Goal: Communication & Community: Participate in discussion

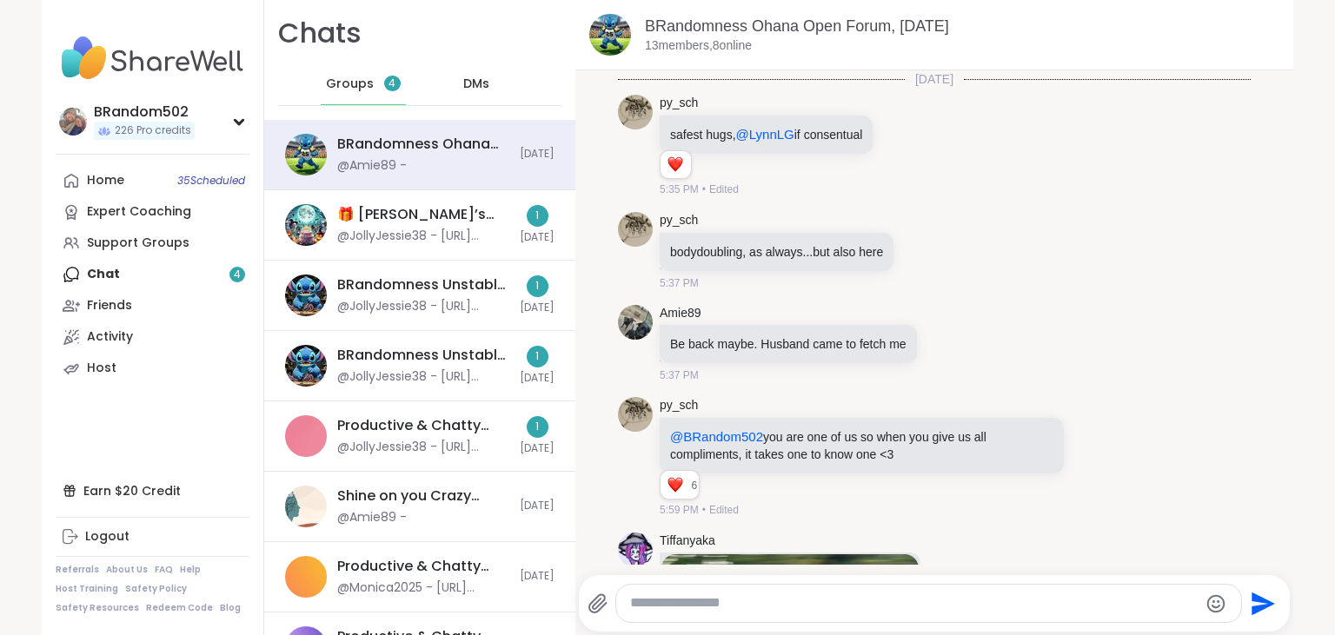
scroll to position [2663, 0]
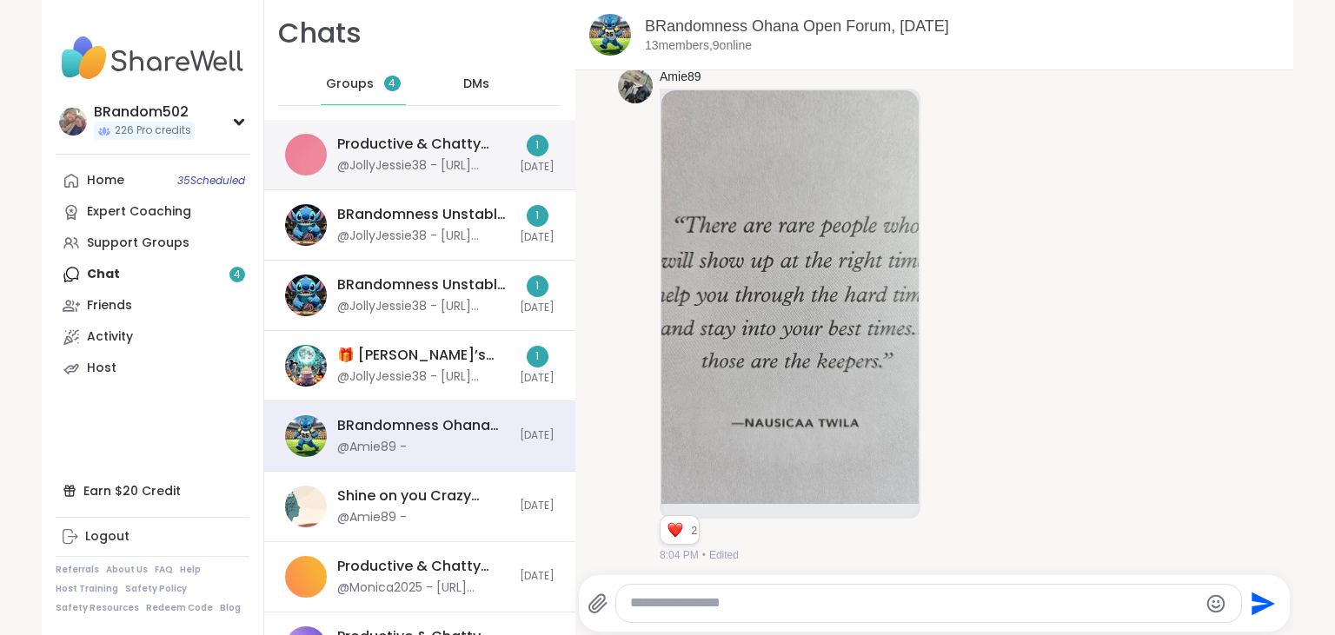
click at [430, 175] on div "Productive & Chatty Body Doubling , Oct 10 @JollyJessie38 - https://sharewellno…" at bounding box center [419, 155] width 311 height 70
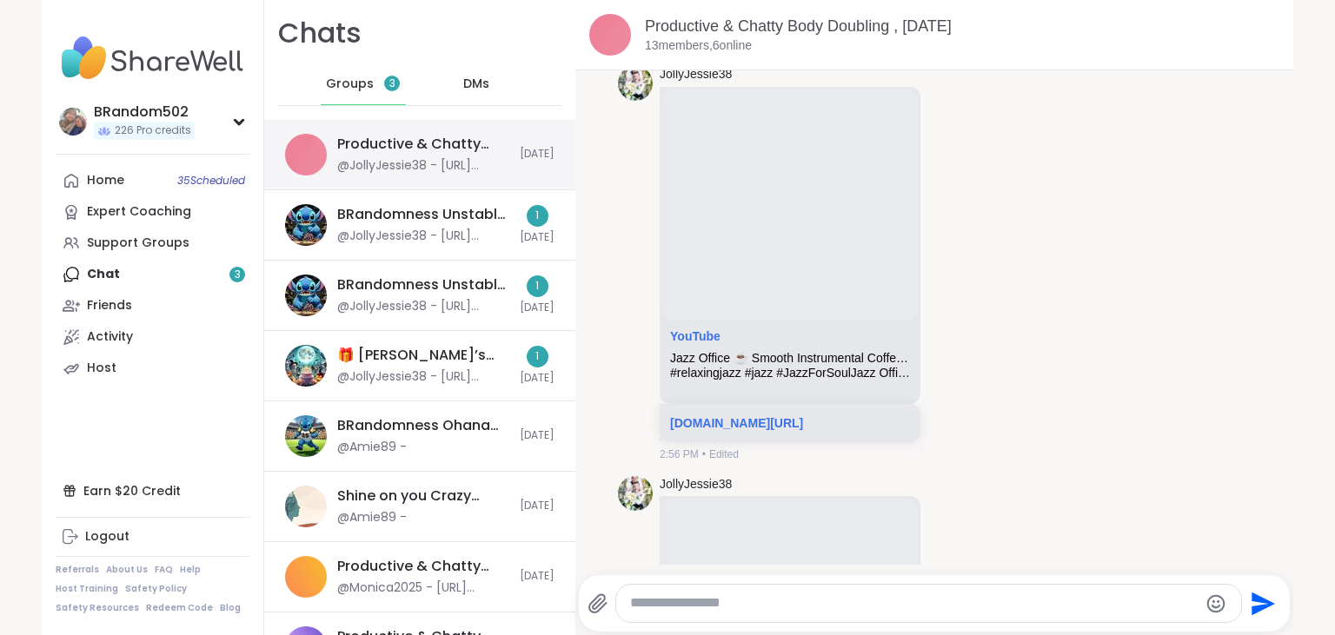
scroll to position [20907, 0]
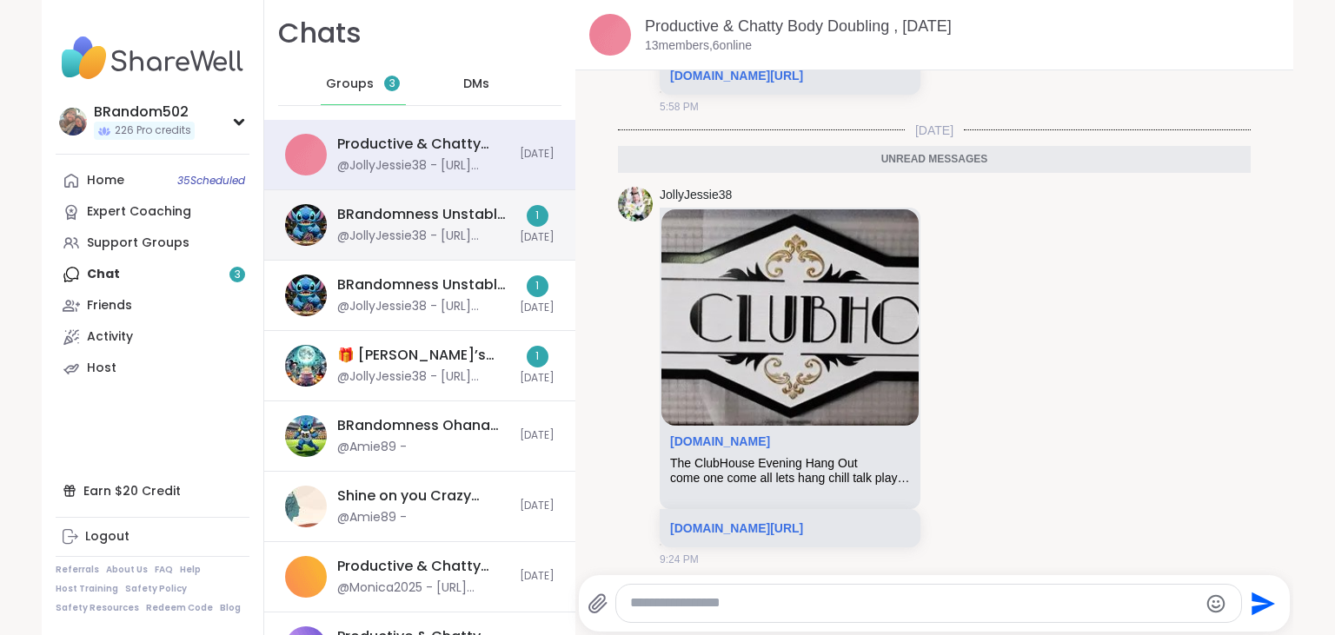
click at [395, 224] on div "BRandomness Unstable Connection Open Forum, Oct 11 @JollyJessie38 - https://sha…" at bounding box center [423, 225] width 172 height 40
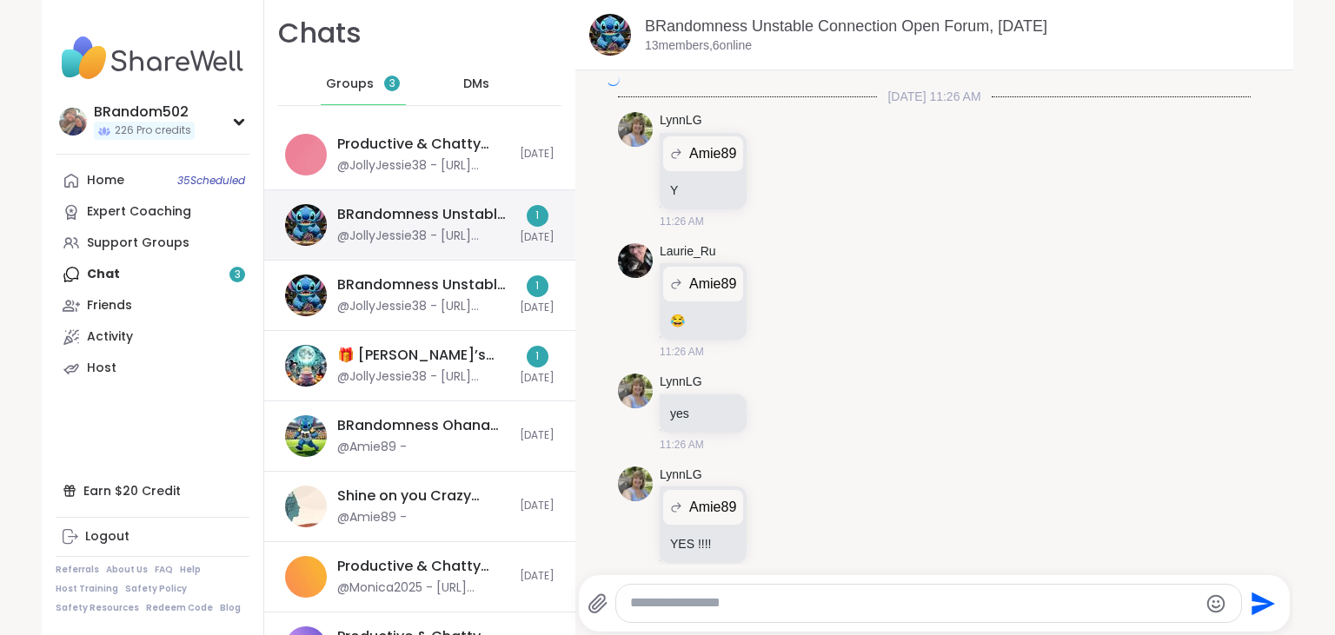
scroll to position [11209, 0]
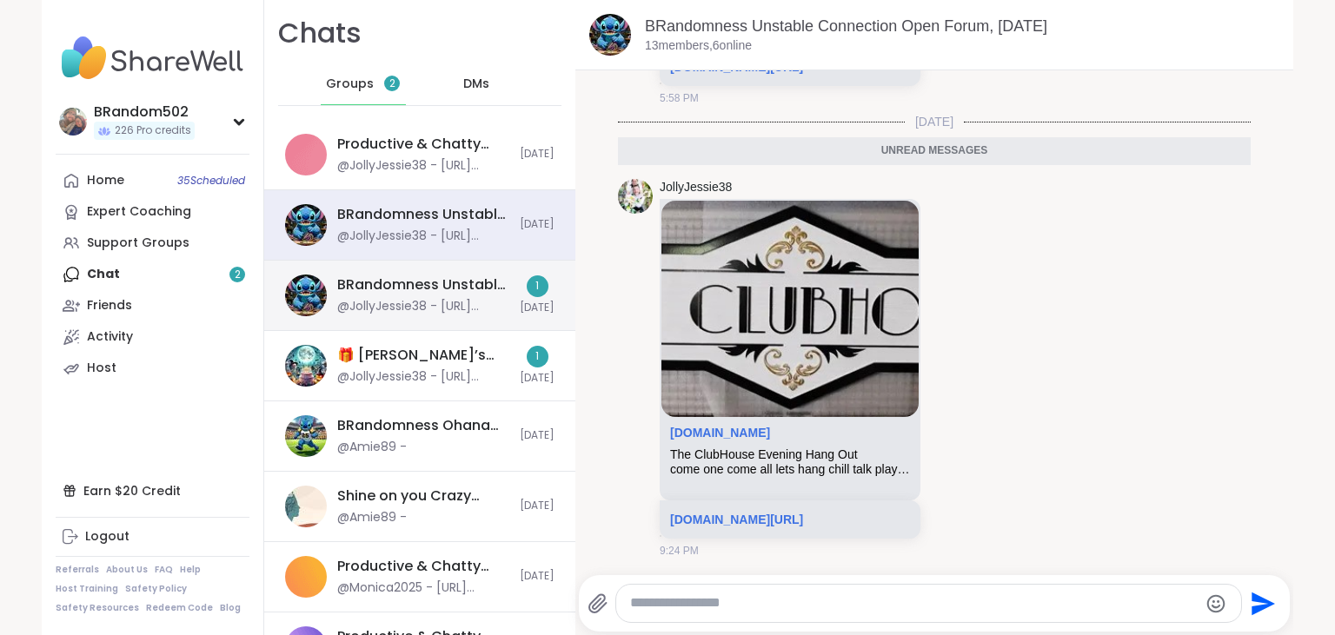
click at [396, 282] on div "BRandomness Unstable Connection Open Forum, Oct 12" at bounding box center [423, 285] width 172 height 19
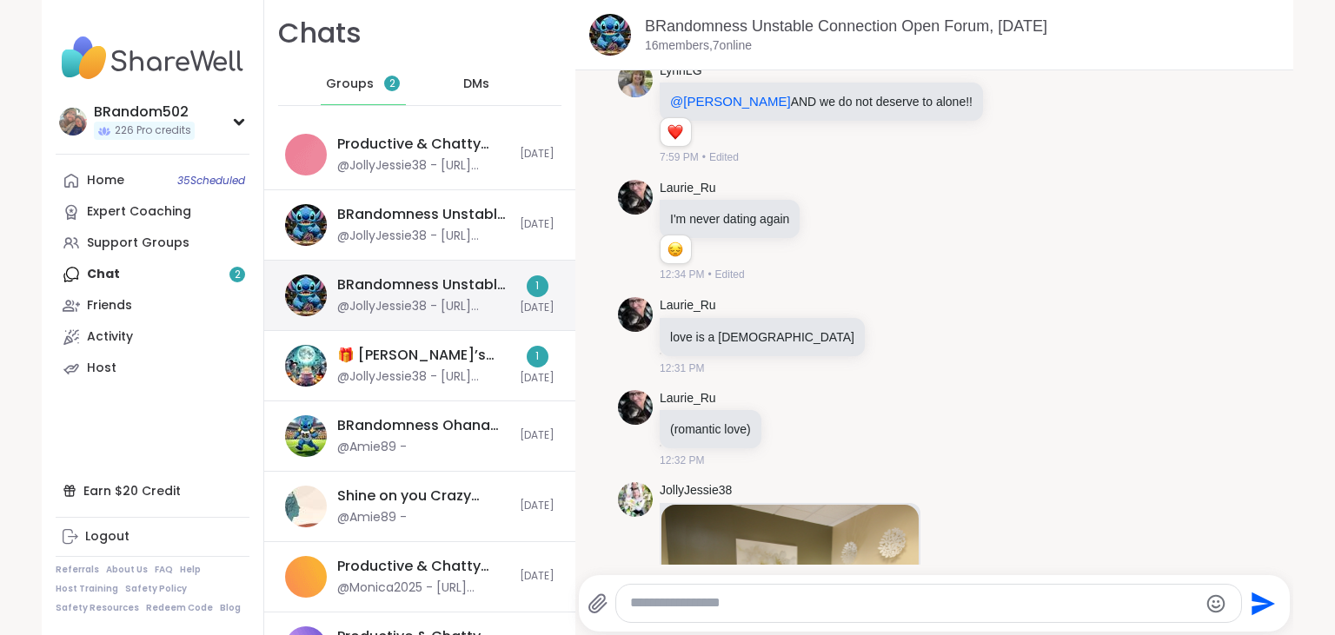
scroll to position [11642, 0]
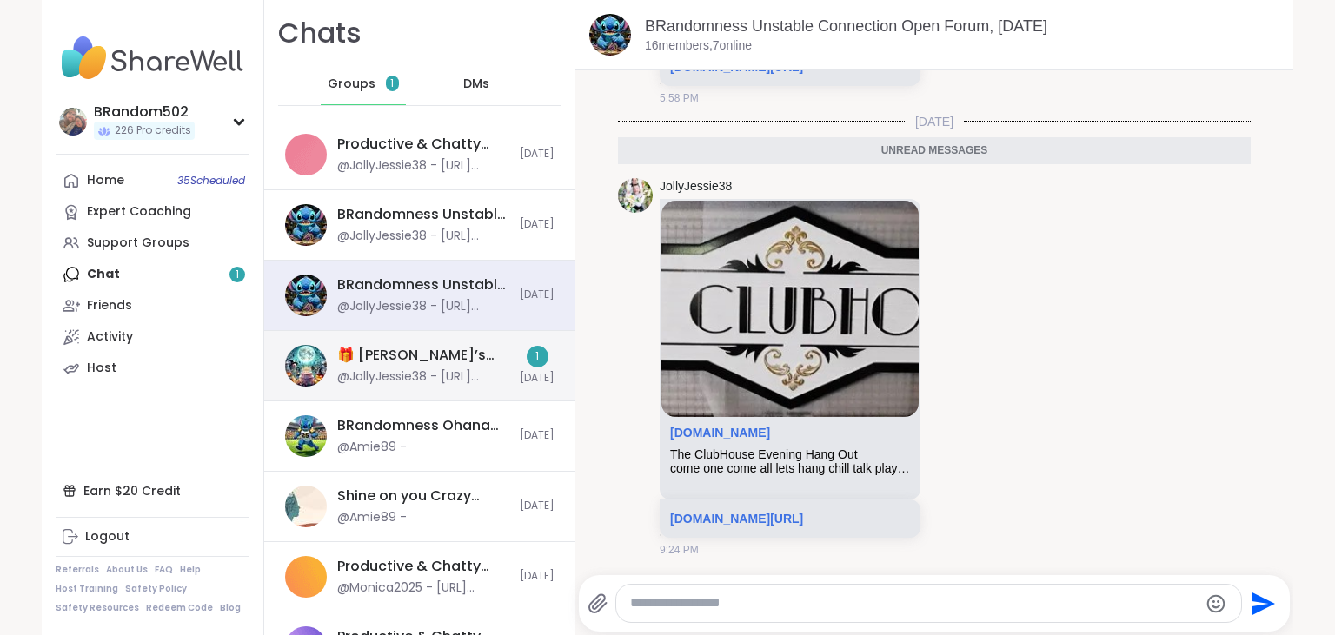
click at [385, 356] on div "🎁 Lynette’s Spooktacular Birthday Party 🎃 , Oct 11" at bounding box center [423, 355] width 172 height 19
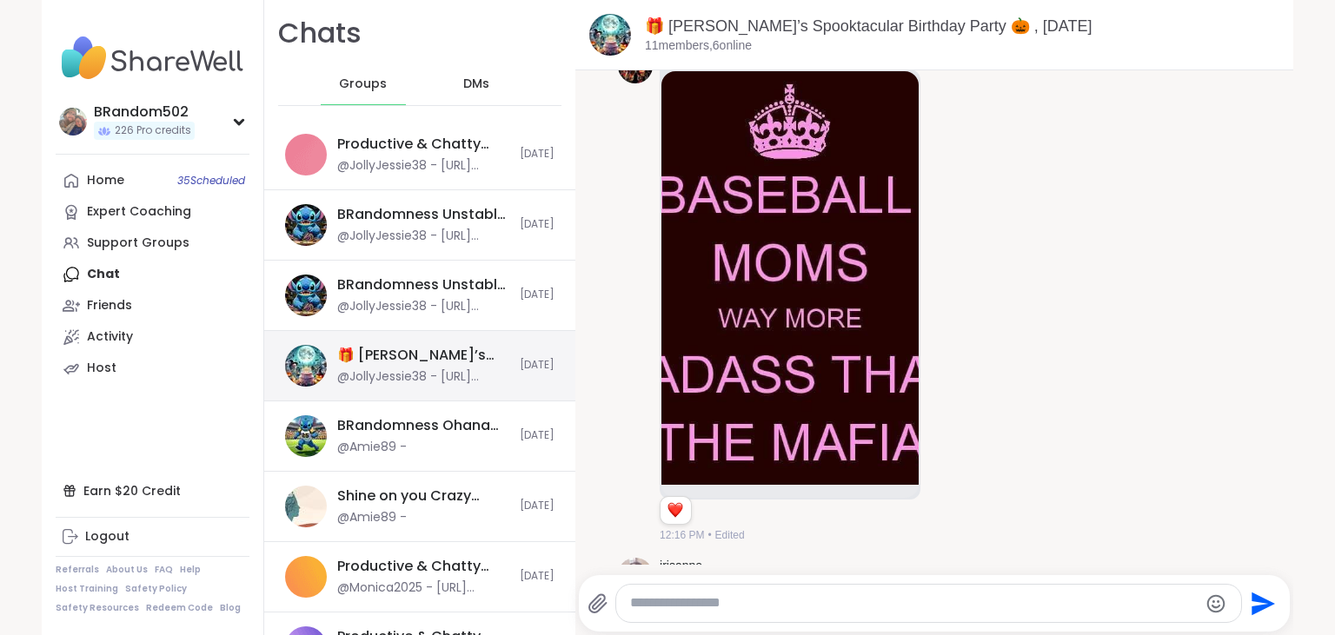
scroll to position [23023, 0]
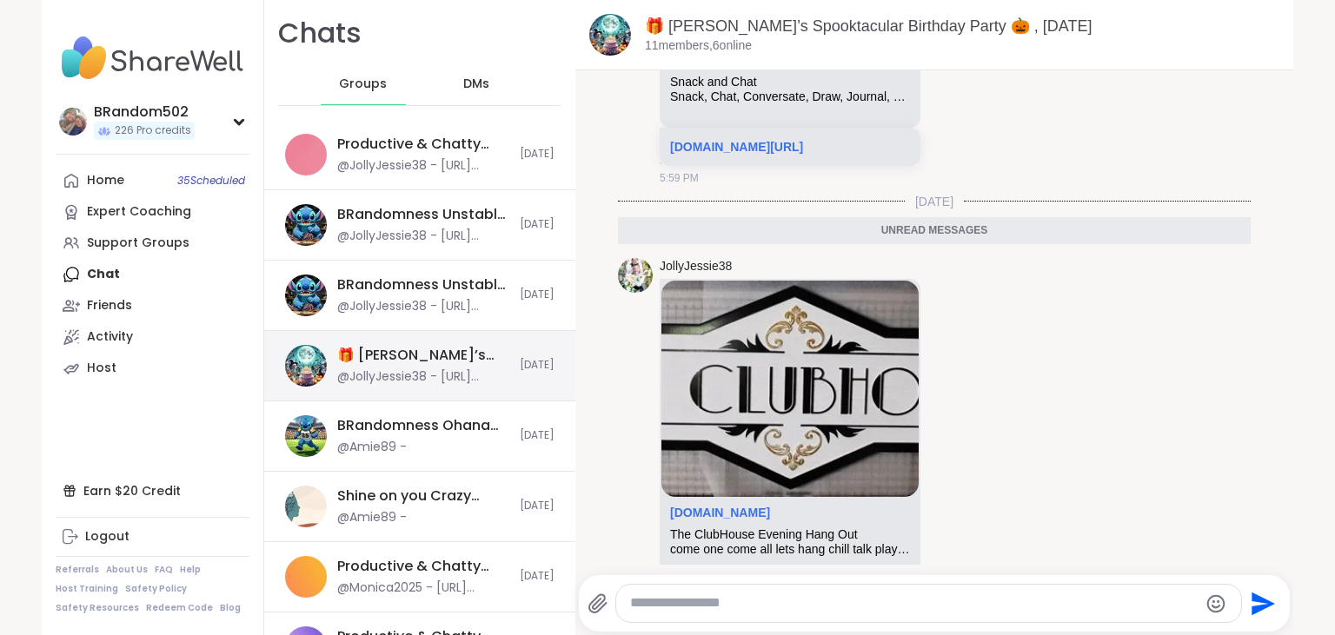
click at [385, 356] on div "🎁 Lynette’s Spooktacular Birthday Party 🎃 , Oct 11" at bounding box center [423, 355] width 172 height 19
click at [732, 506] on link "sharewellnow.com" at bounding box center [720, 513] width 100 height 14
click at [158, 185] on link "Home 35 Scheduled" at bounding box center [153, 180] width 194 height 31
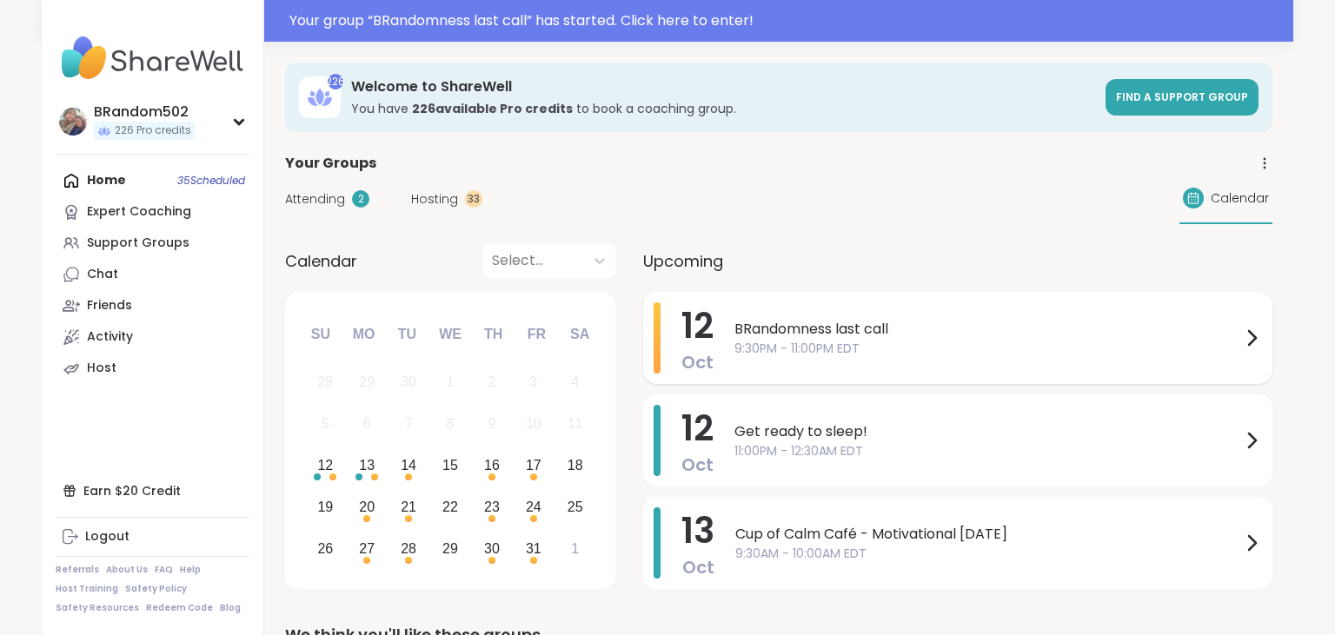
click at [798, 336] on span "BRandomness last call" at bounding box center [987, 329] width 507 height 21
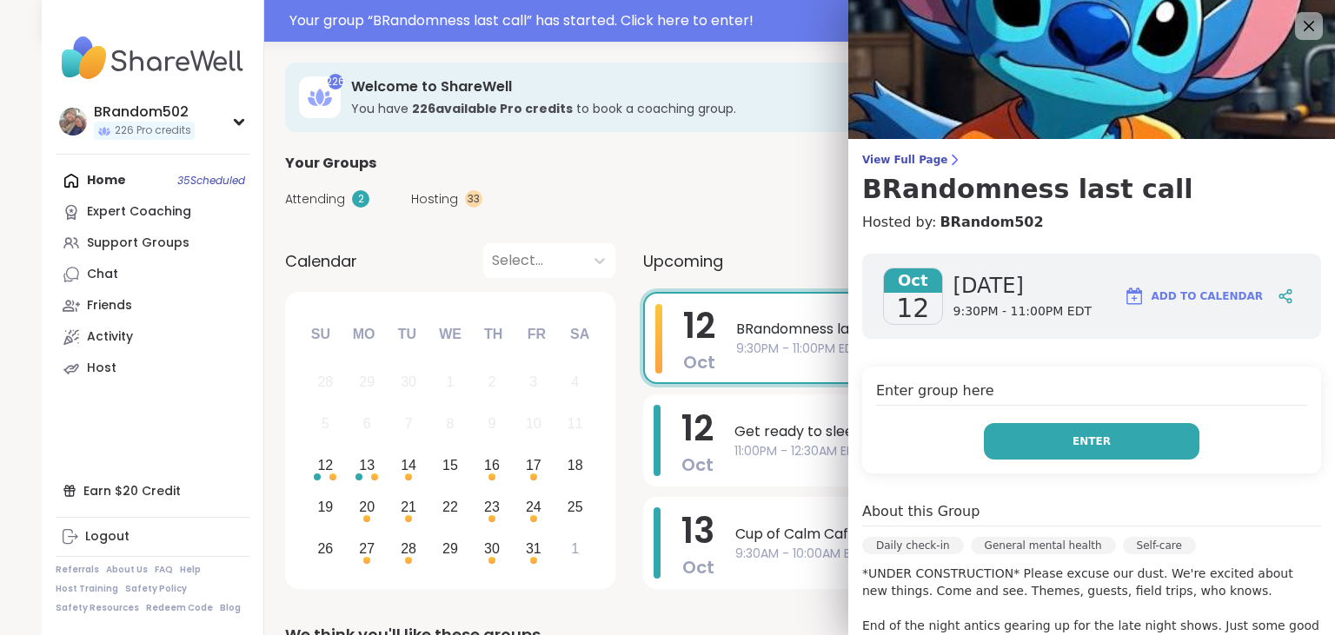
click at [1035, 429] on button "Enter" at bounding box center [1092, 441] width 216 height 37
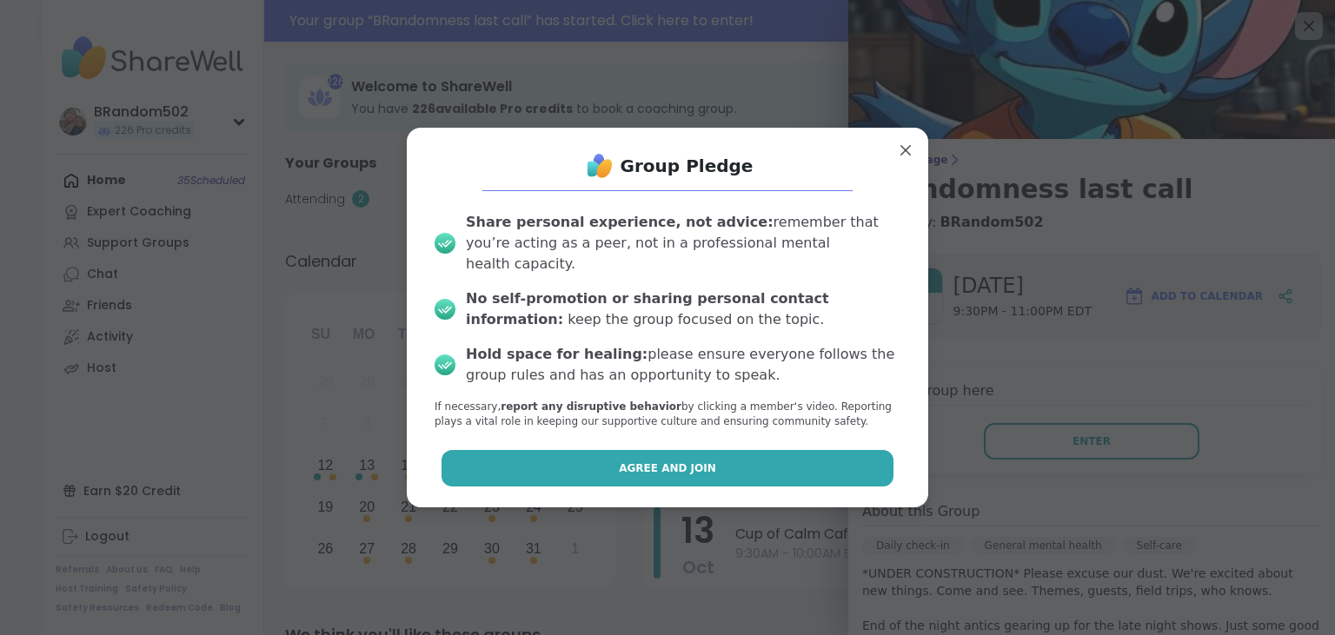
click at [858, 457] on button "Agree and Join" at bounding box center [668, 468] width 453 height 37
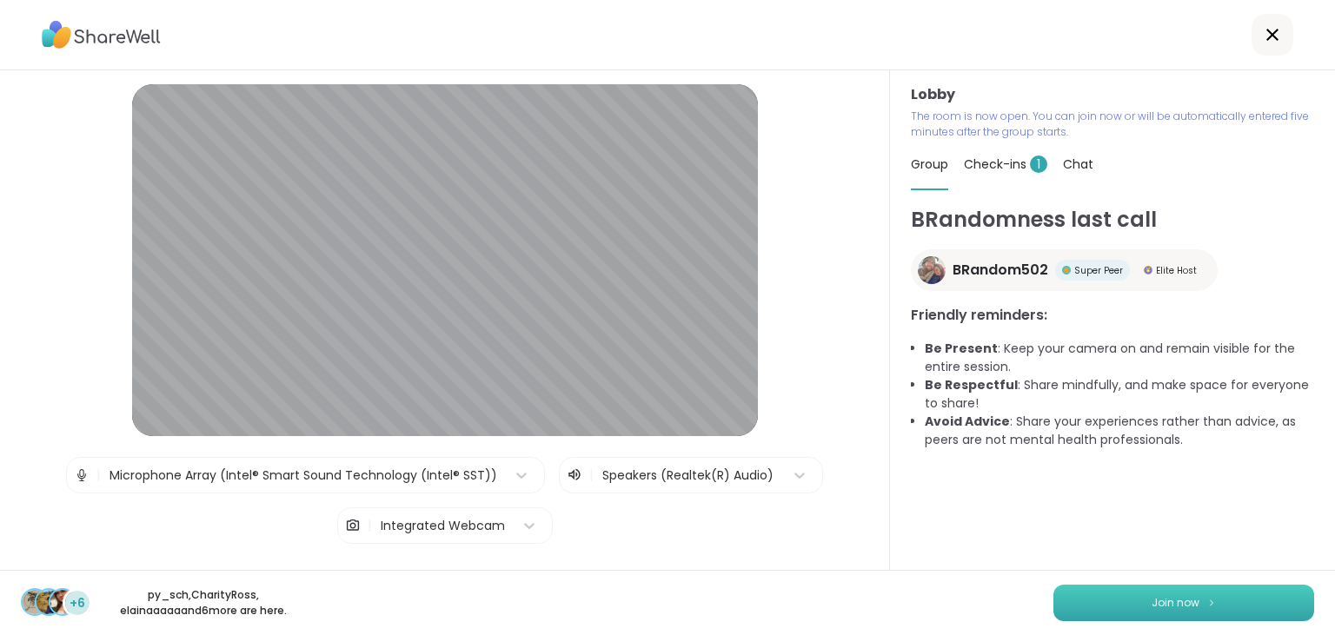
click at [1090, 595] on button "Join now" at bounding box center [1183, 603] width 261 height 37
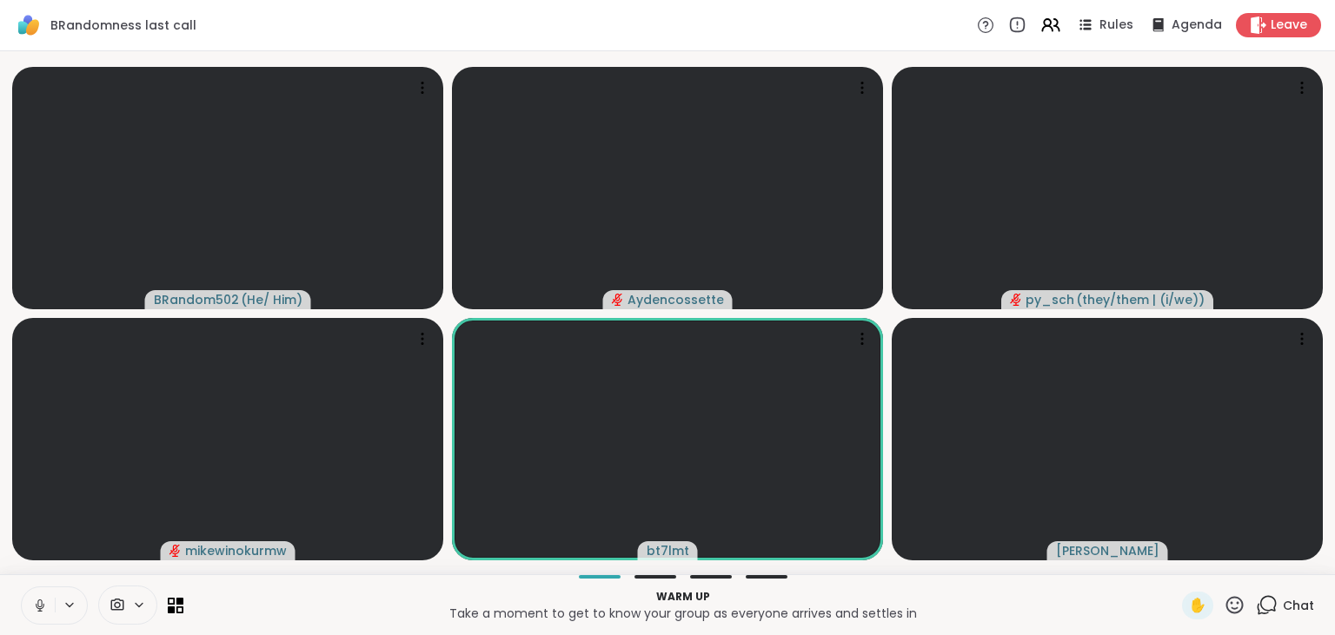
click at [1266, 610] on icon at bounding box center [1268, 604] width 17 height 16
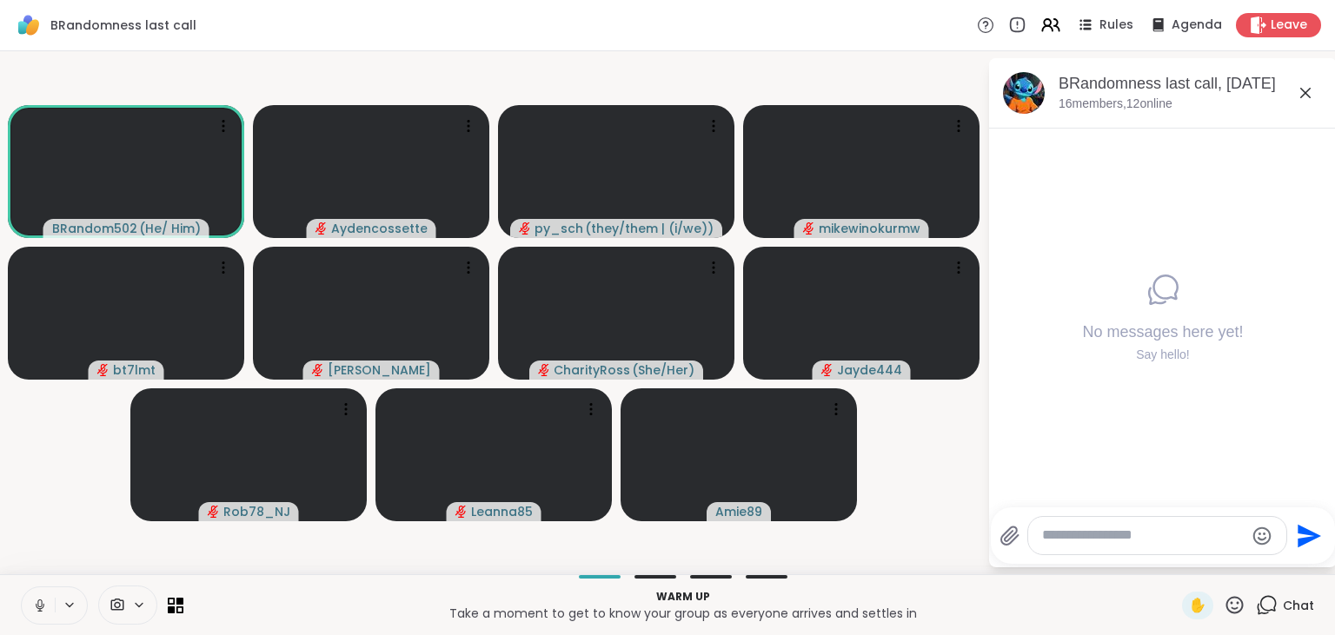
click at [37, 603] on icon at bounding box center [39, 604] width 4 height 8
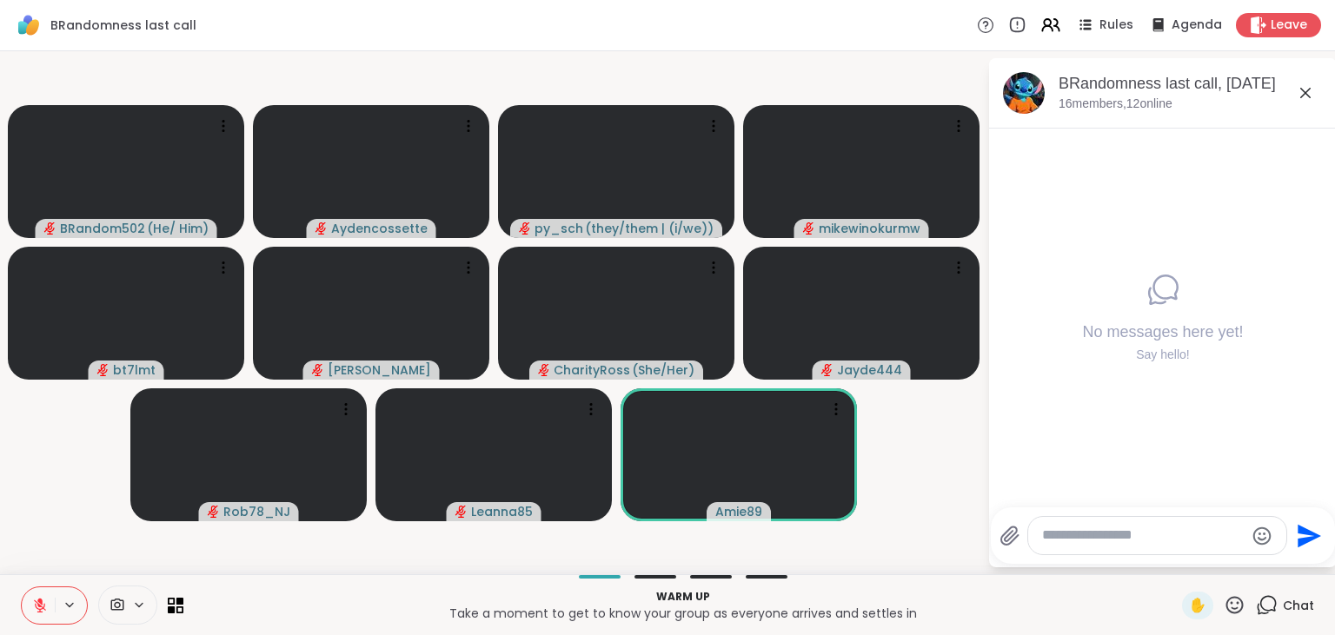
click at [43, 595] on button at bounding box center [38, 606] width 33 height 37
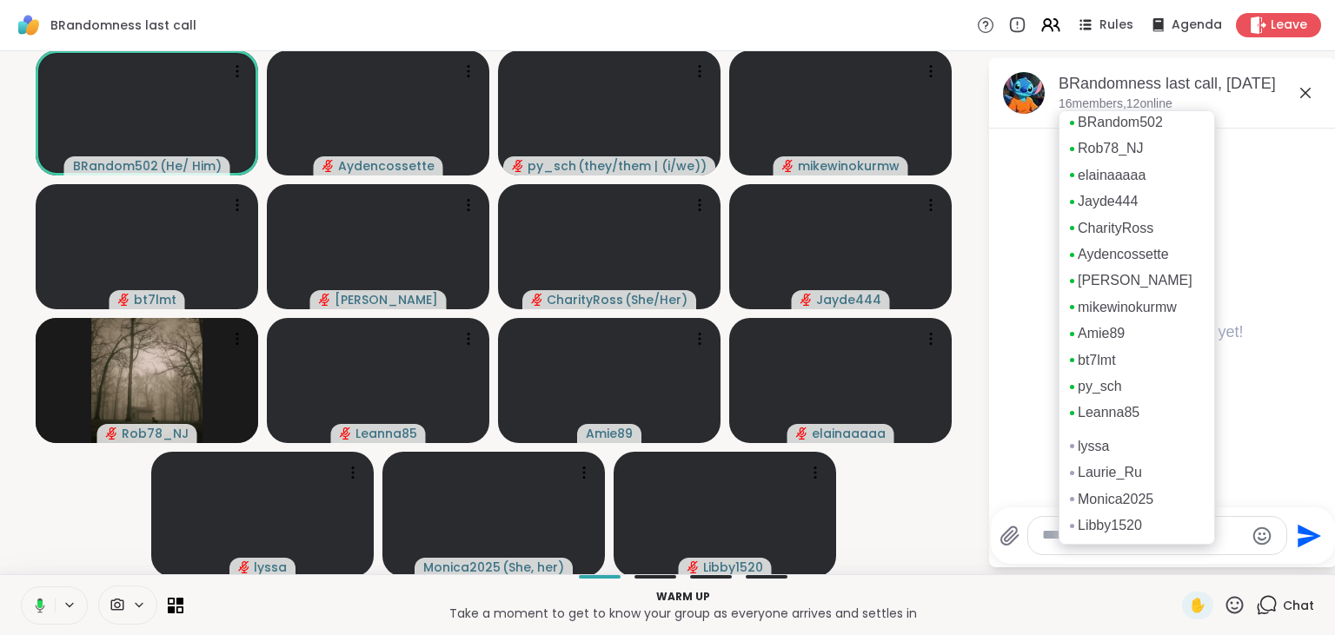
scroll to position [10, 0]
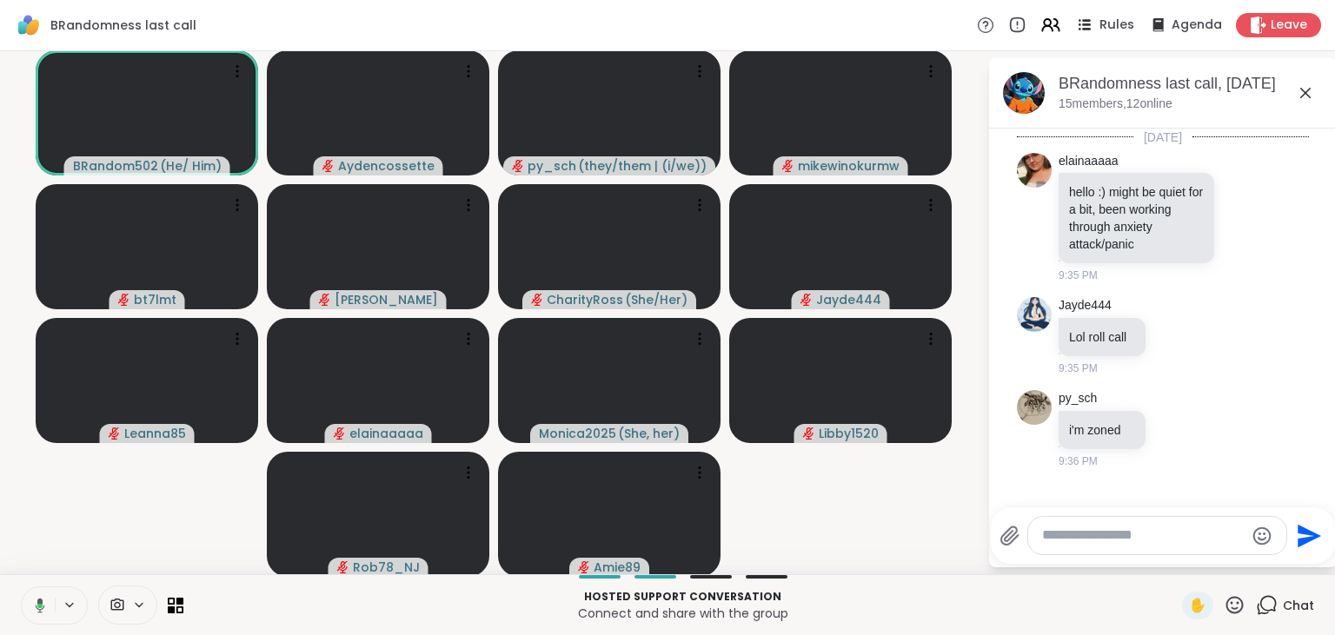
click at [1114, 30] on span "Rules" at bounding box center [1118, 26] width 36 height 18
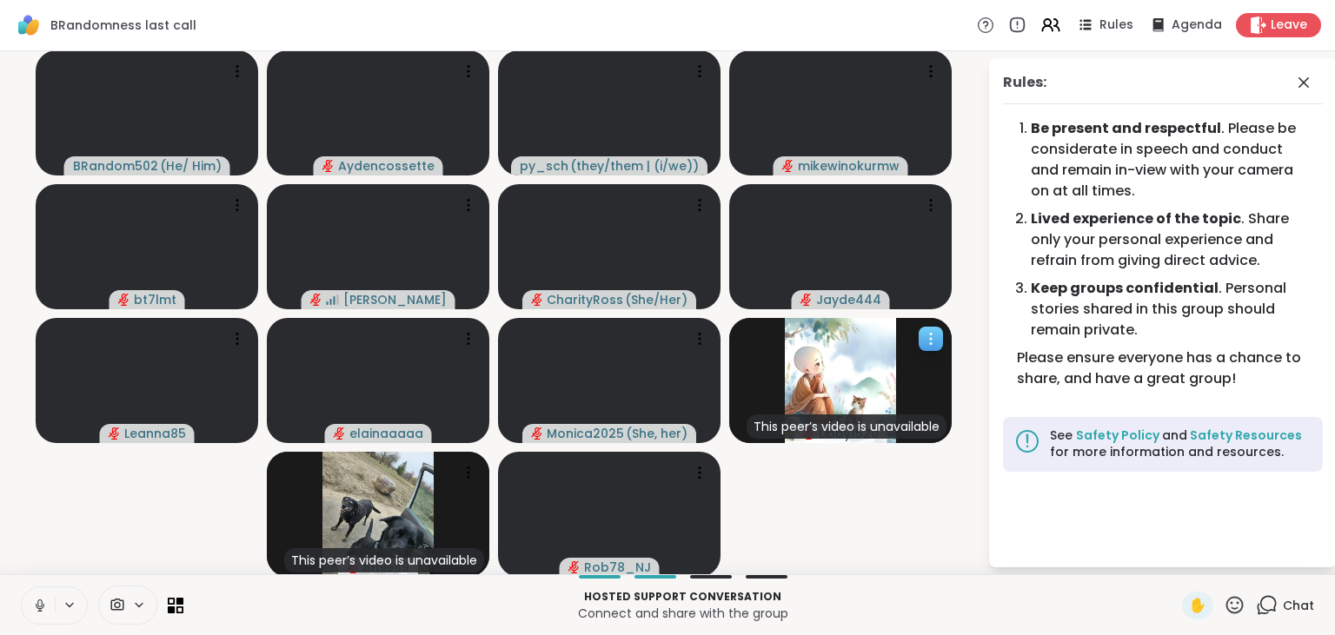
click at [927, 341] on icon at bounding box center [930, 338] width 17 height 17
click at [804, 502] on video-player-container "BRandom502 ( He/ Him ) Aydencossette py_sch ( they/them | (i/we) ) mikewinokurm…" at bounding box center [493, 312] width 967 height 509
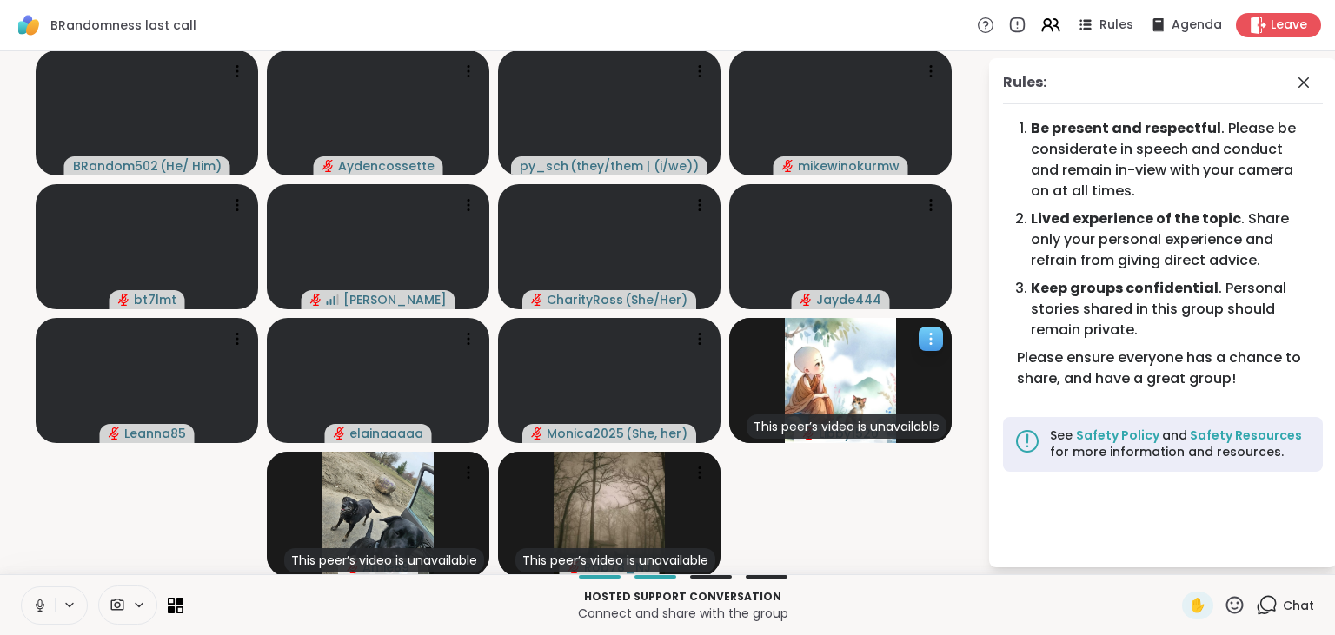
click at [930, 342] on icon at bounding box center [930, 338] width 17 height 17
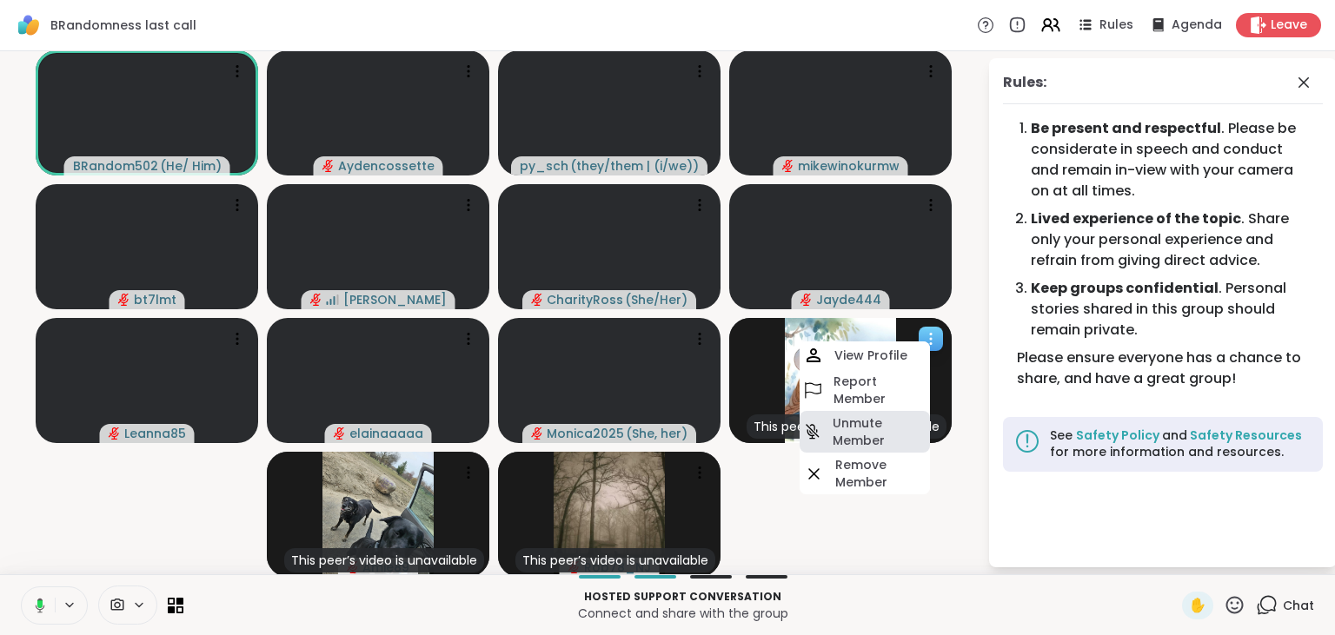
click at [859, 439] on h4 "Unmute Member" at bounding box center [880, 432] width 94 height 35
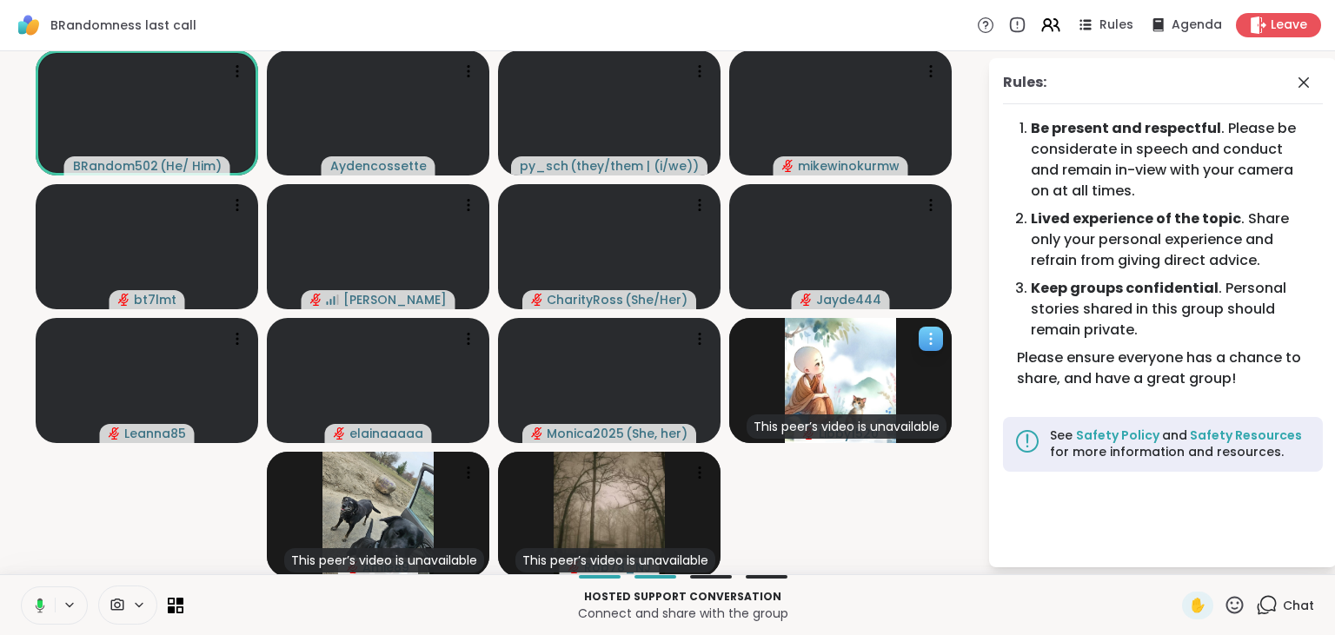
click at [927, 346] on icon at bounding box center [930, 338] width 17 height 17
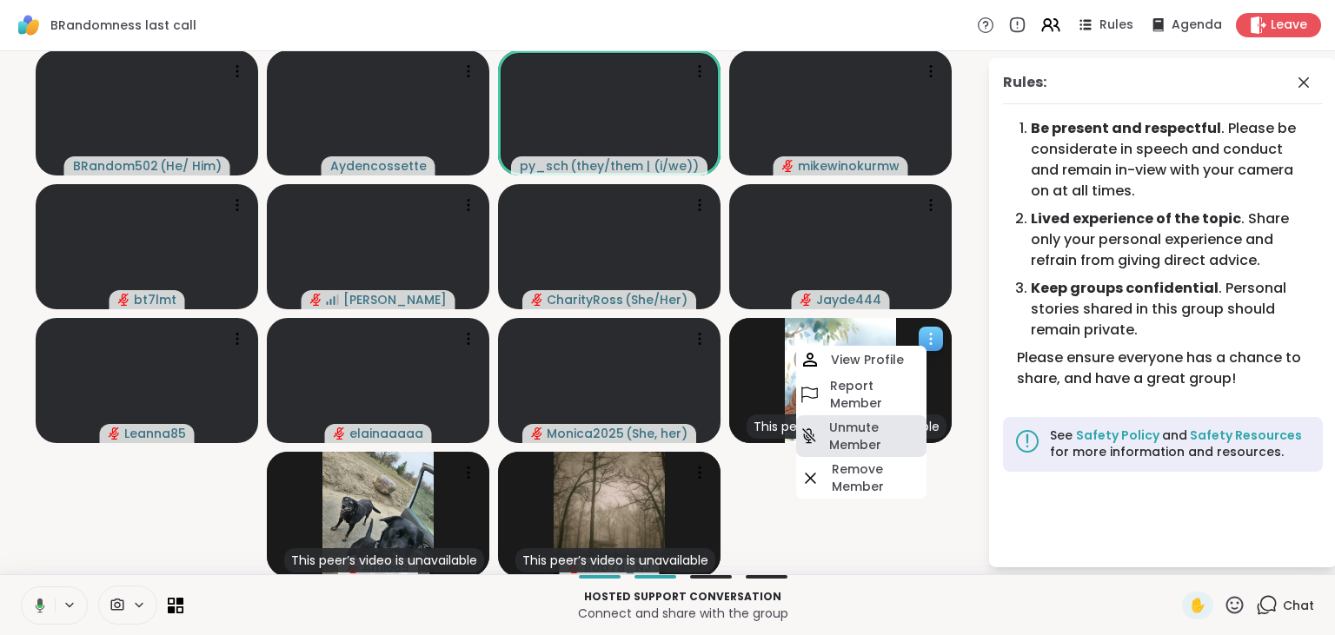
click at [869, 418] on div "Unmute Member" at bounding box center [861, 436] width 130 height 42
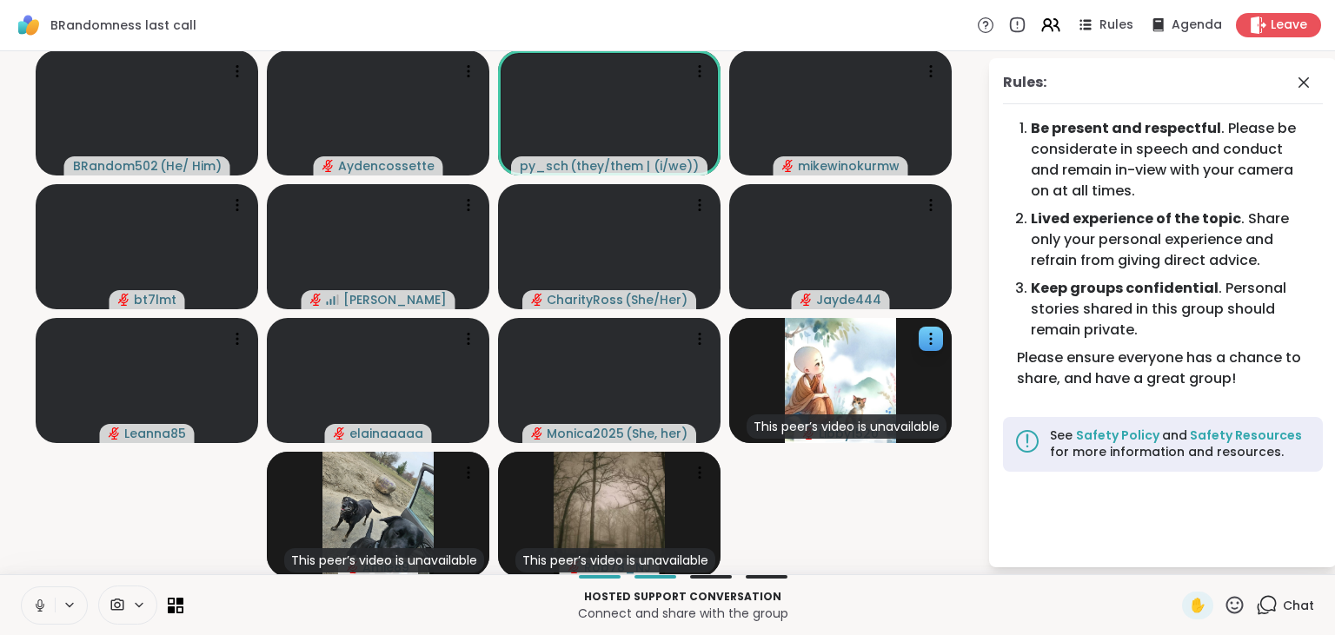
click at [1269, 605] on icon at bounding box center [1267, 606] width 22 height 22
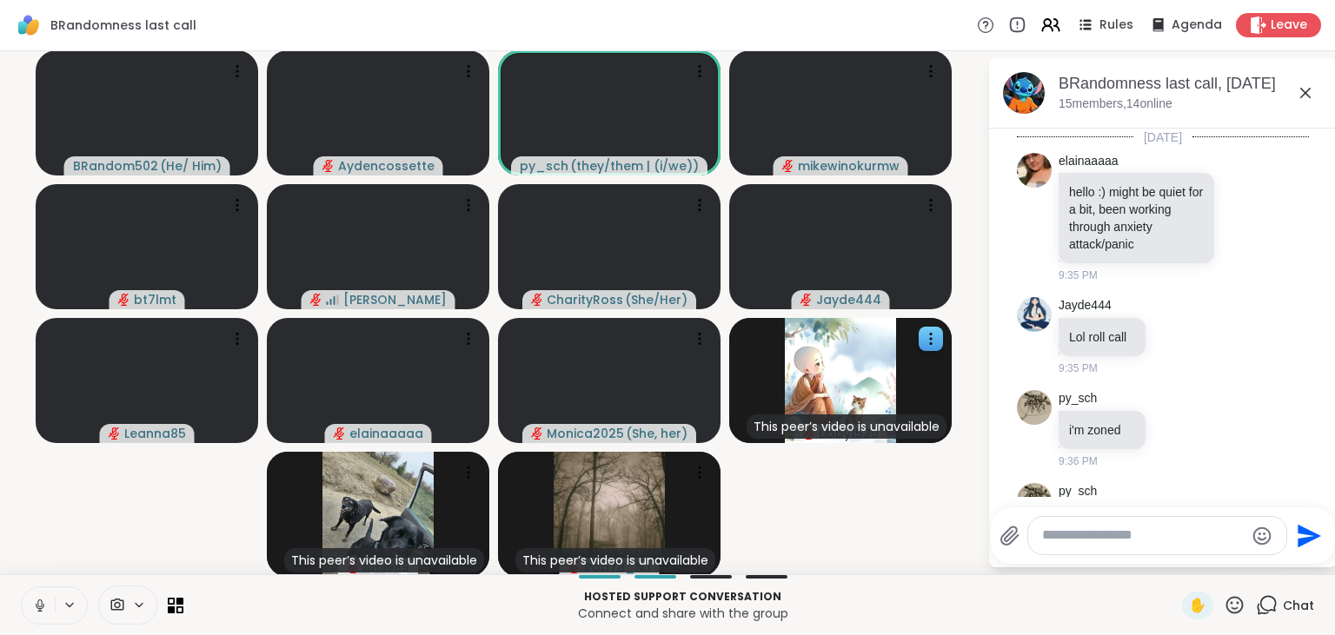
scroll to position [186, 0]
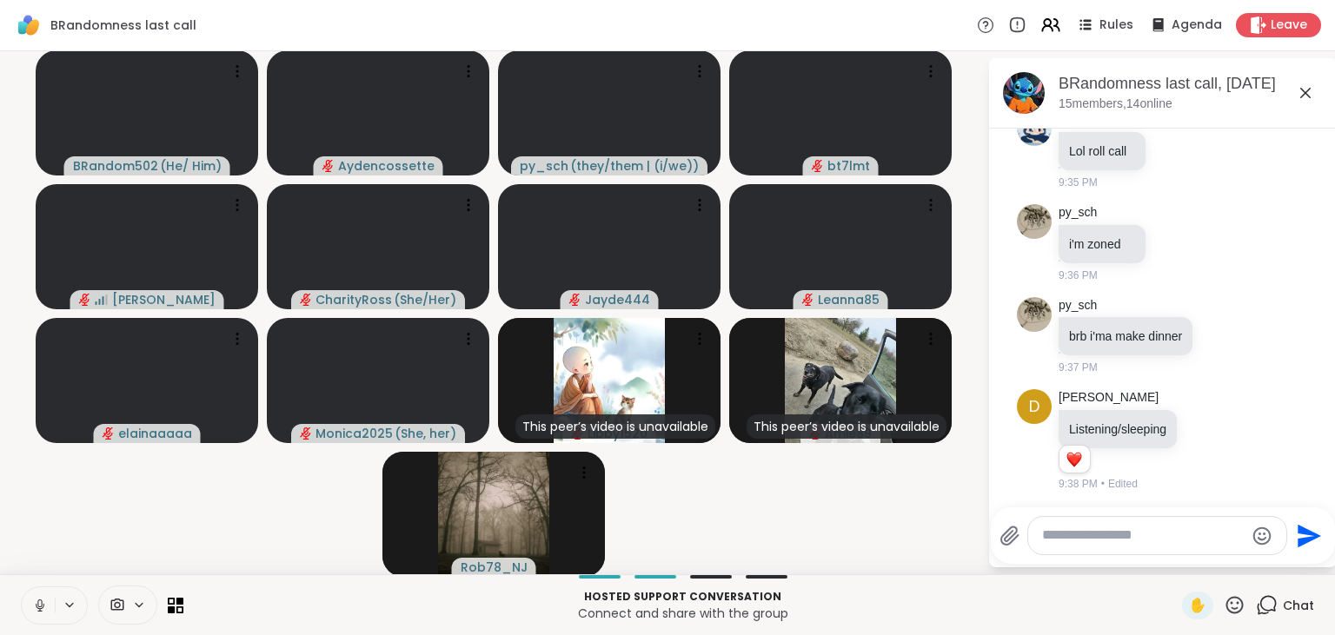
click at [1080, 537] on textarea "Type your message" at bounding box center [1143, 536] width 203 height 18
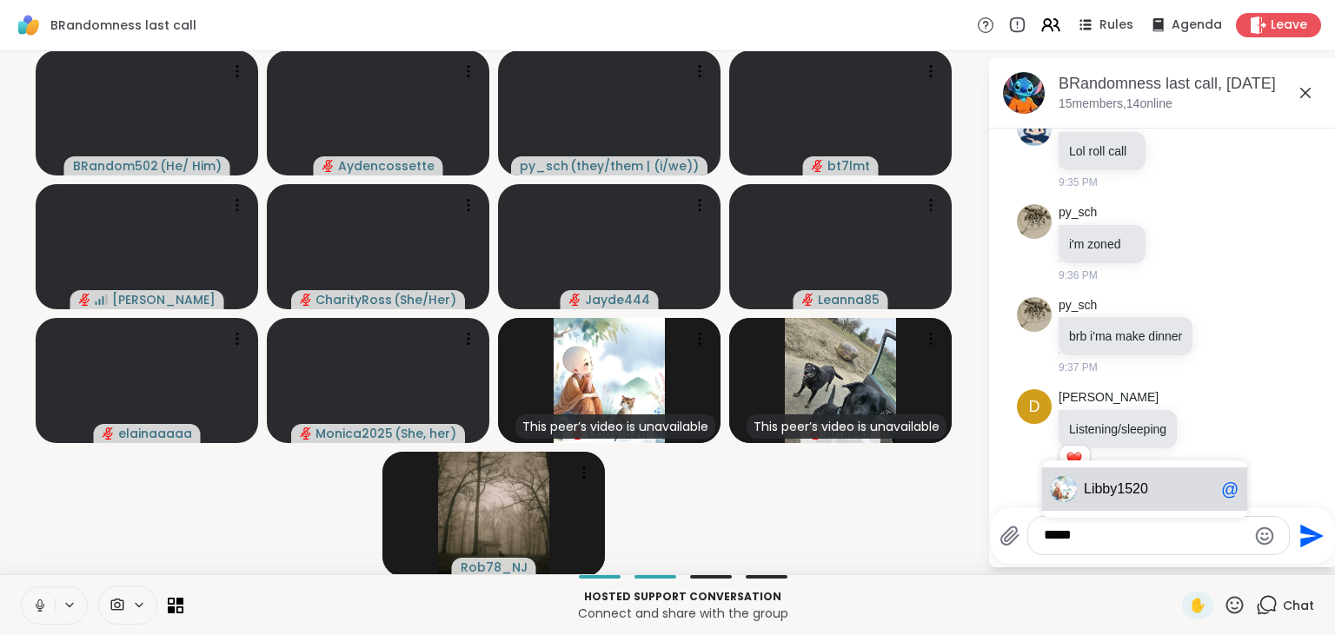
click at [1098, 495] on span "Libb" at bounding box center [1097, 489] width 26 height 17
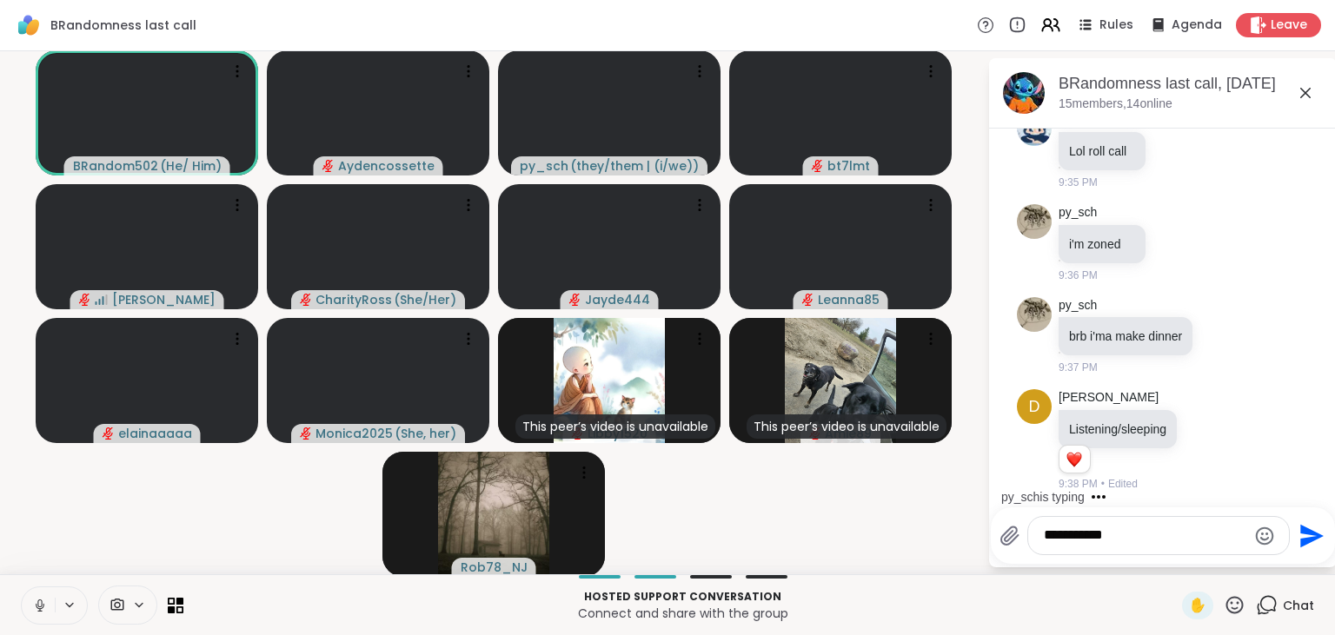
scroll to position [296, 0]
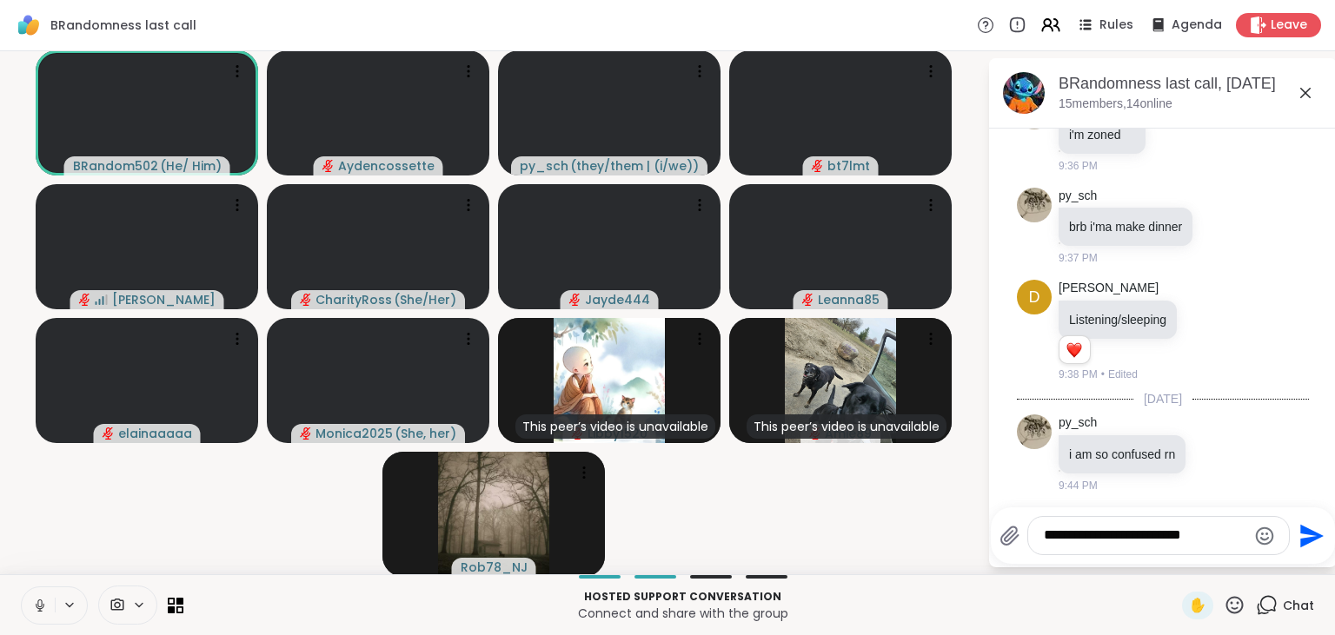
type textarea "**********"
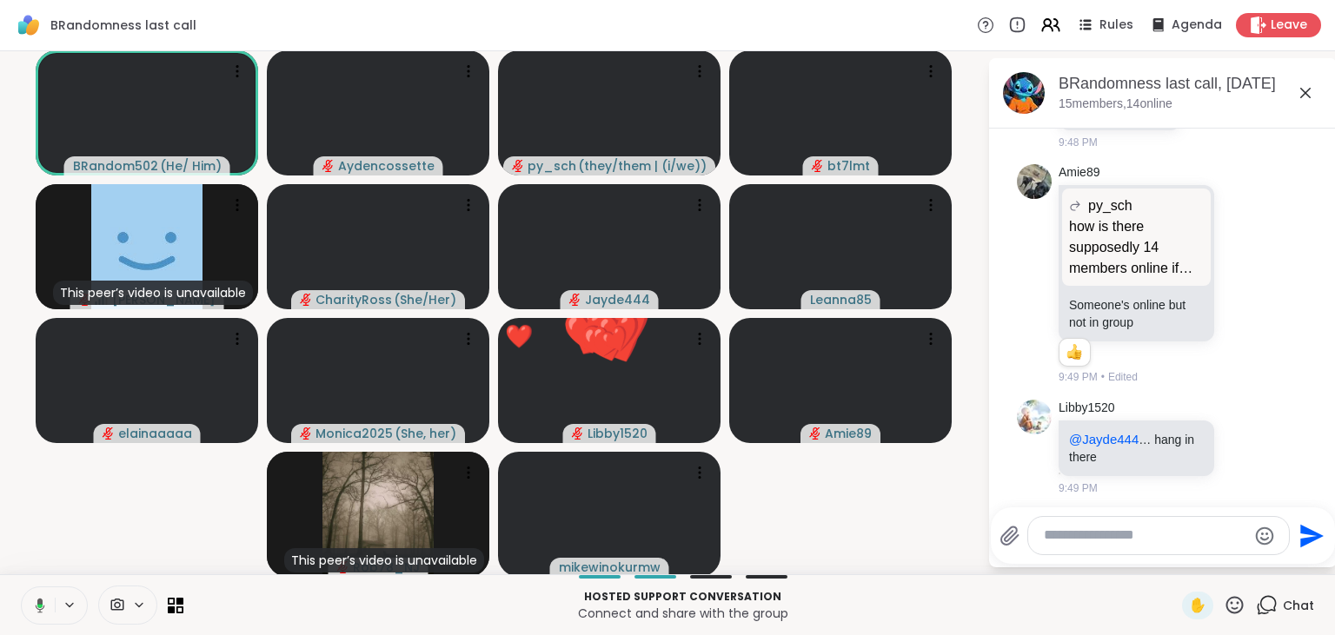
scroll to position [1129, 0]
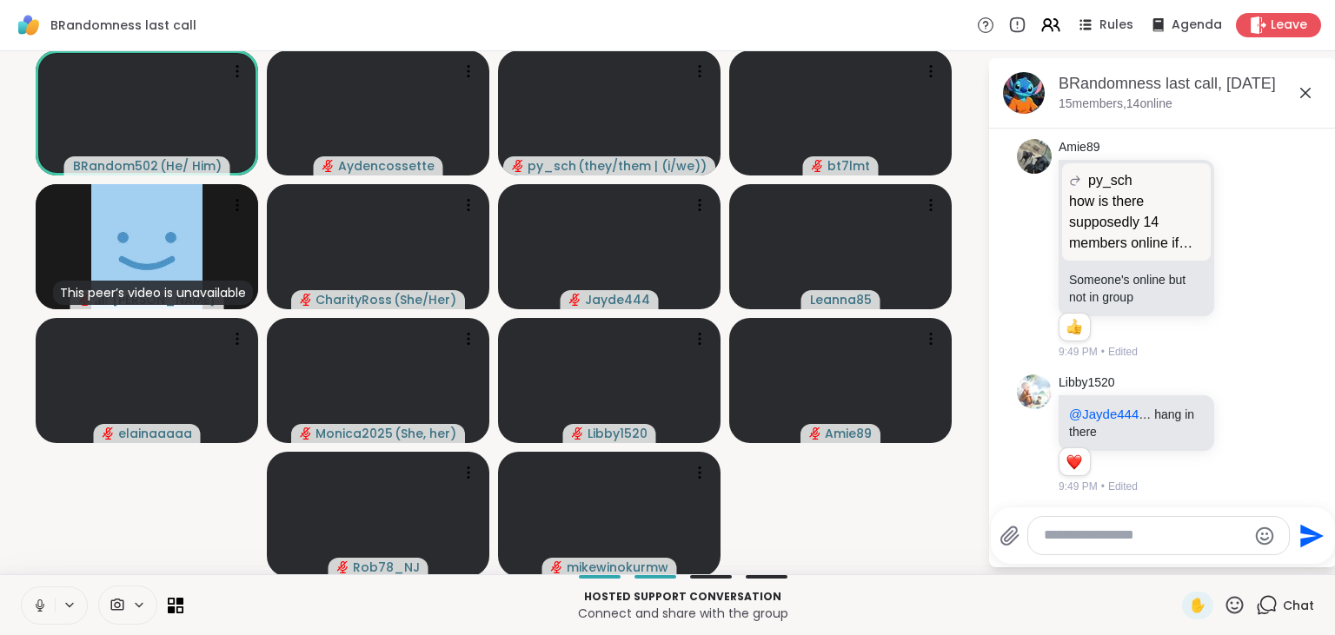
click at [1113, 535] on textarea "Type your message" at bounding box center [1145, 536] width 203 height 18
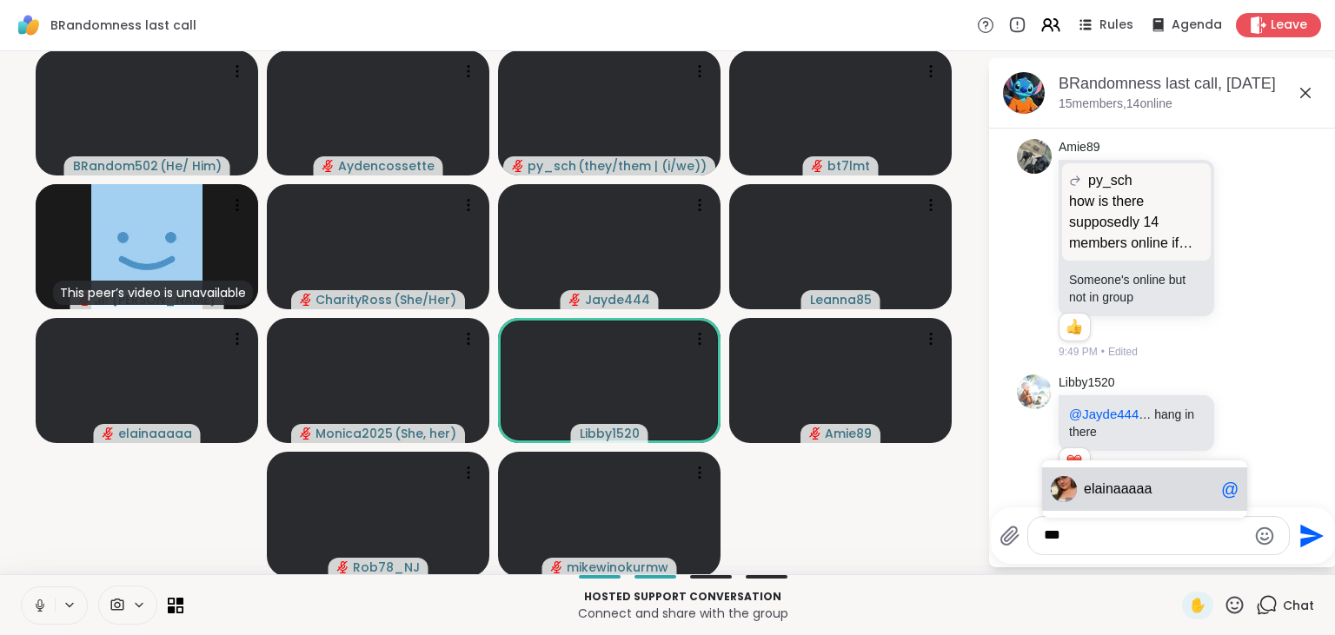
click at [1132, 495] on span "ainaaaaa" at bounding box center [1122, 489] width 57 height 17
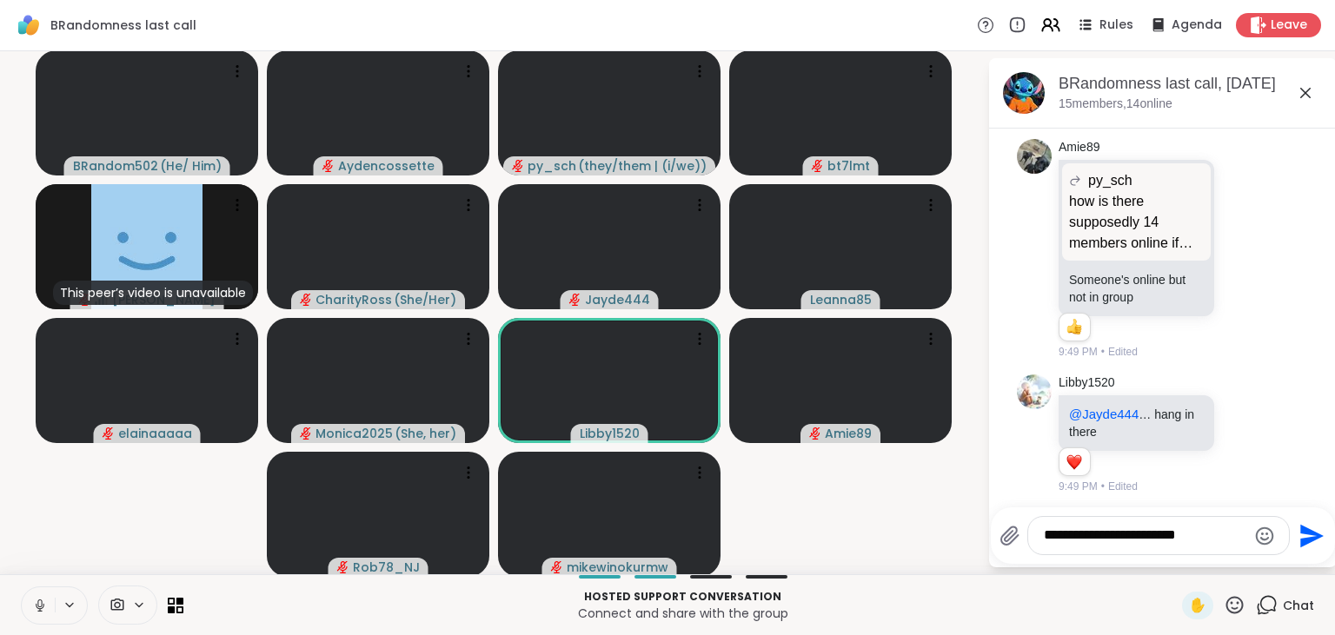
type textarea "**********"
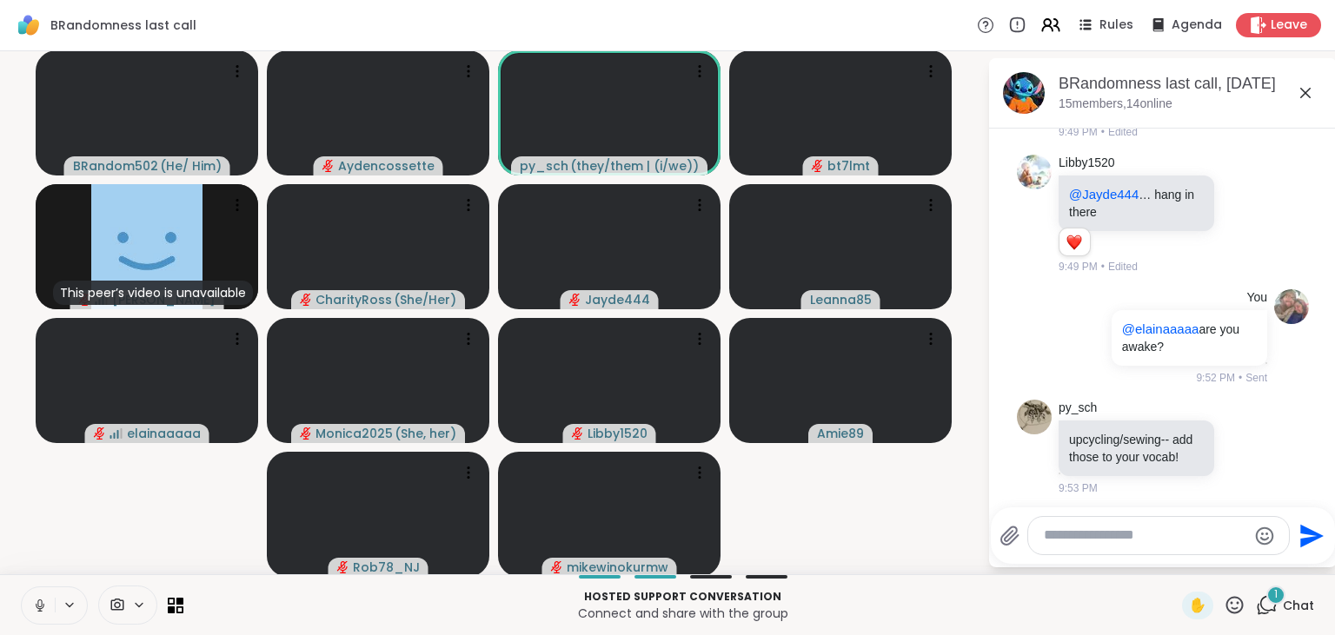
scroll to position [1572, 0]
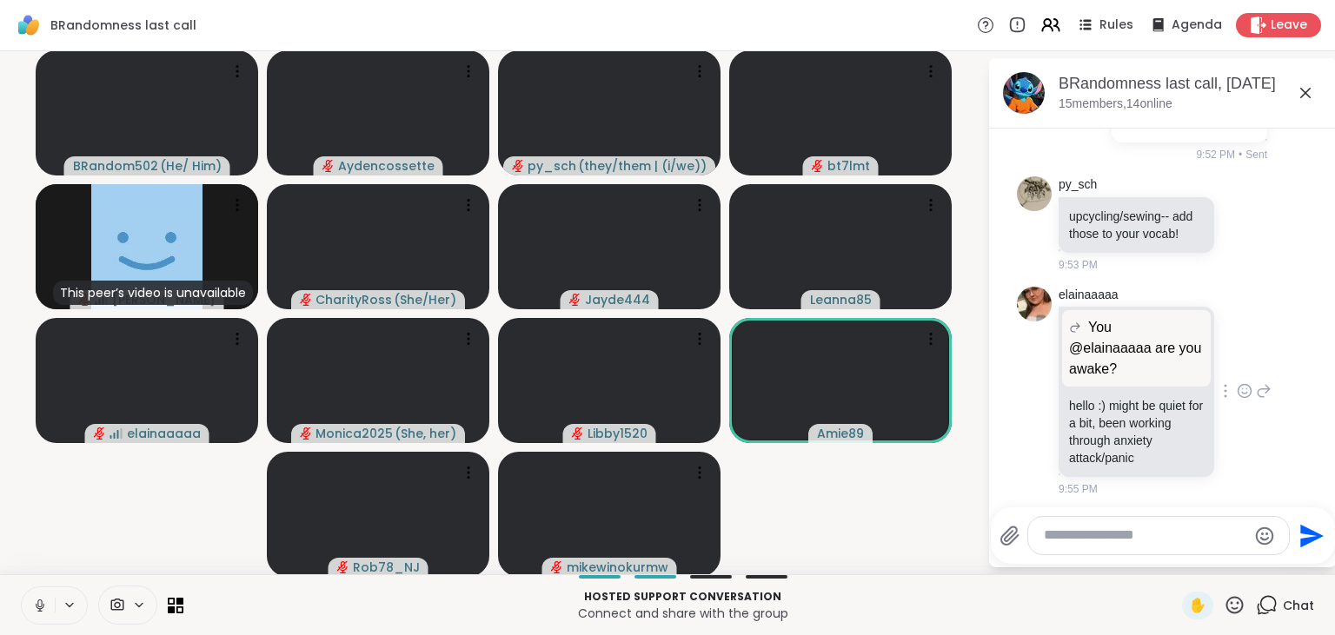
click at [1244, 388] on icon at bounding box center [1245, 390] width 16 height 17
click at [1109, 358] on div "Select Reaction: Heart" at bounding box center [1107, 363] width 16 height 16
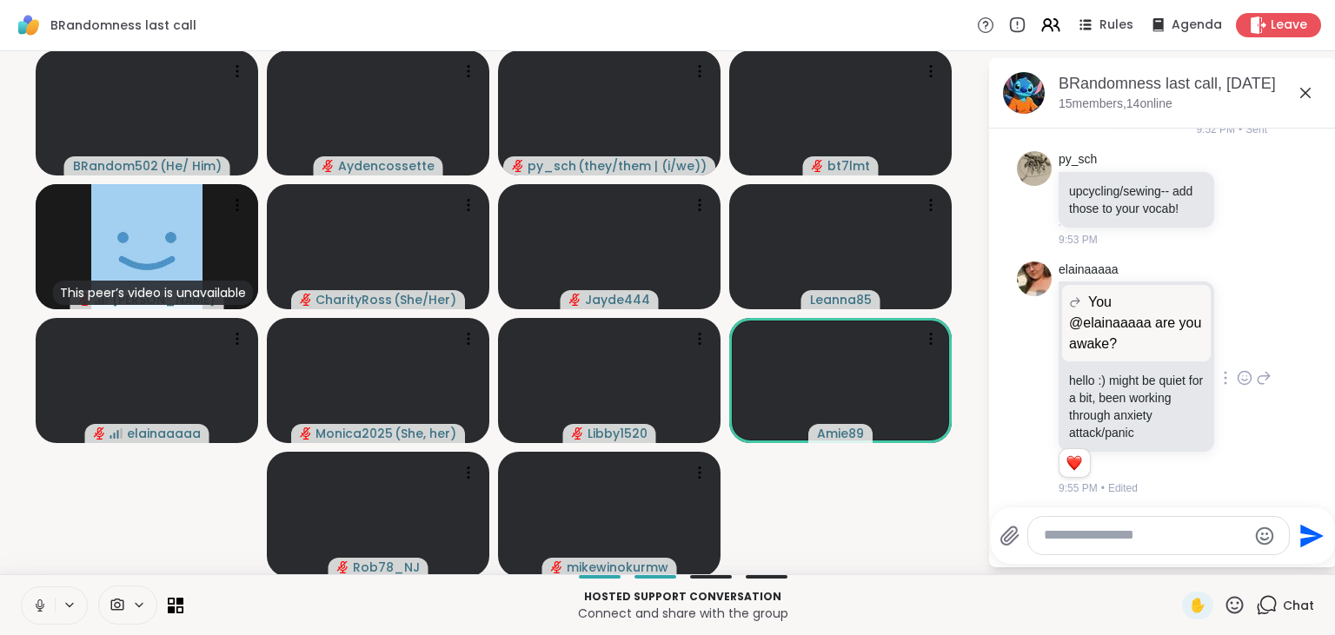
click at [1262, 375] on icon at bounding box center [1264, 378] width 16 height 21
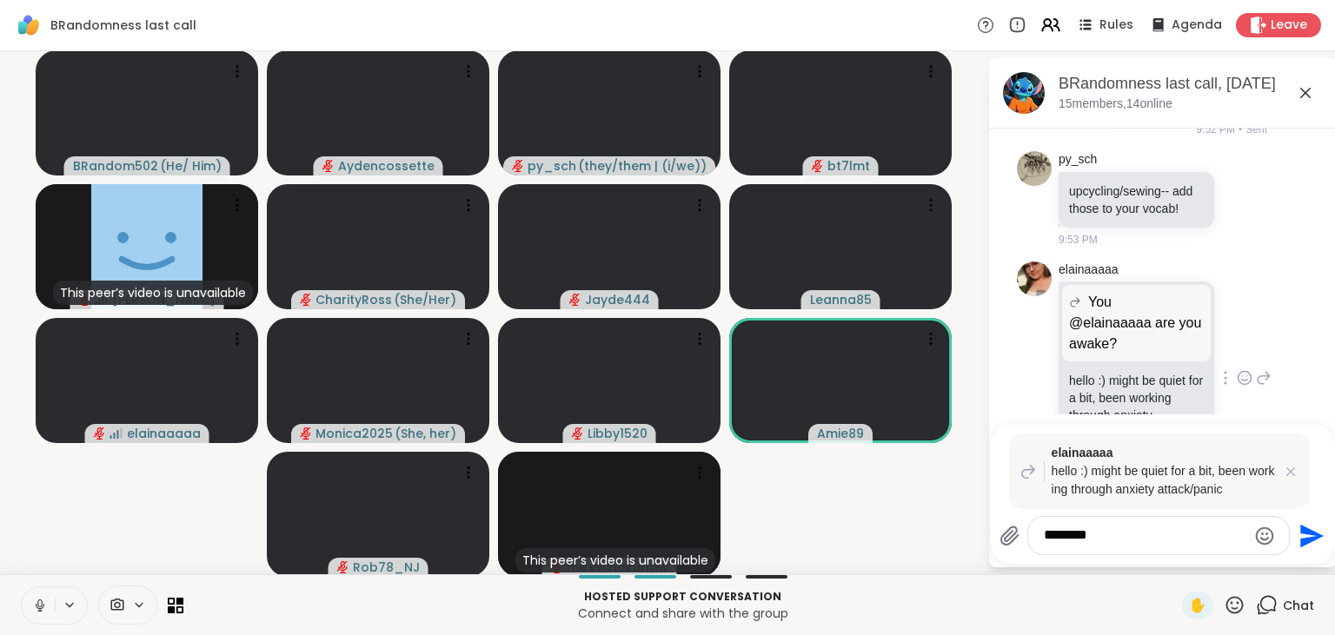
scroll to position [1680, 0]
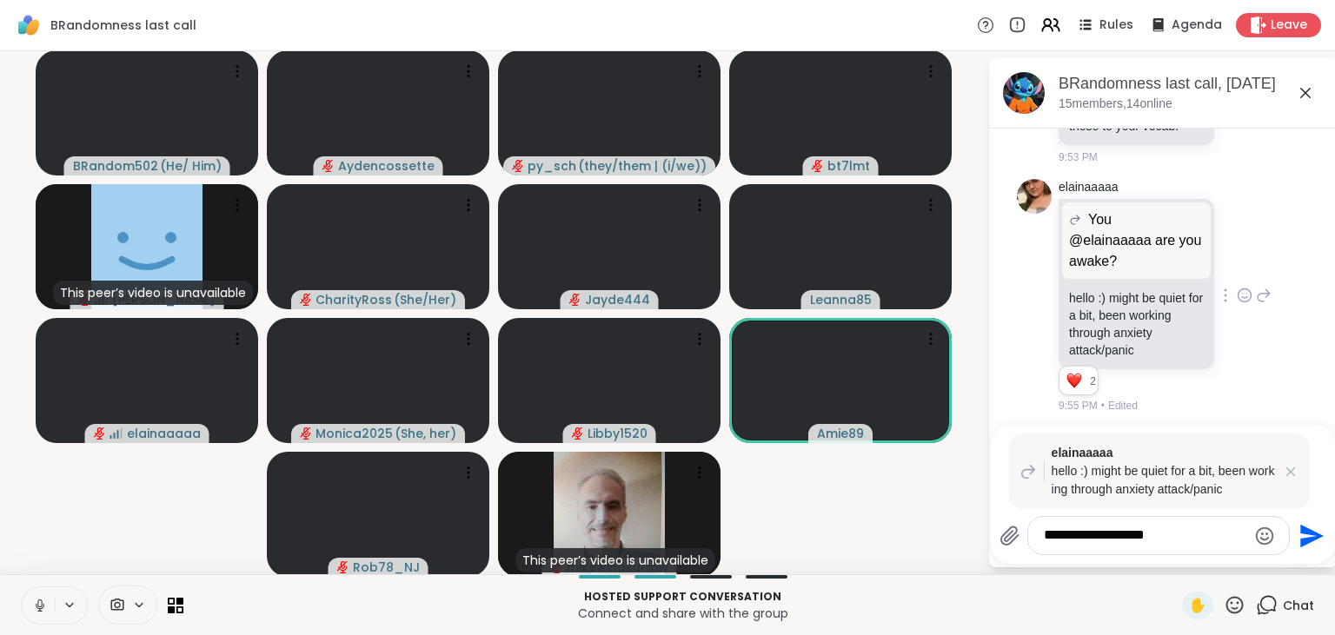
type textarea "**********"
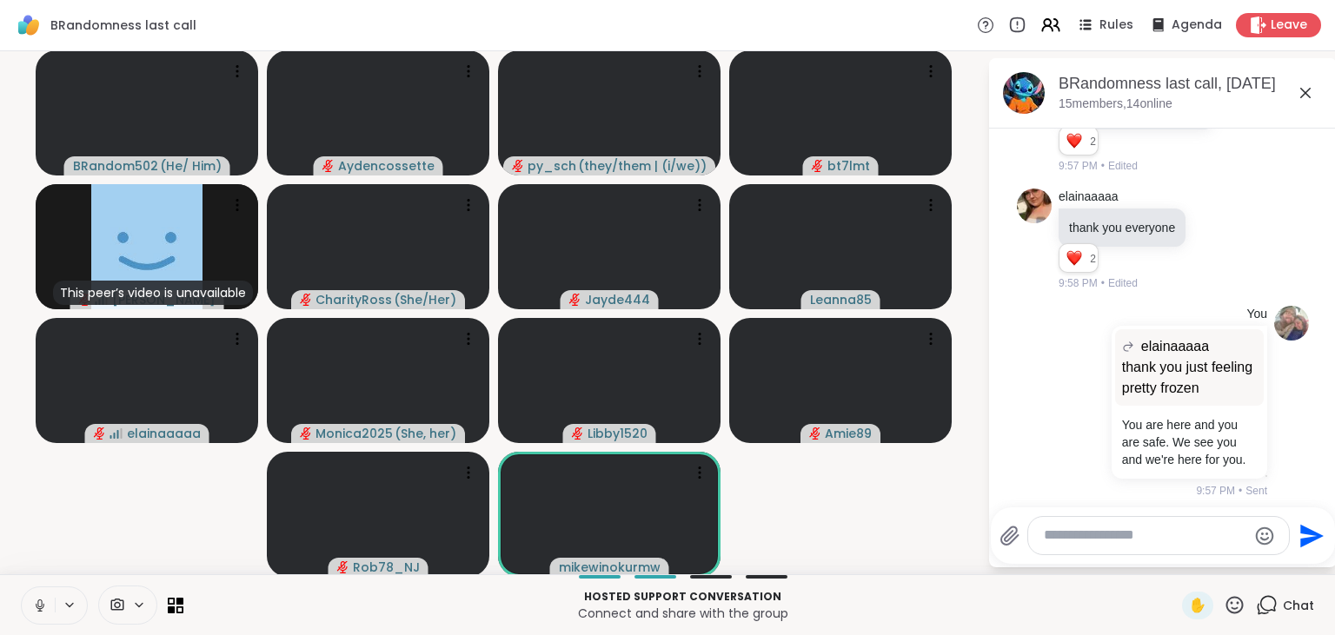
scroll to position [2933, 0]
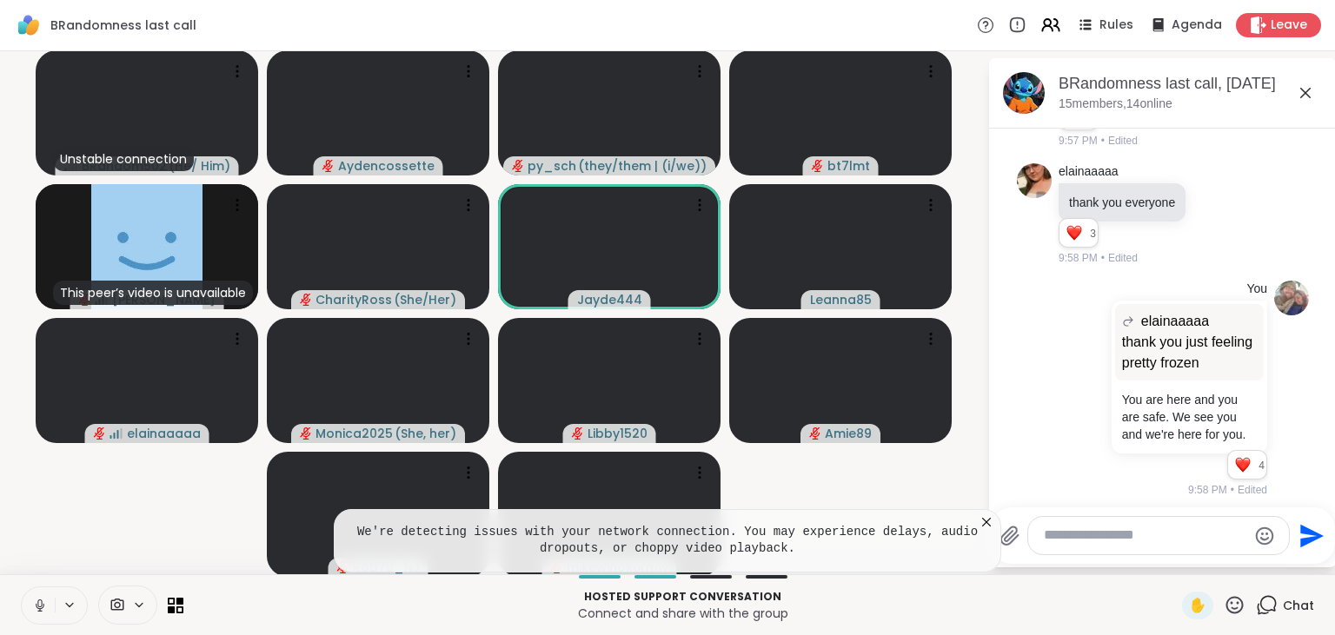
click at [990, 525] on icon at bounding box center [986, 522] width 17 height 17
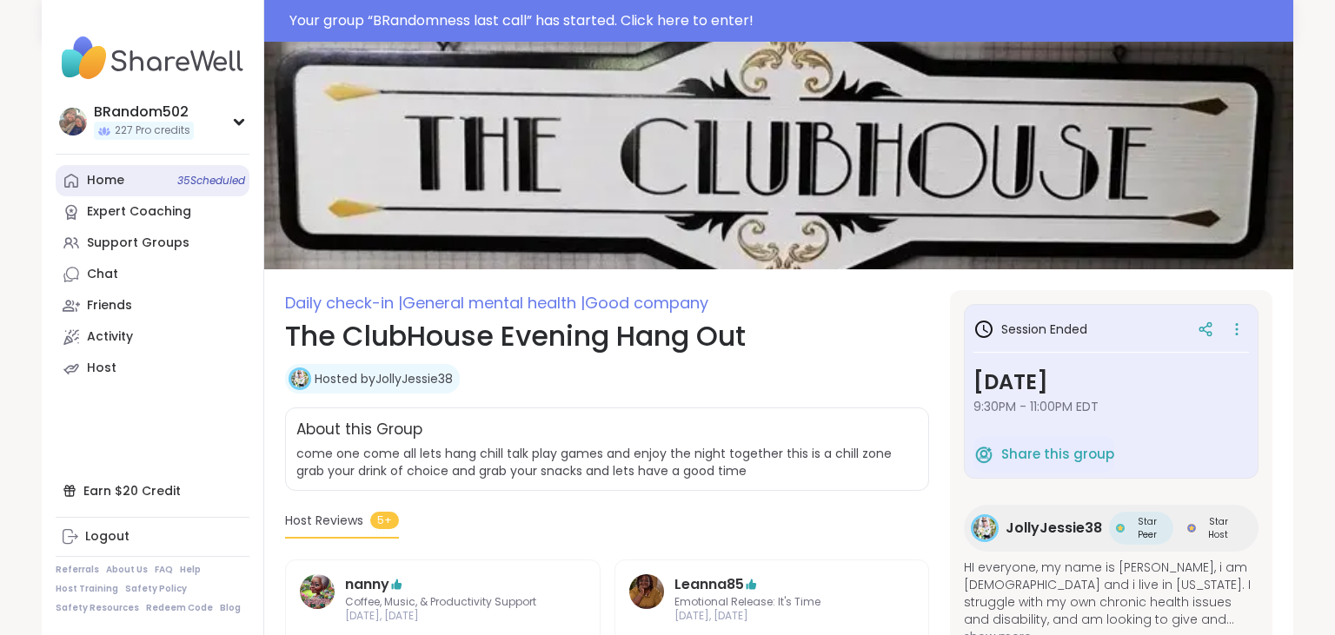
click at [129, 181] on link "Home 35 Scheduled" at bounding box center [153, 180] width 194 height 31
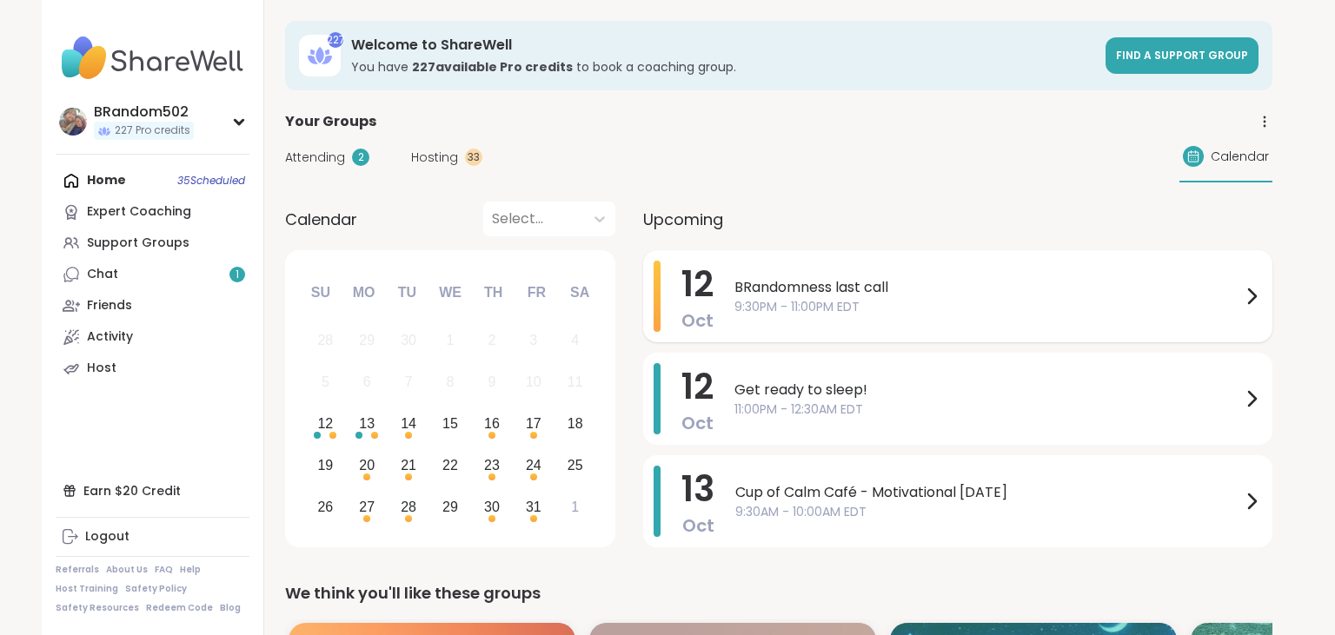
click at [855, 301] on span "9:30PM - 11:00PM EDT" at bounding box center [987, 307] width 507 height 18
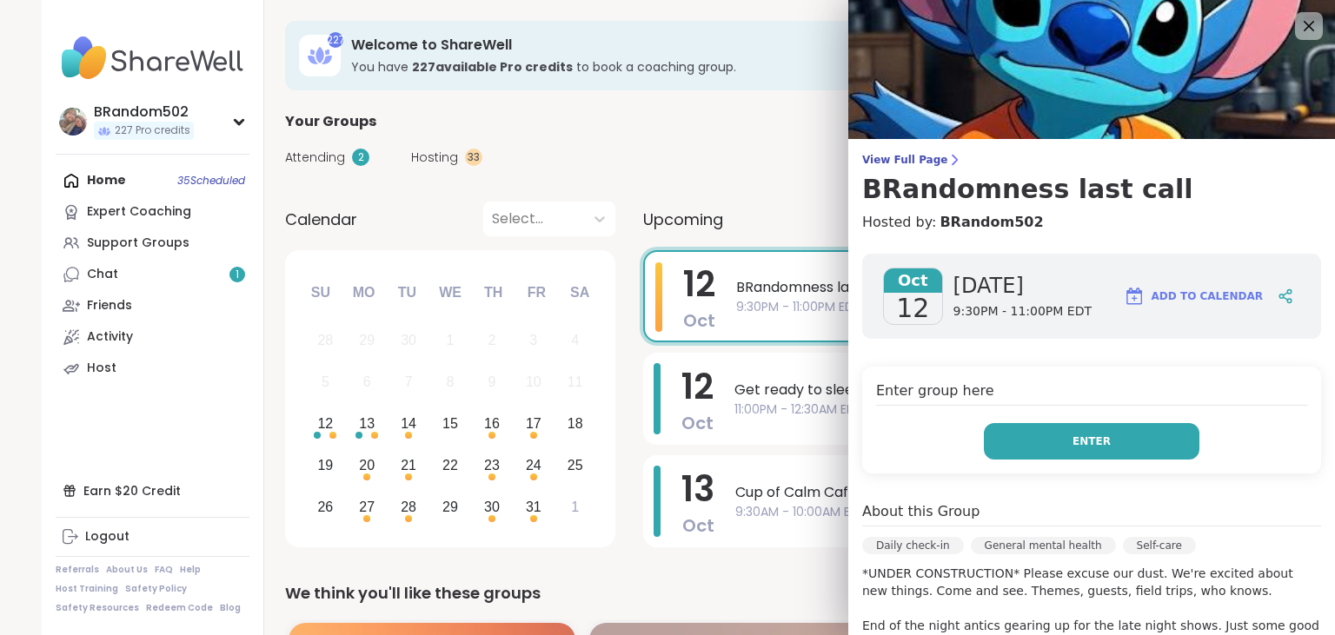
click at [1082, 453] on button "Enter" at bounding box center [1092, 441] width 216 height 37
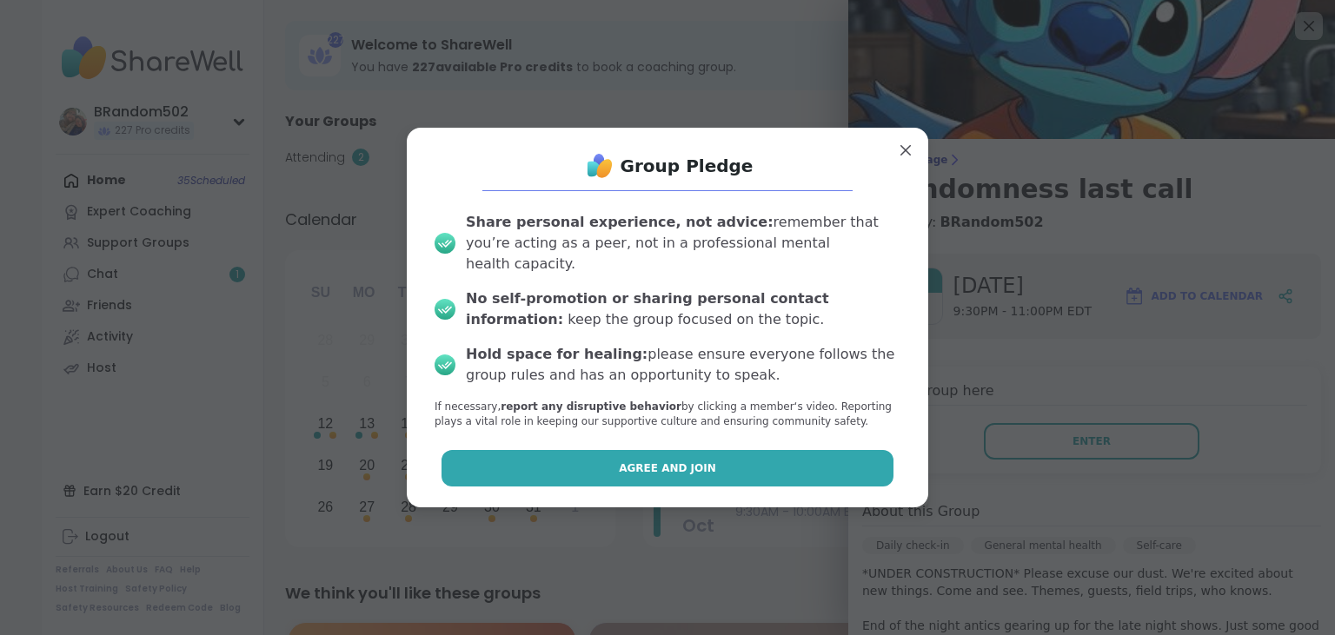
click at [681, 450] on button "Agree and Join" at bounding box center [668, 468] width 453 height 37
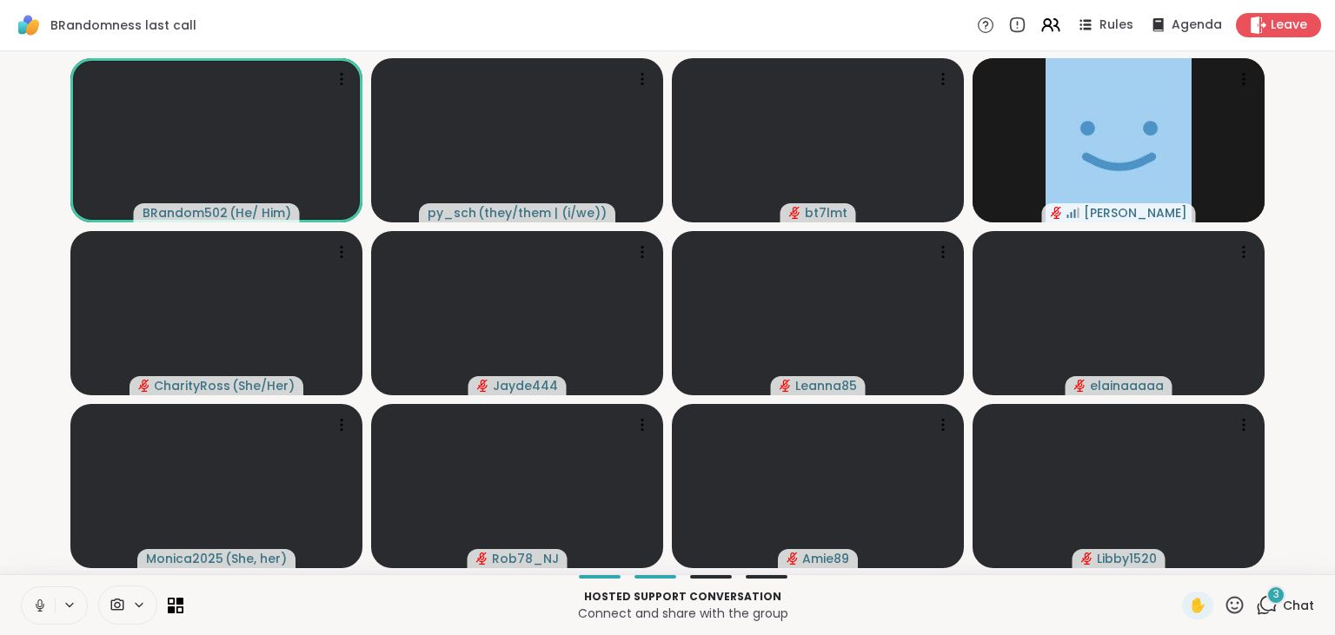
click at [1276, 601] on span "3" at bounding box center [1276, 595] width 6 height 15
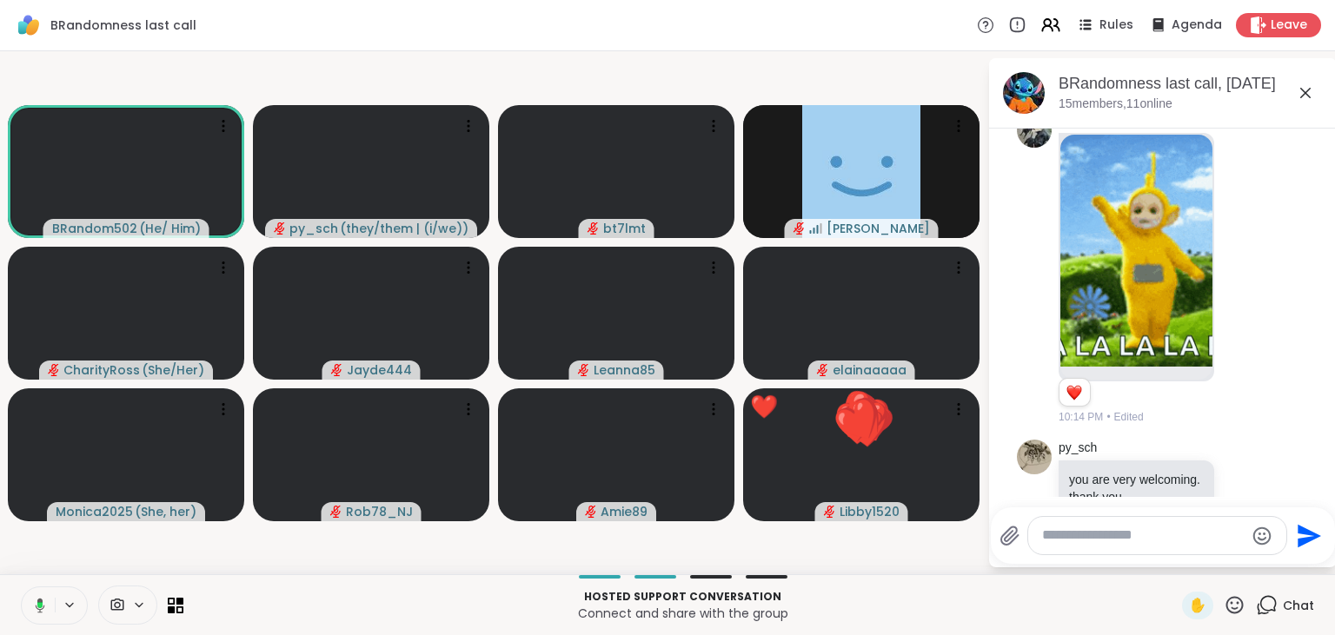
scroll to position [5664, 0]
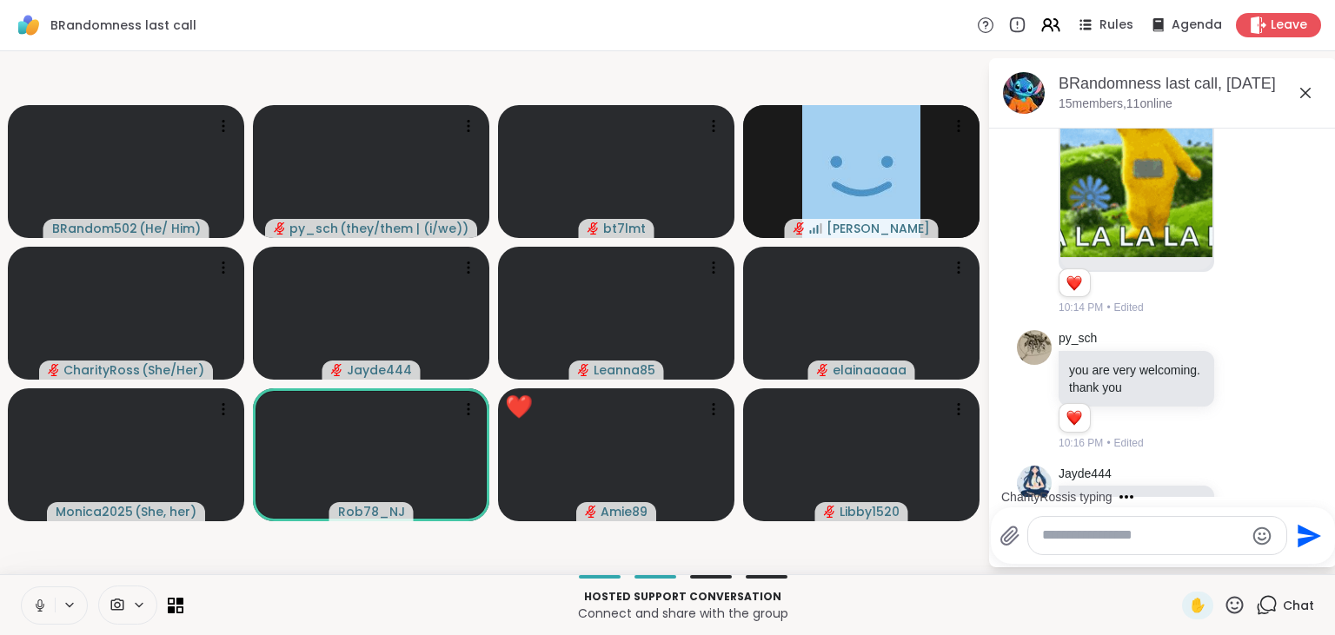
click at [1234, 609] on icon at bounding box center [1234, 604] width 17 height 17
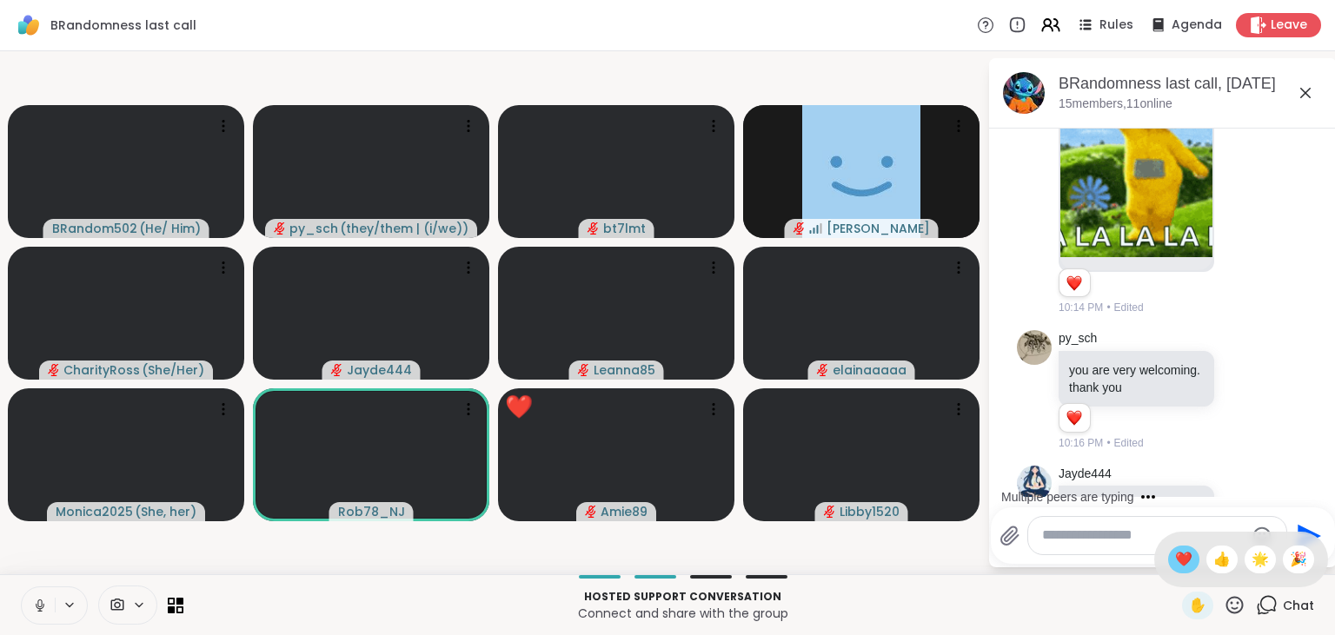
click at [1180, 560] on span "❤️" at bounding box center [1183, 559] width 17 height 21
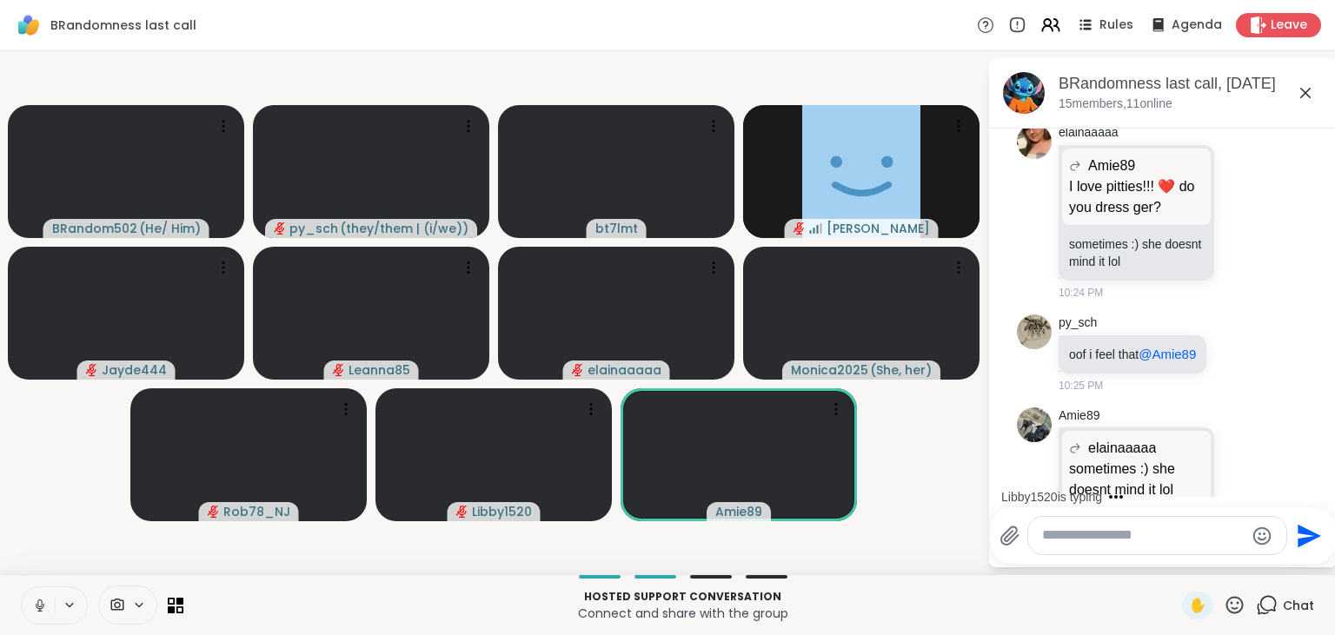
scroll to position [7752, 0]
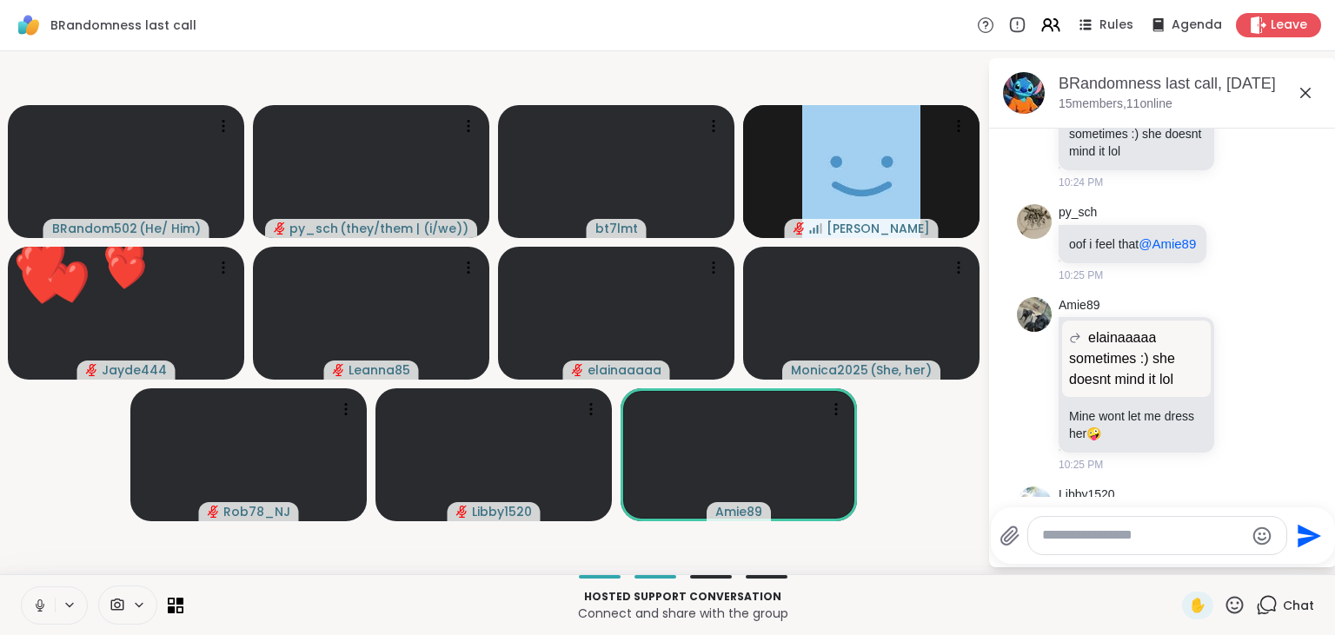
click at [1236, 604] on icon at bounding box center [1235, 606] width 22 height 22
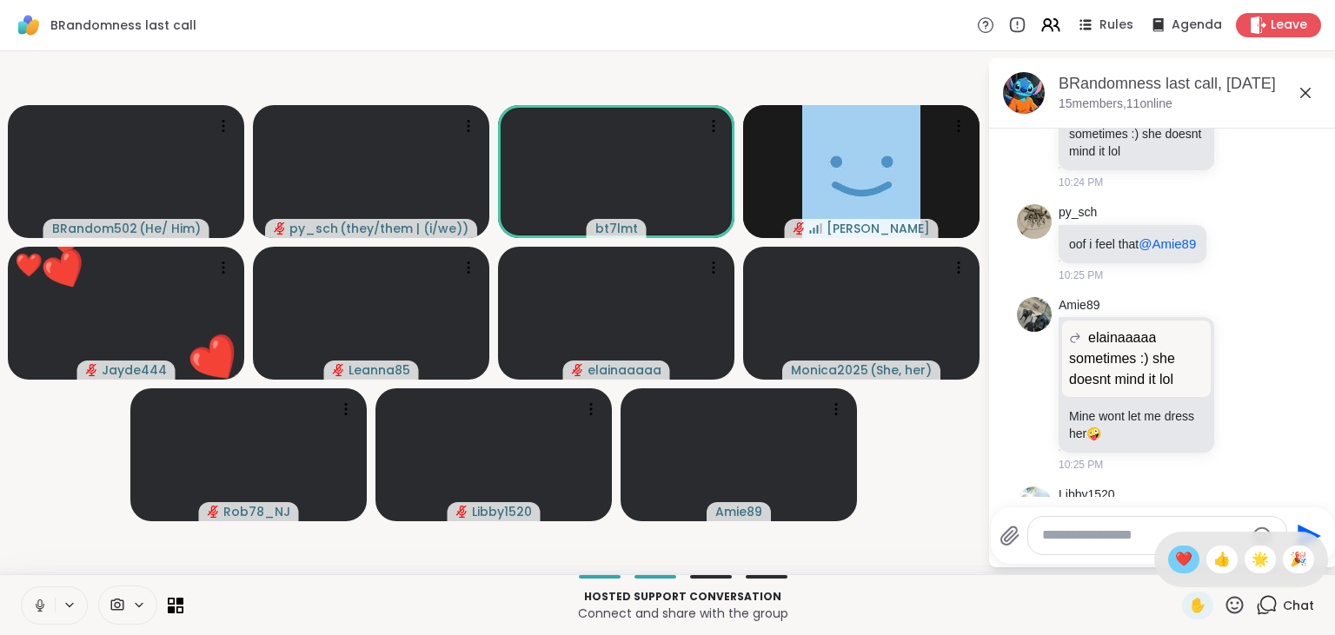
click at [1178, 561] on span "❤️" at bounding box center [1183, 559] width 17 height 21
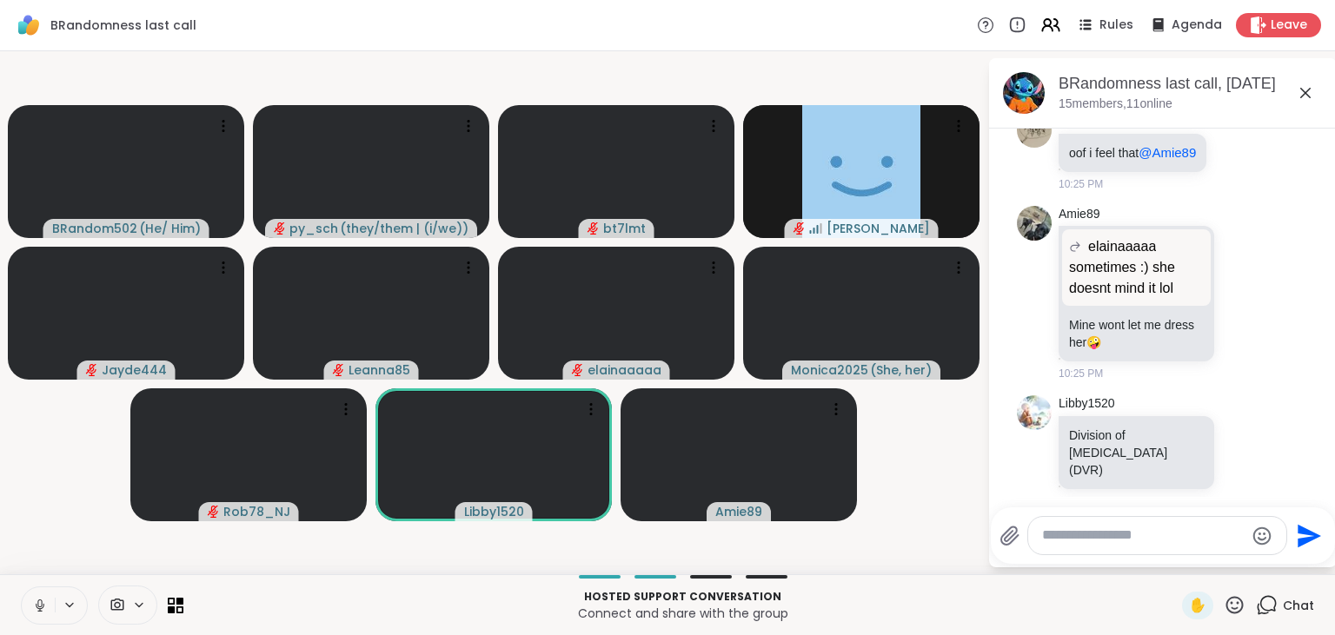
scroll to position [7869, 0]
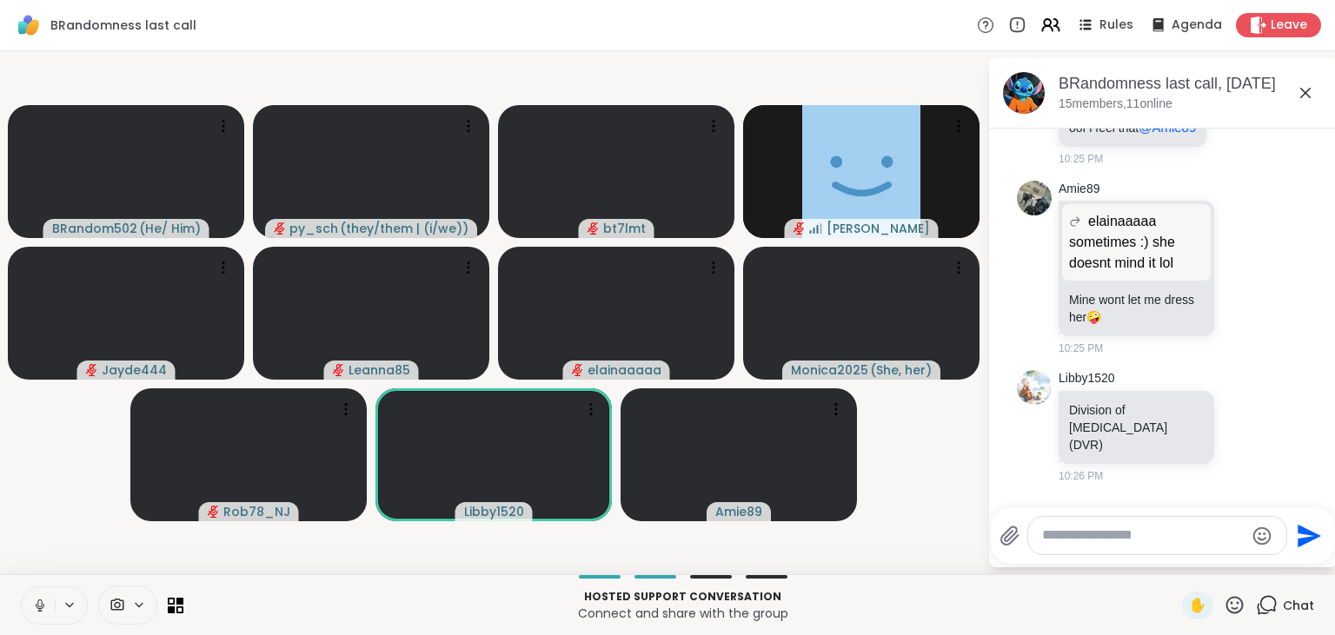
click at [35, 601] on icon at bounding box center [40, 606] width 16 height 16
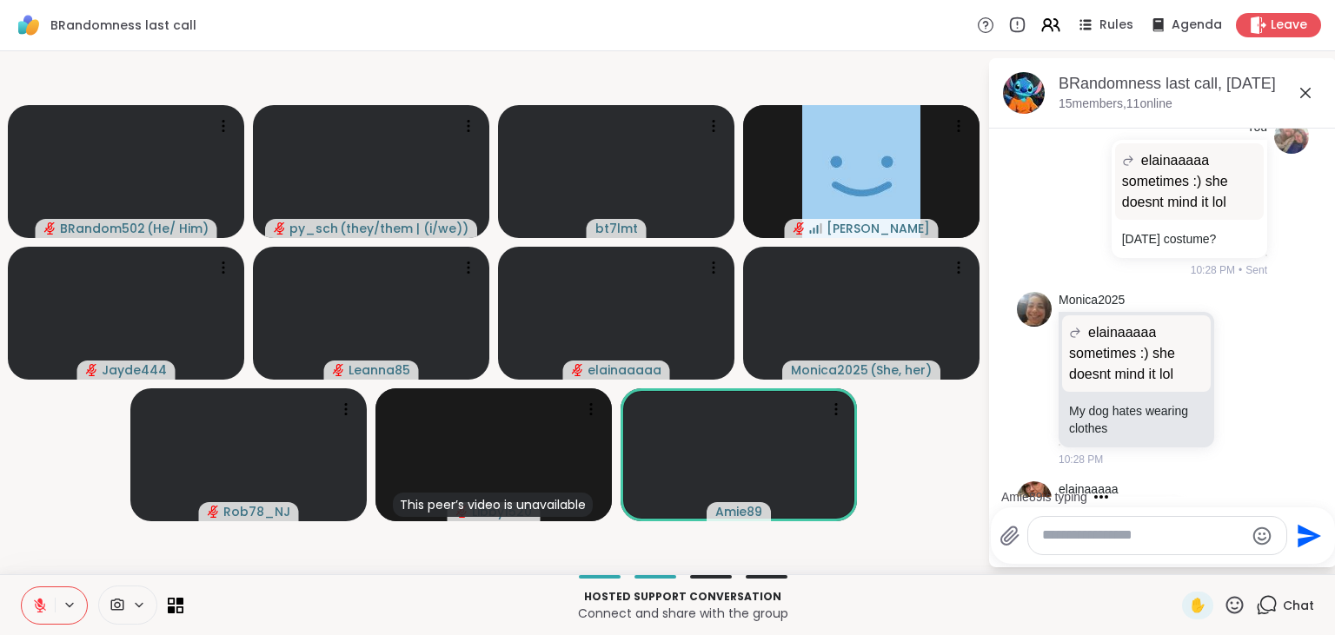
scroll to position [8534, 0]
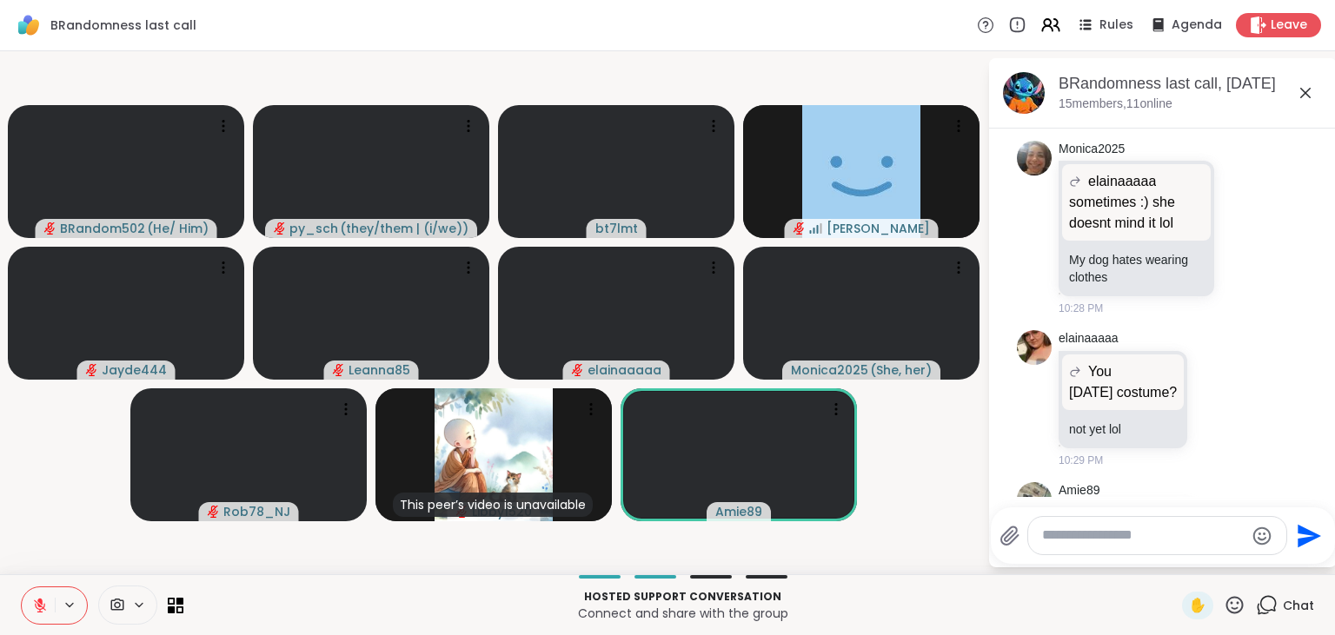
click at [40, 621] on button at bounding box center [38, 606] width 33 height 37
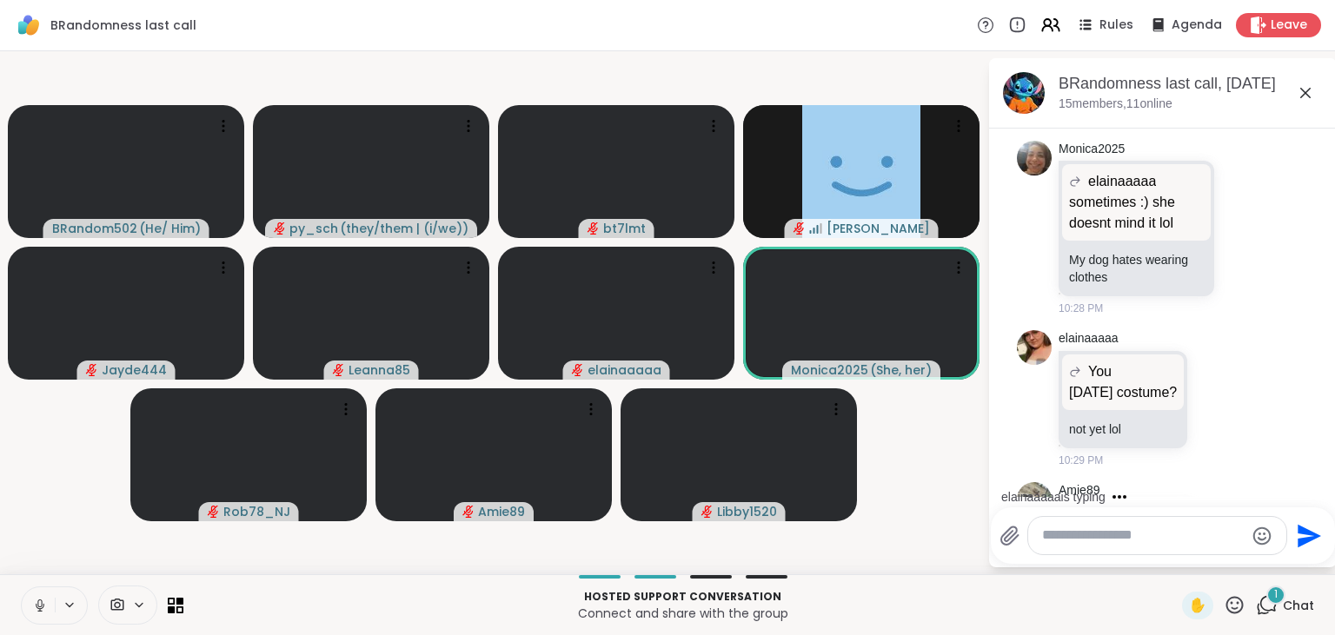
scroll to position [8720, 0]
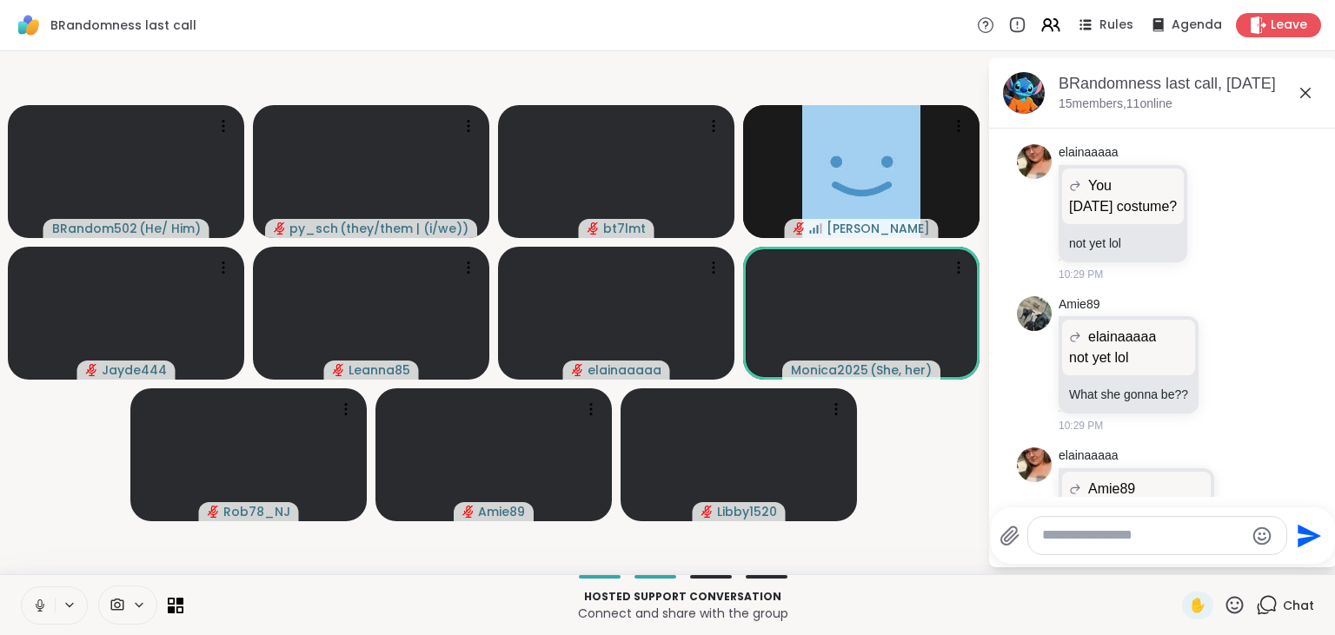
click at [40, 603] on icon at bounding box center [40, 606] width 16 height 16
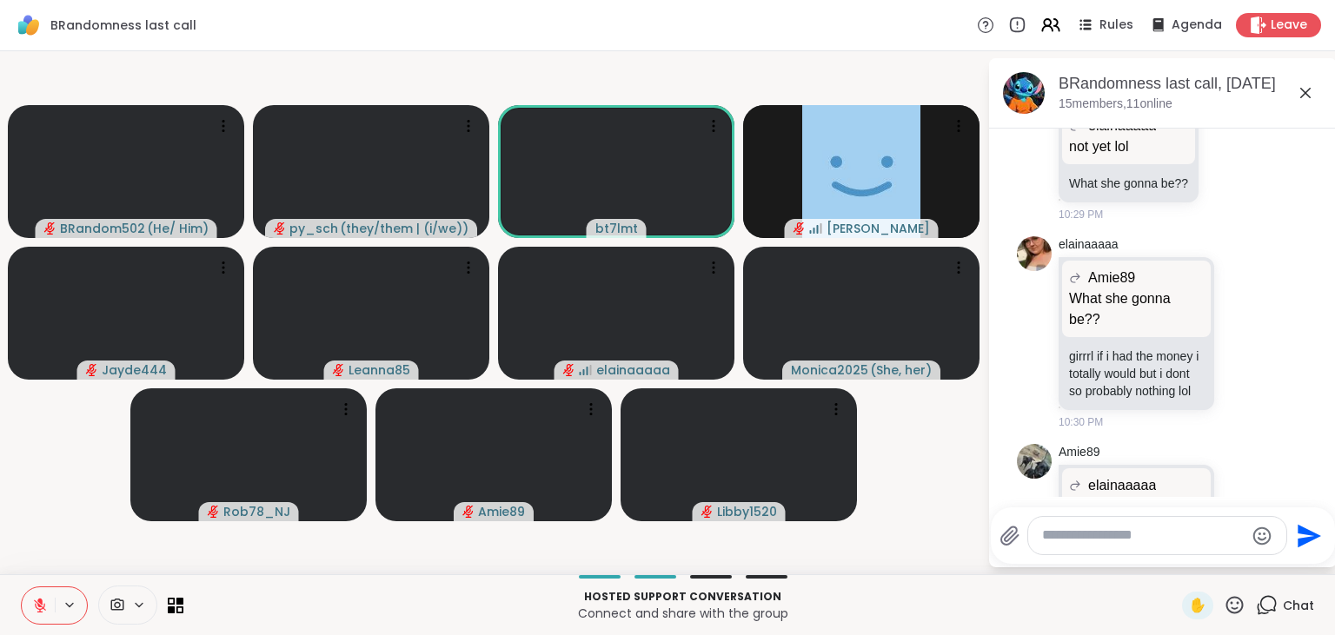
click at [37, 601] on icon at bounding box center [39, 601] width 5 height 7
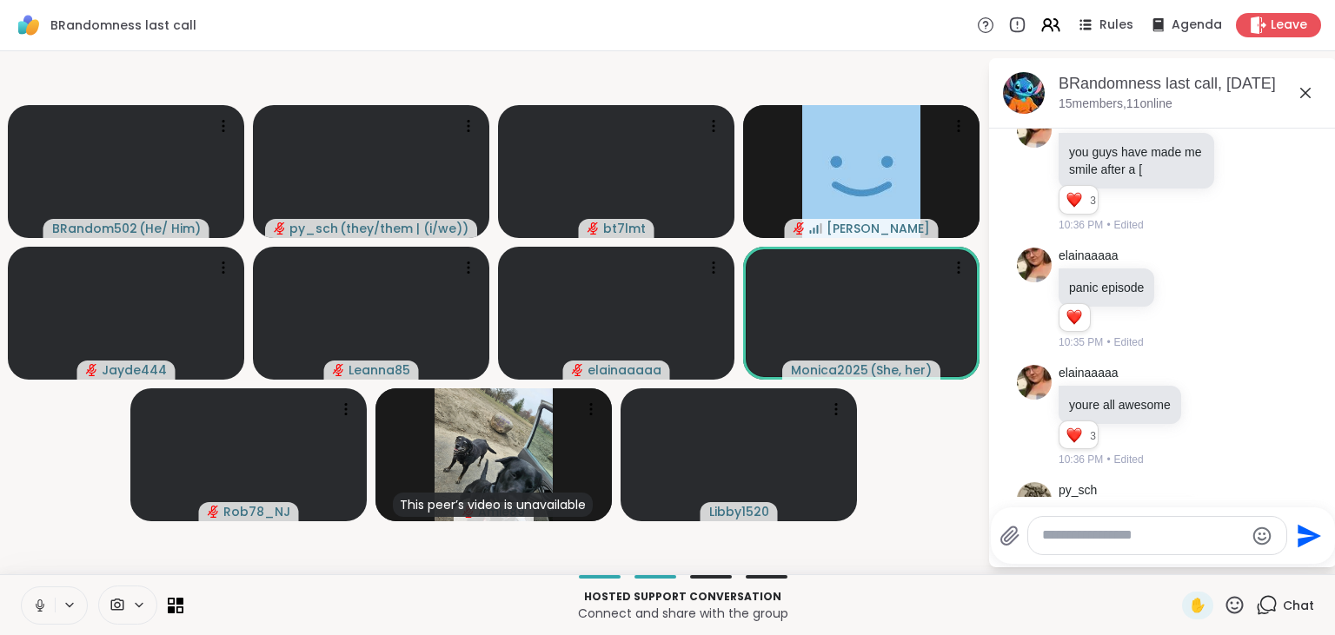
scroll to position [10797, 0]
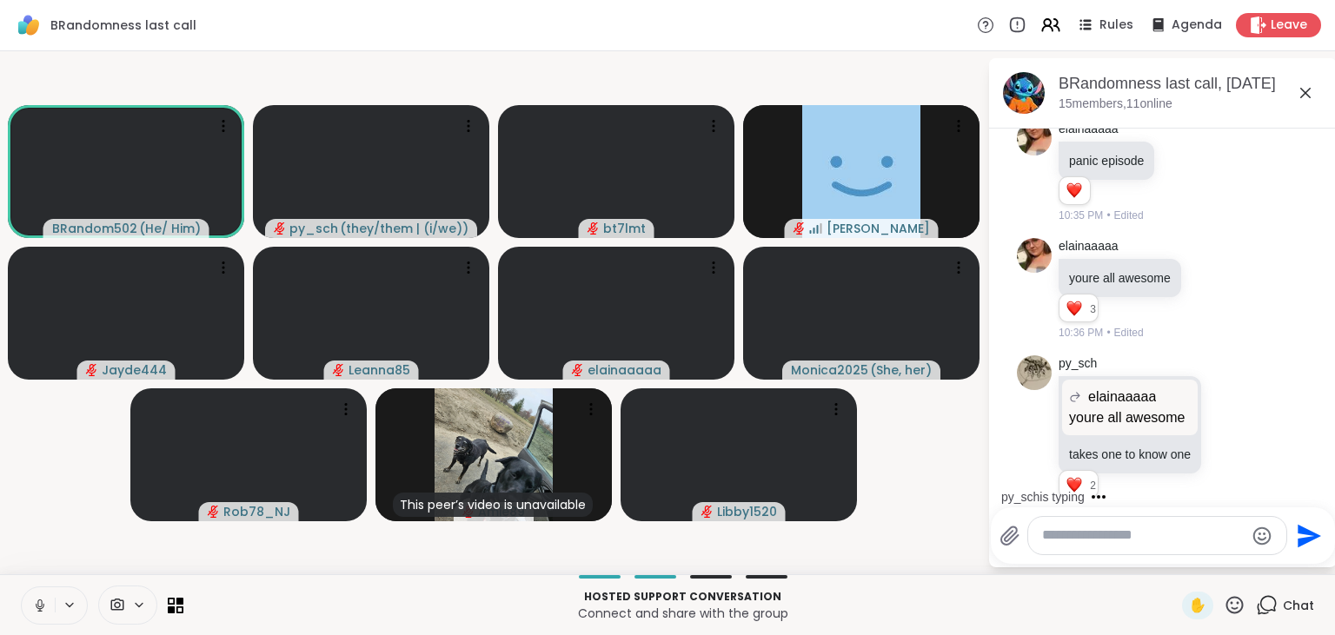
click at [1271, 609] on icon at bounding box center [1267, 606] width 22 height 22
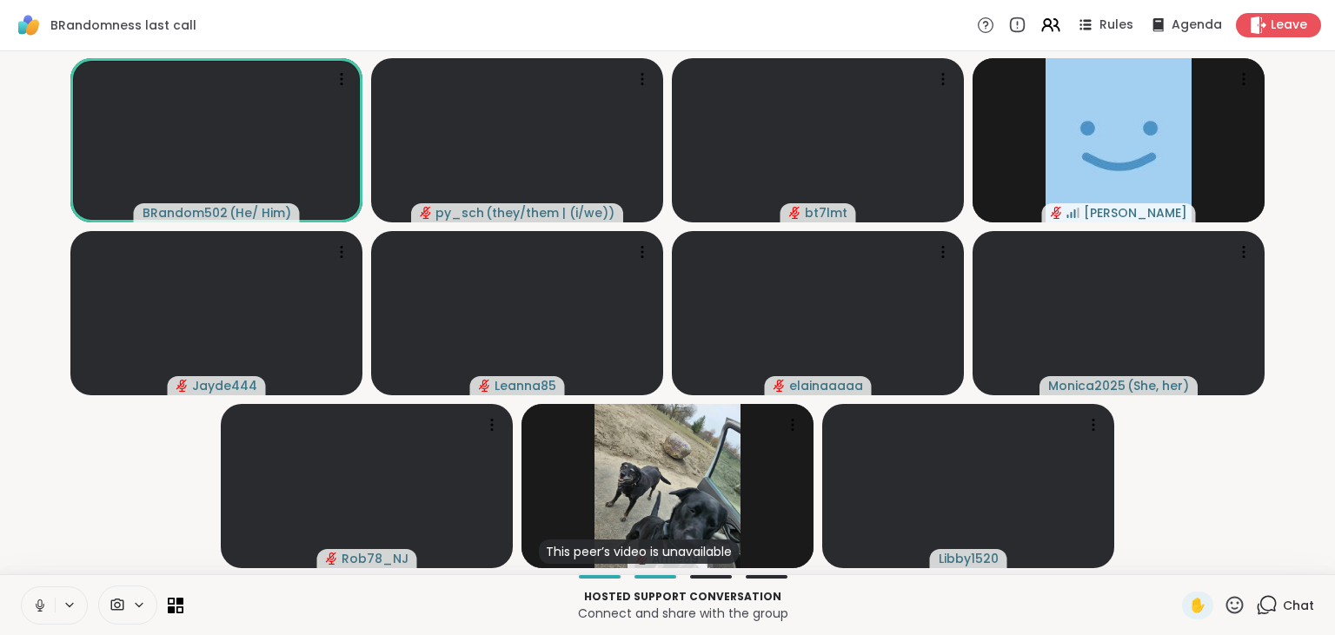
click at [1271, 609] on icon at bounding box center [1267, 606] width 22 height 22
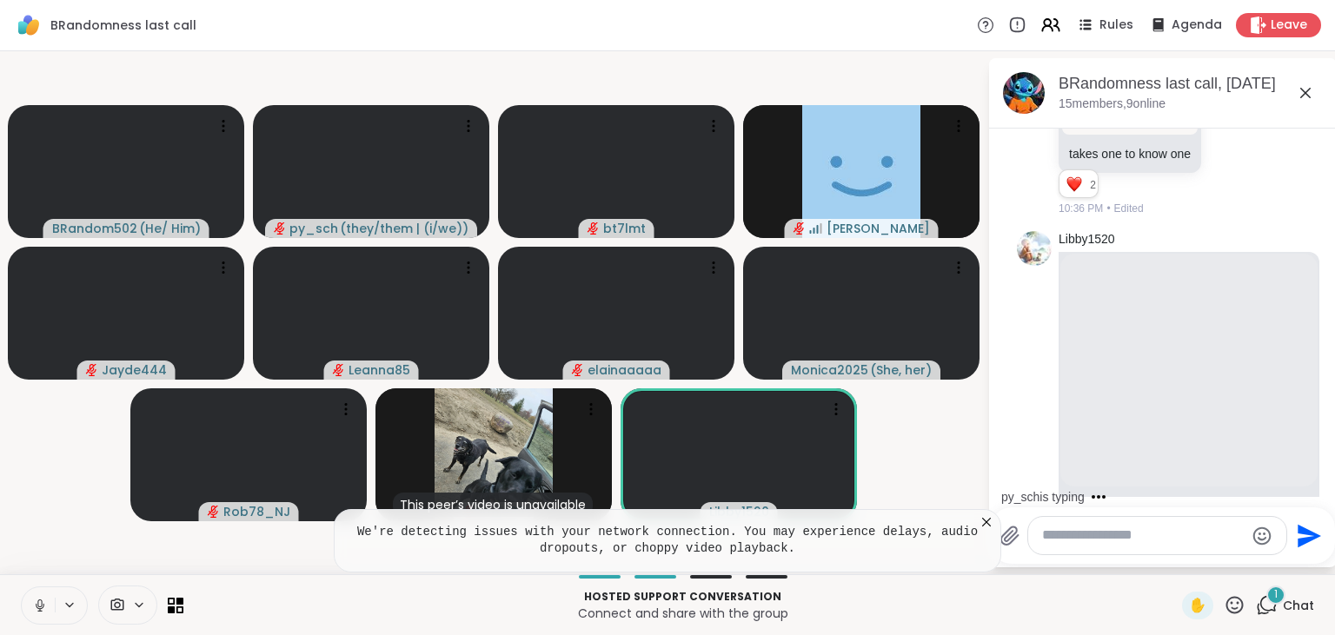
scroll to position [11165, 0]
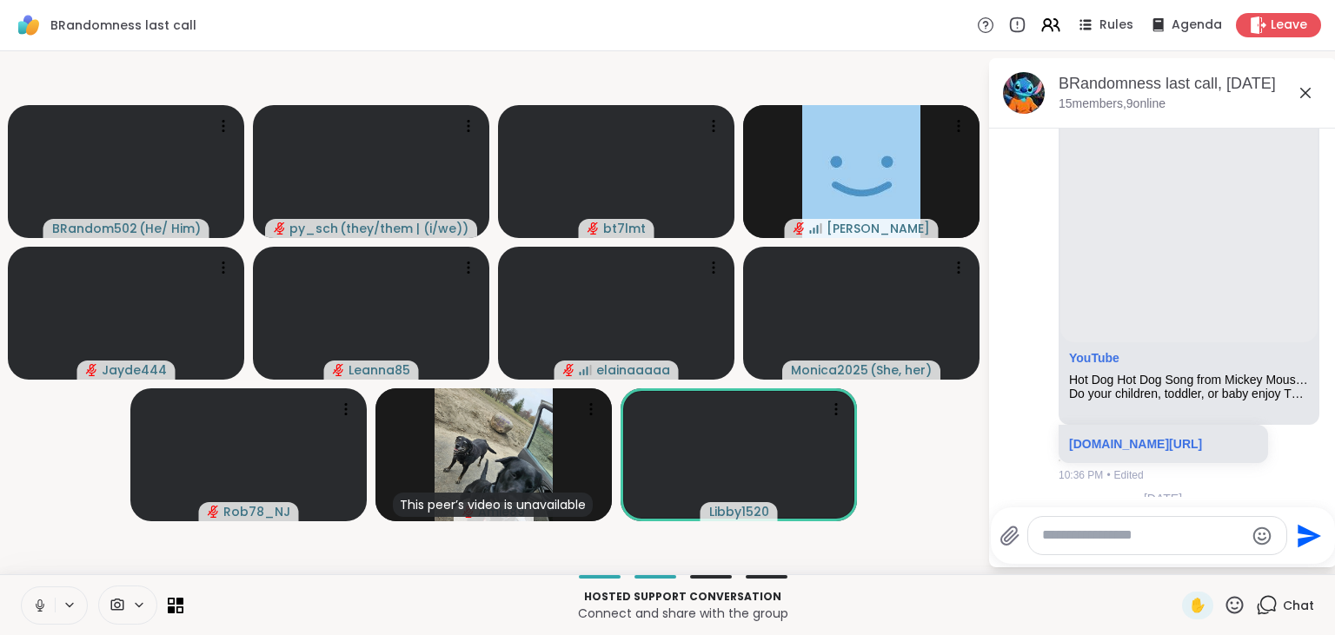
click at [1246, 562] on icon at bounding box center [1245, 570] width 16 height 17
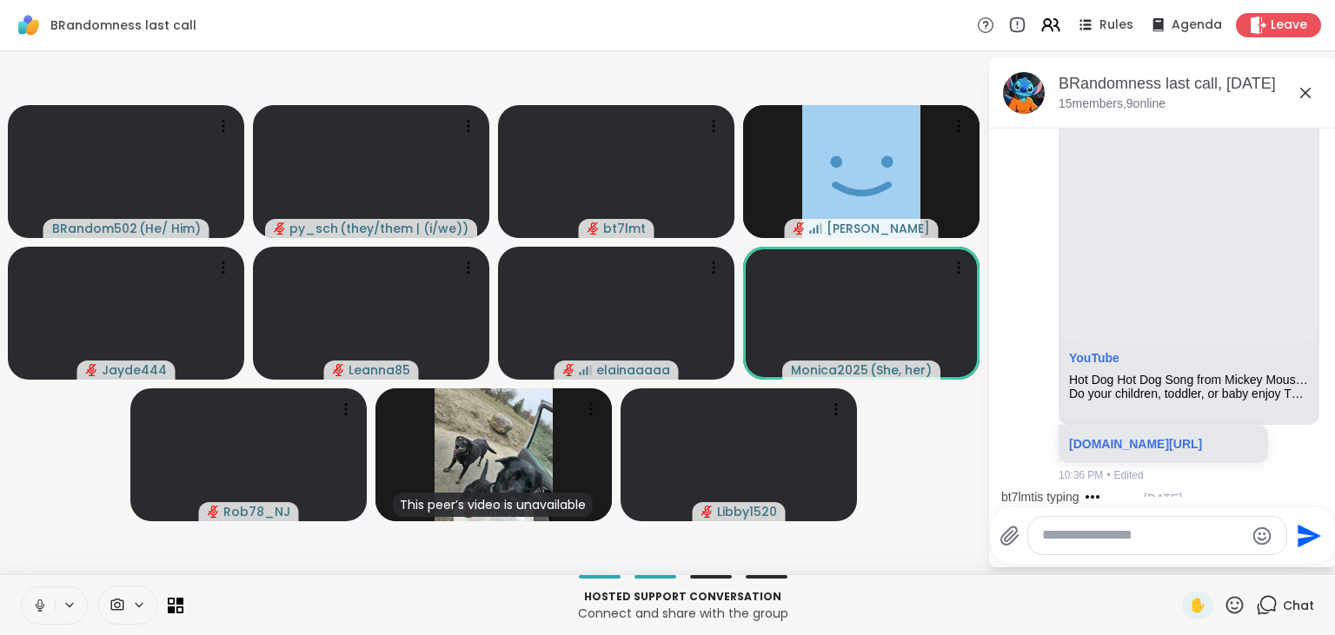
click at [1107, 535] on div "Select Reaction: Heart" at bounding box center [1107, 543] width 16 height 16
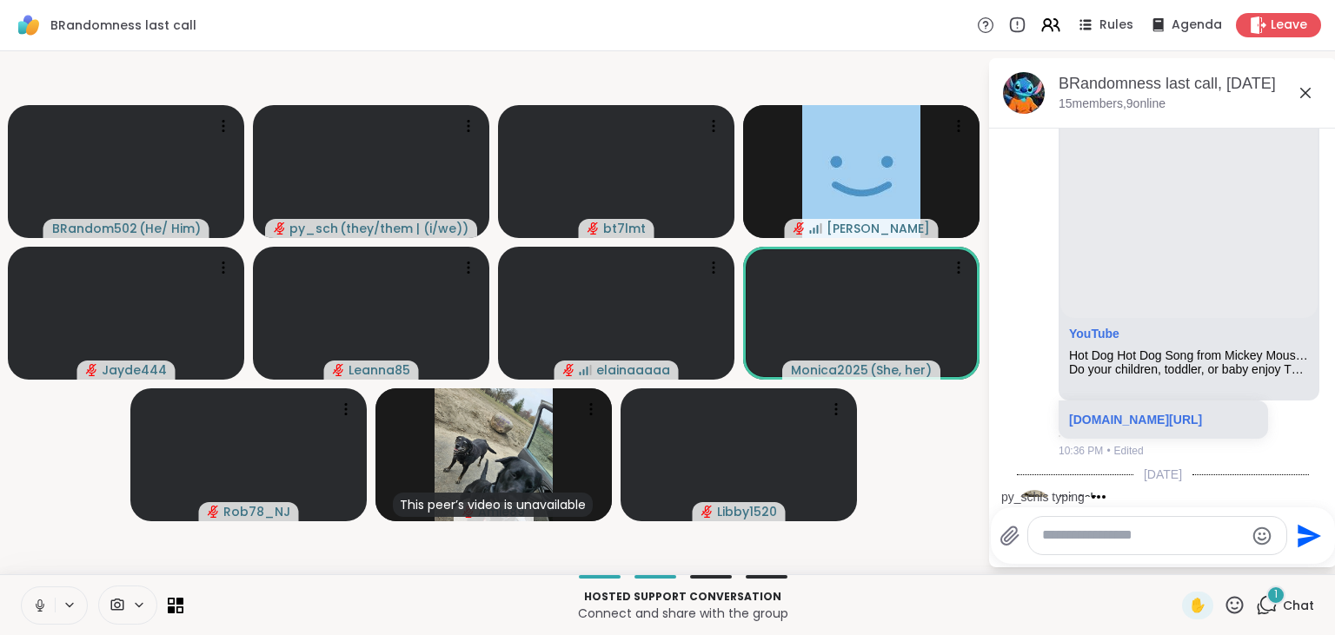
scroll to position [11400, 0]
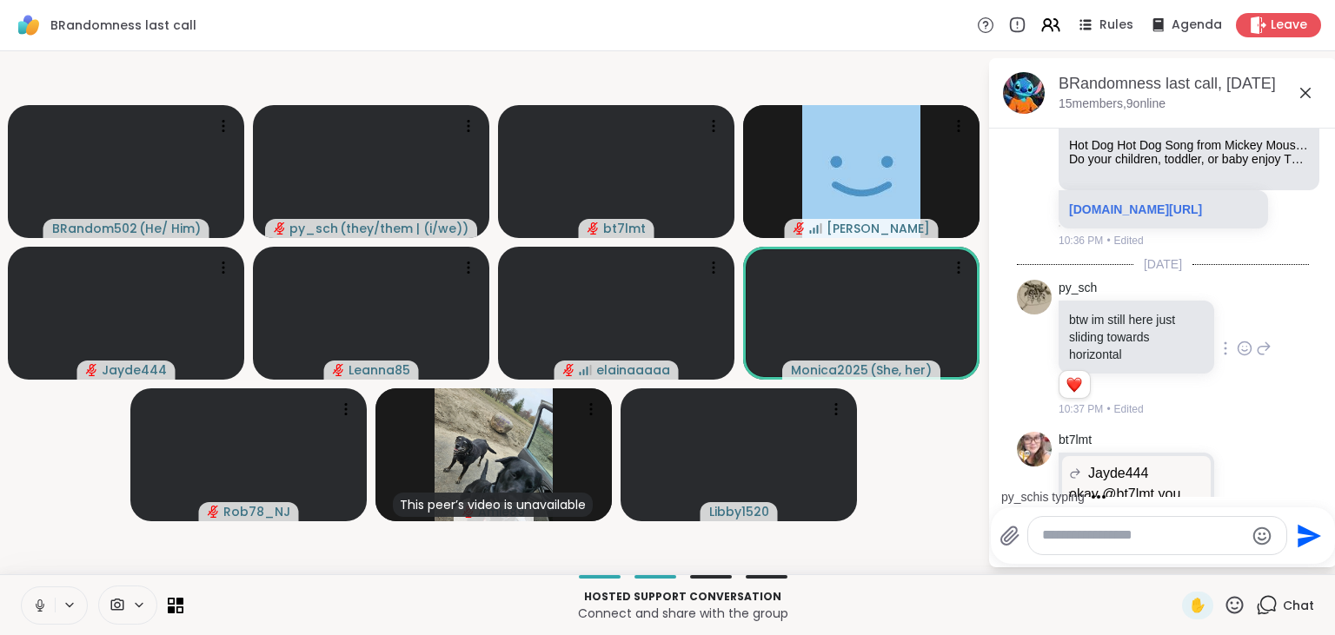
click at [1249, 522] on icon at bounding box center [1245, 530] width 16 height 17
click at [1112, 495] on div "Select Reaction: Heart" at bounding box center [1107, 503] width 16 height 16
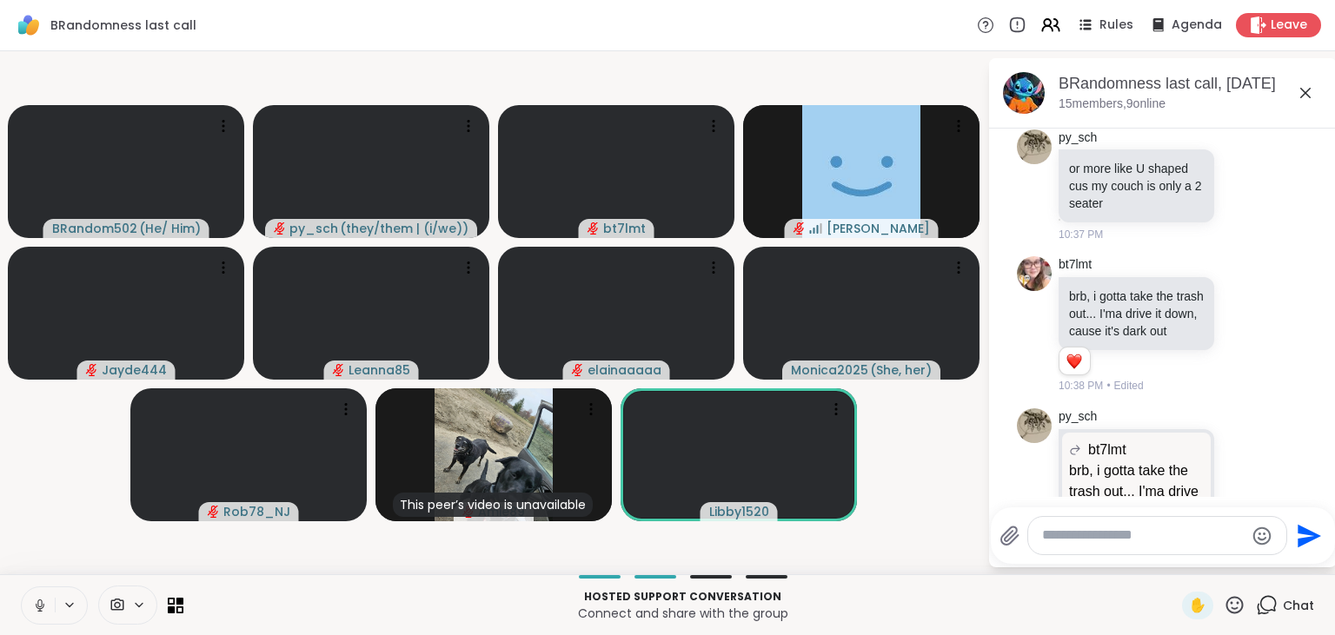
scroll to position [11897, 0]
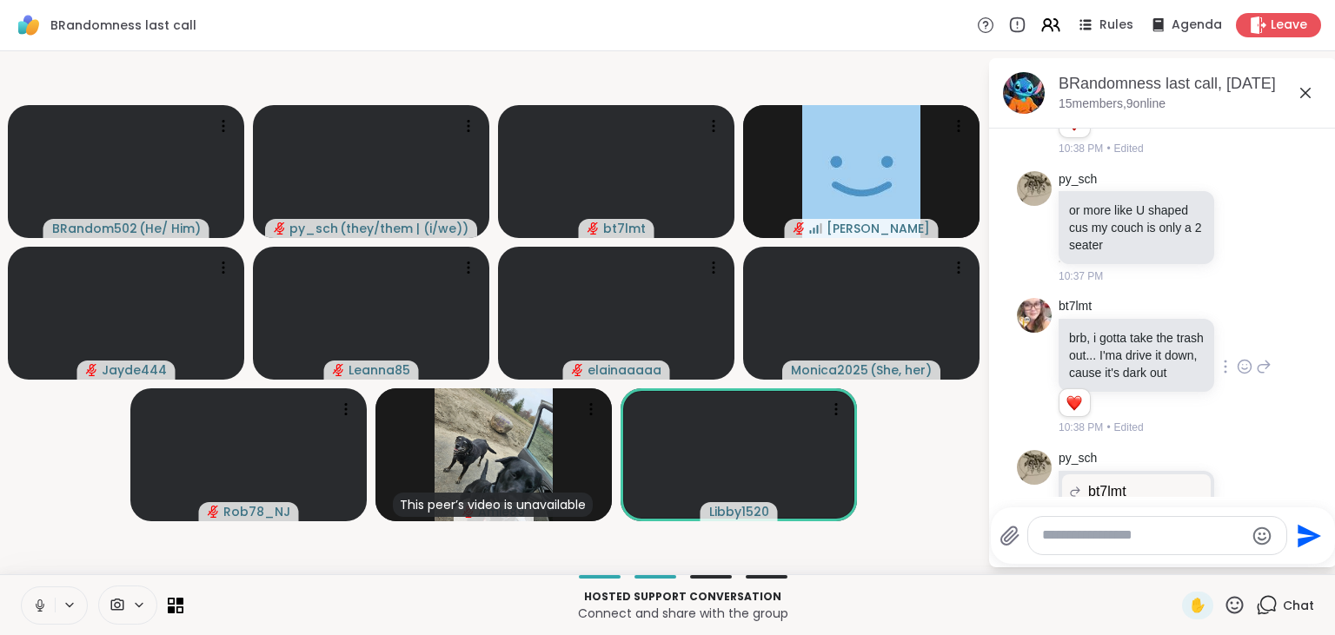
click at [1246, 358] on icon at bounding box center [1245, 366] width 16 height 17
click at [1107, 331] on div "Select Reaction: Heart" at bounding box center [1107, 339] width 16 height 16
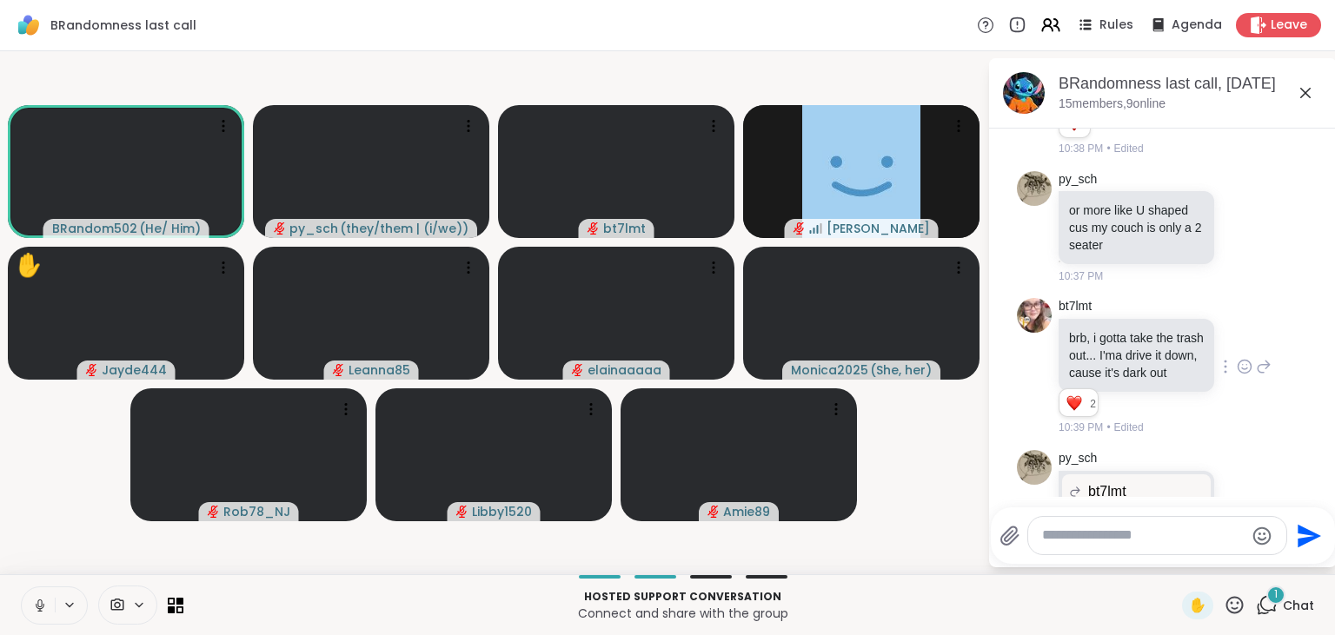
scroll to position [12025, 0]
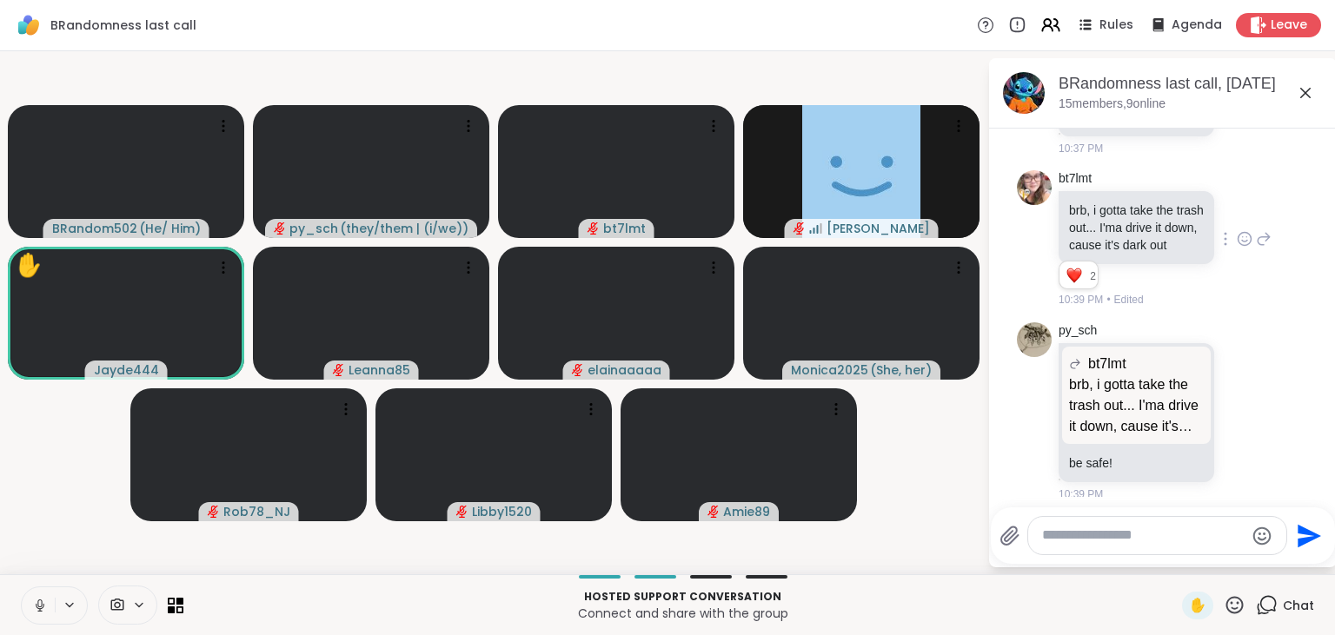
click at [40, 597] on button at bounding box center [38, 606] width 33 height 37
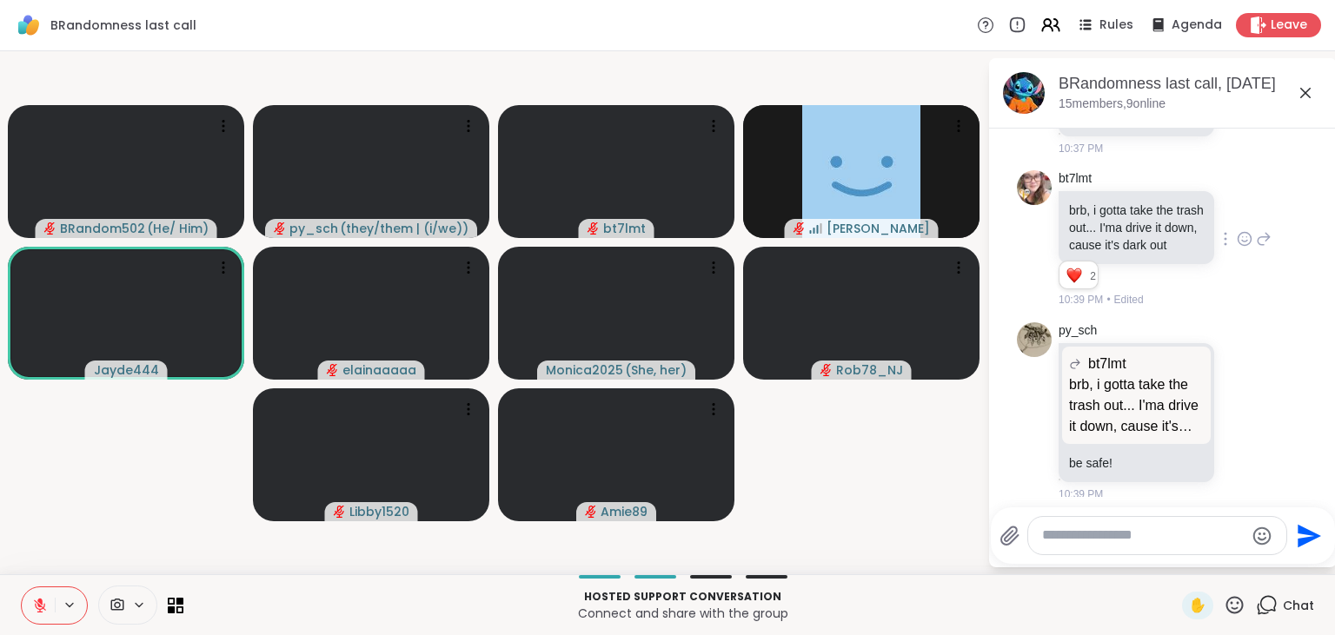
click at [1242, 607] on icon at bounding box center [1235, 606] width 22 height 22
click at [1180, 568] on span "❤️" at bounding box center [1183, 559] width 17 height 21
click at [1264, 601] on icon at bounding box center [1268, 604] width 17 height 16
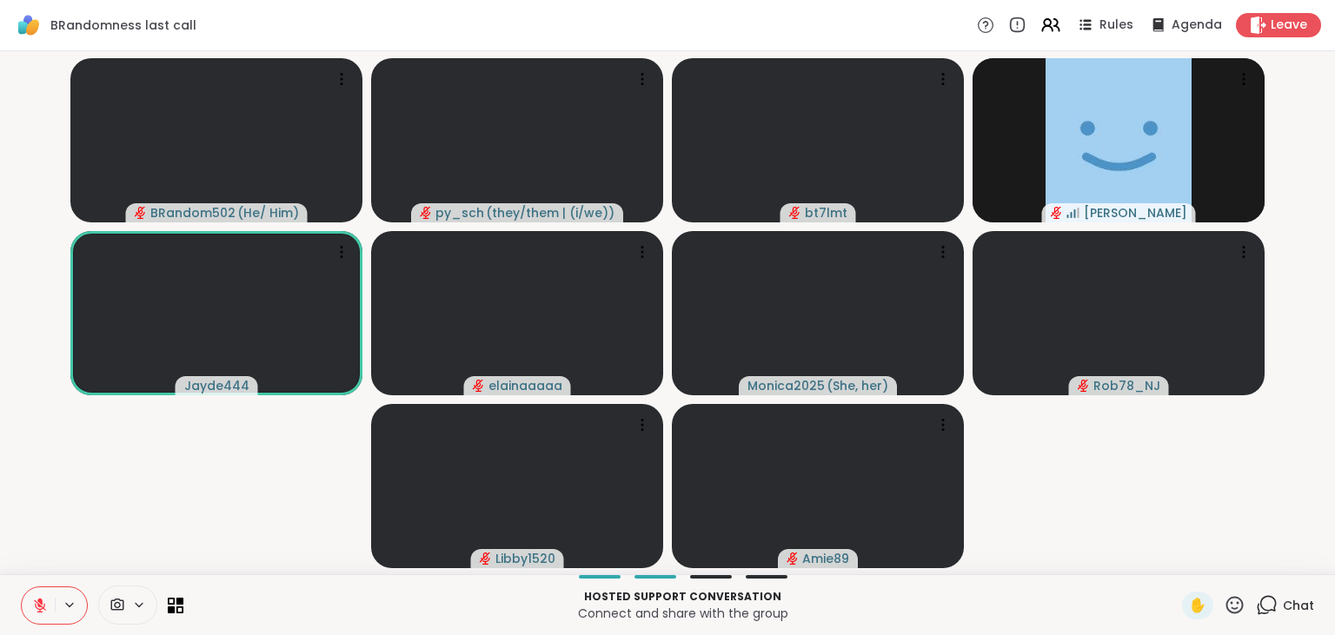
click at [1264, 601] on icon at bounding box center [1268, 604] width 17 height 16
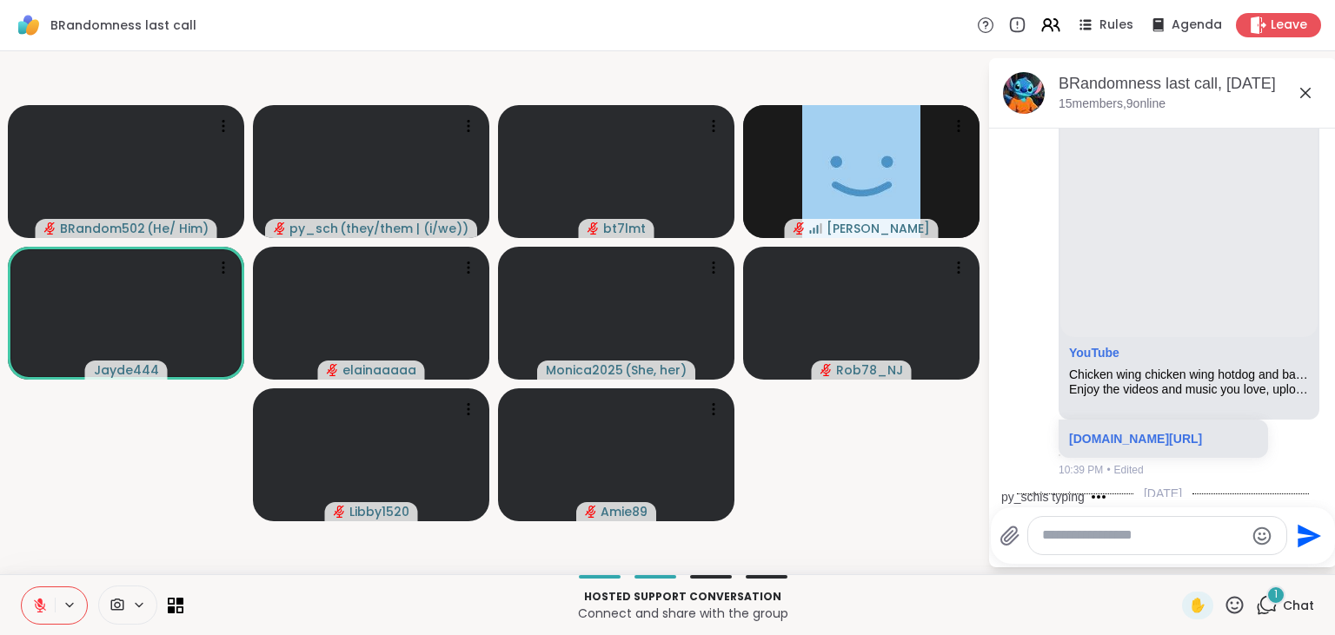
scroll to position [12576, 0]
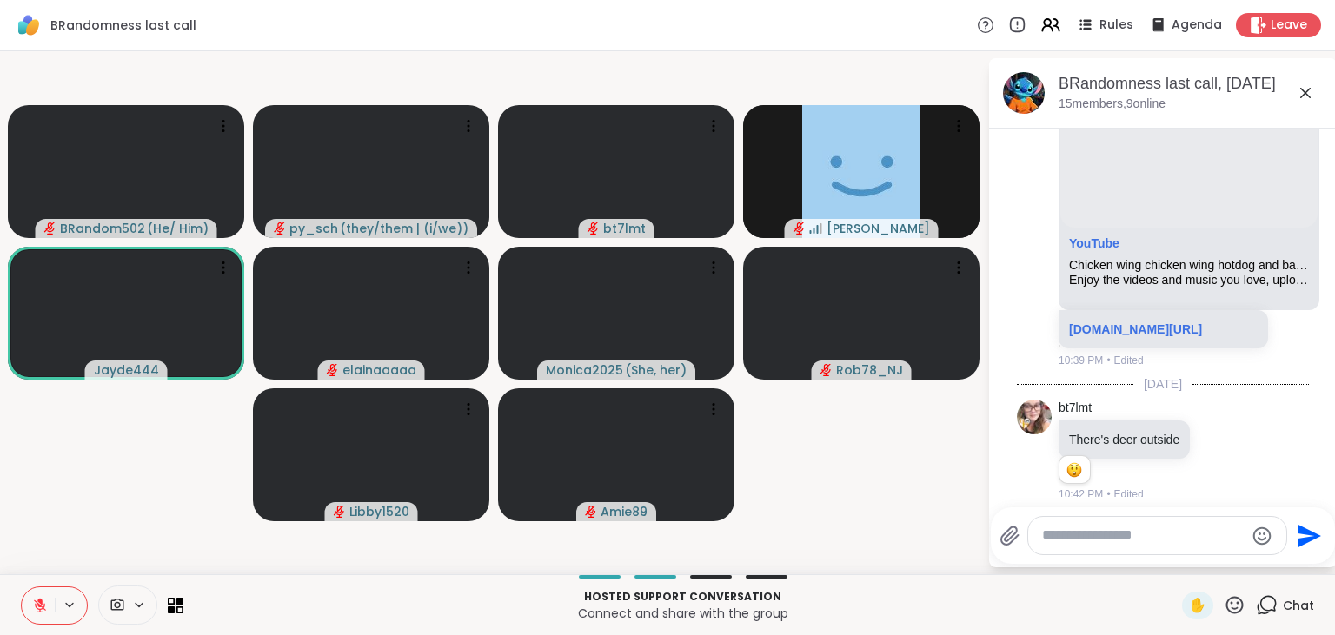
click at [40, 611] on icon at bounding box center [40, 606] width 12 height 12
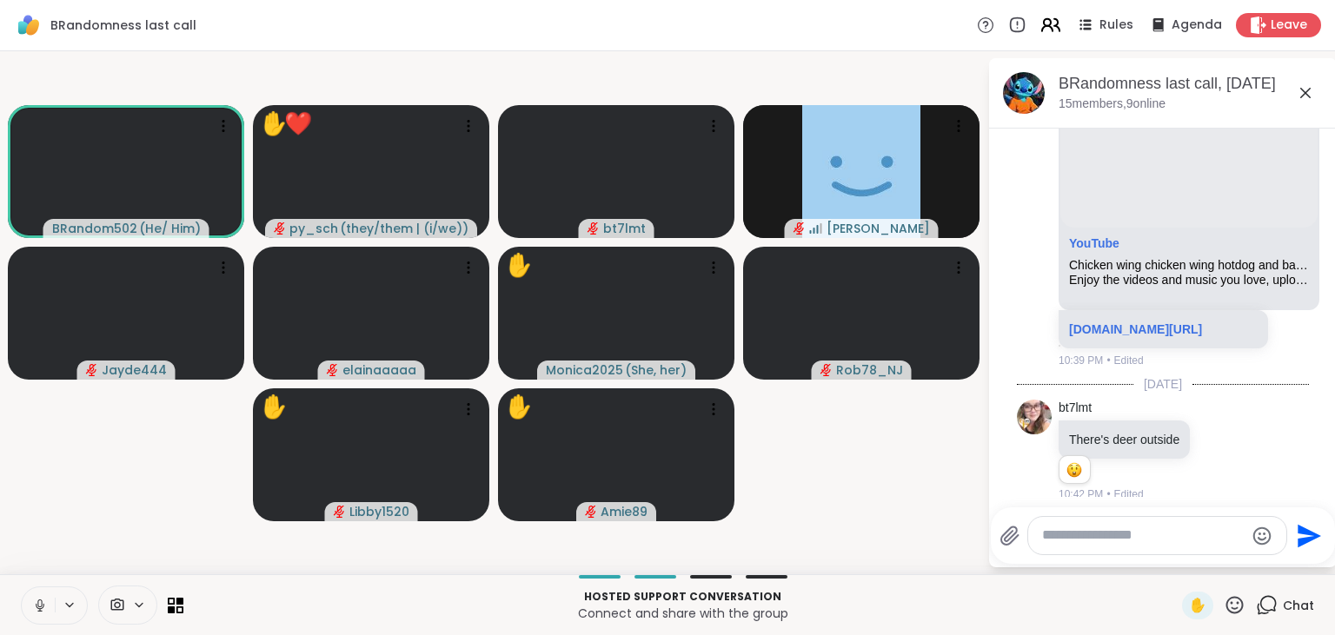
click at [1060, 19] on icon at bounding box center [1056, 25] width 5 height 12
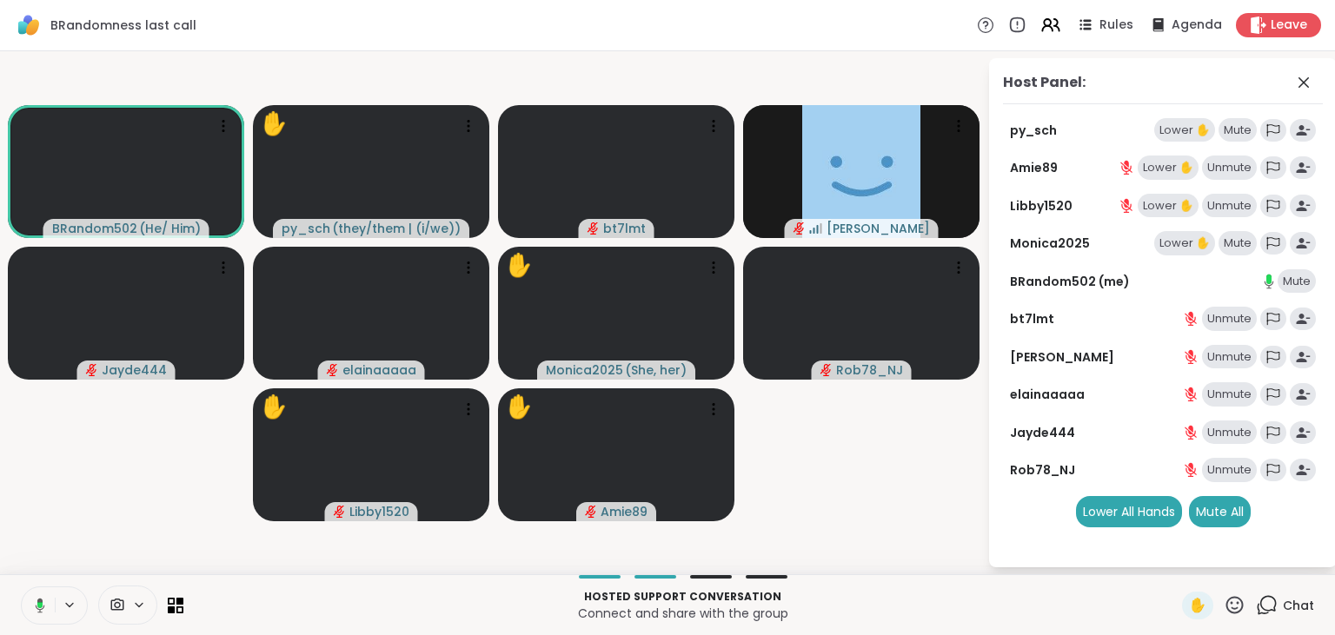
click at [33, 607] on icon at bounding box center [38, 606] width 16 height 16
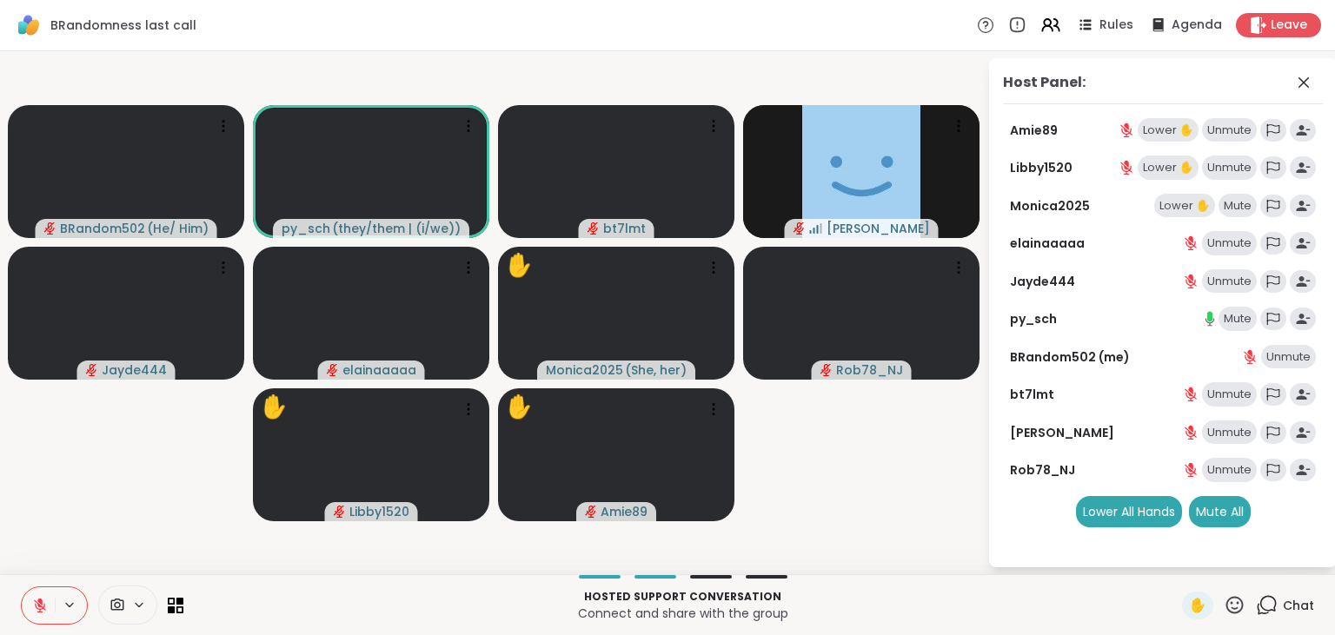
click at [33, 607] on icon at bounding box center [40, 606] width 16 height 16
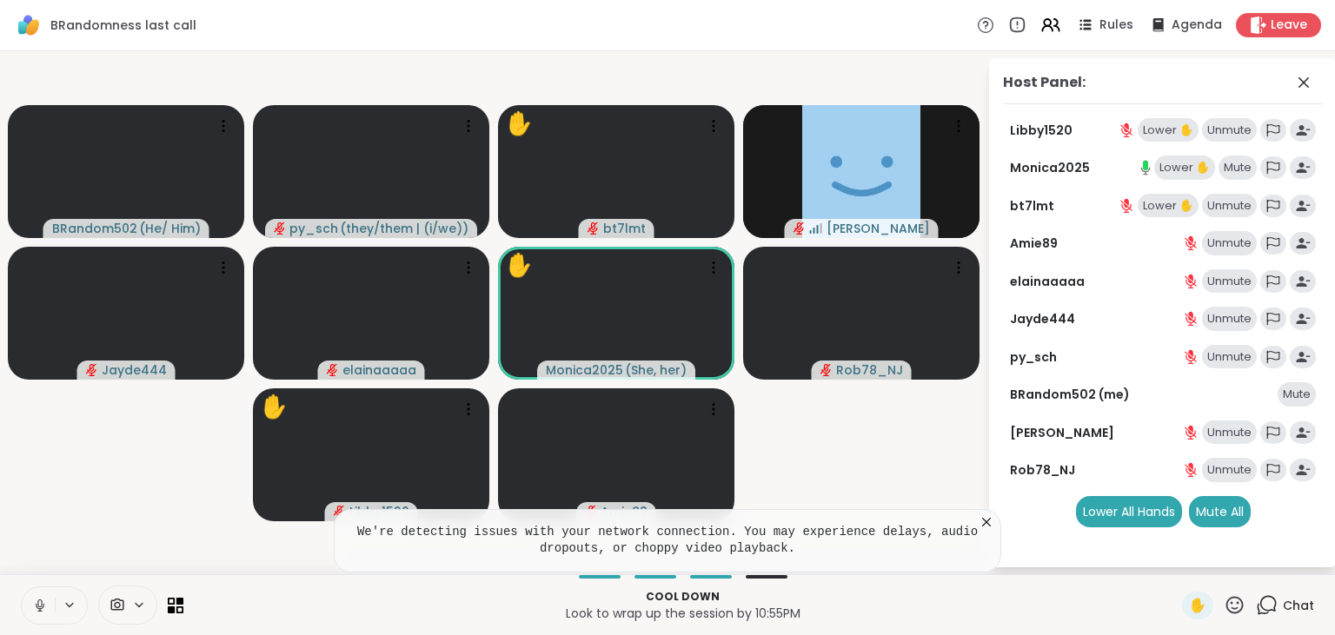
click at [990, 524] on icon at bounding box center [986, 522] width 17 height 17
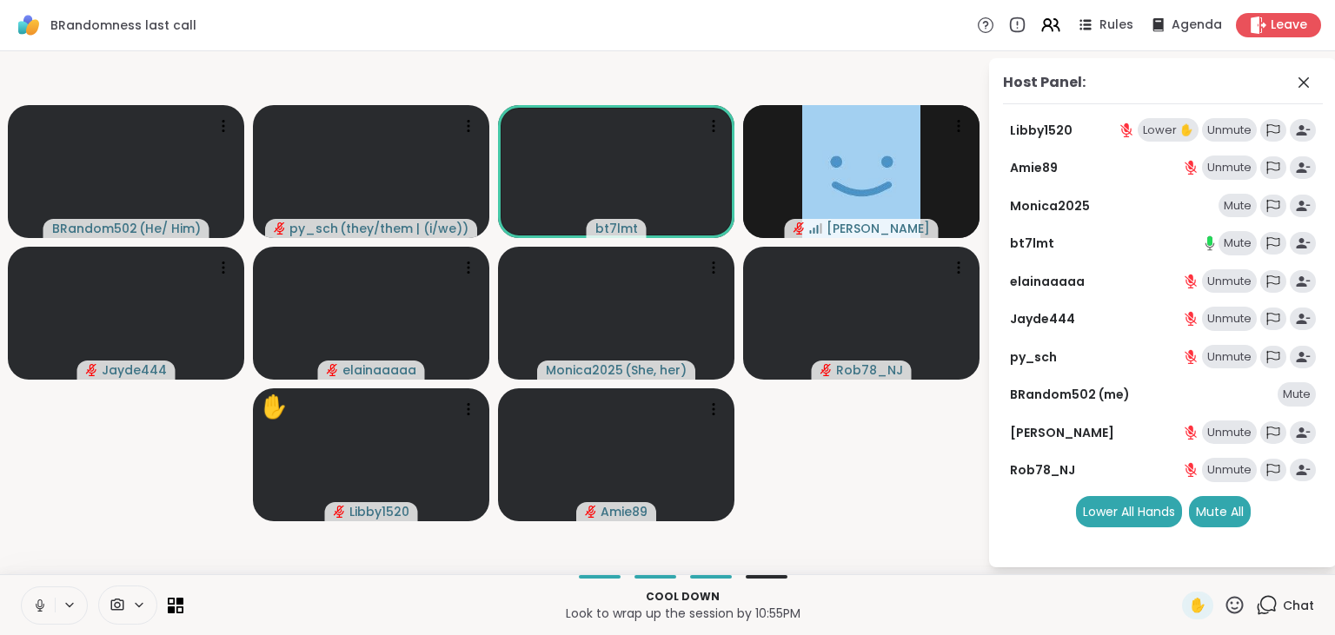
click at [44, 597] on button at bounding box center [38, 606] width 33 height 37
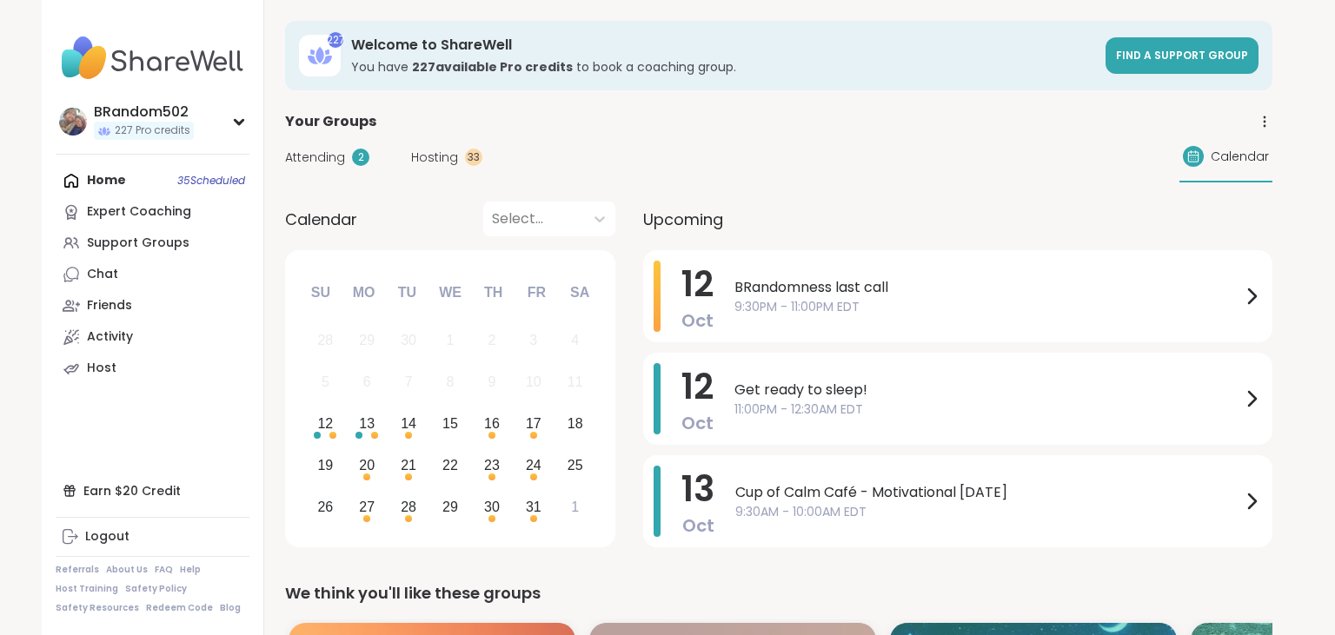
click at [1266, 123] on icon at bounding box center [1265, 122] width 16 height 16
click at [1128, 176] on link "Group History" at bounding box center [1168, 171] width 195 height 39
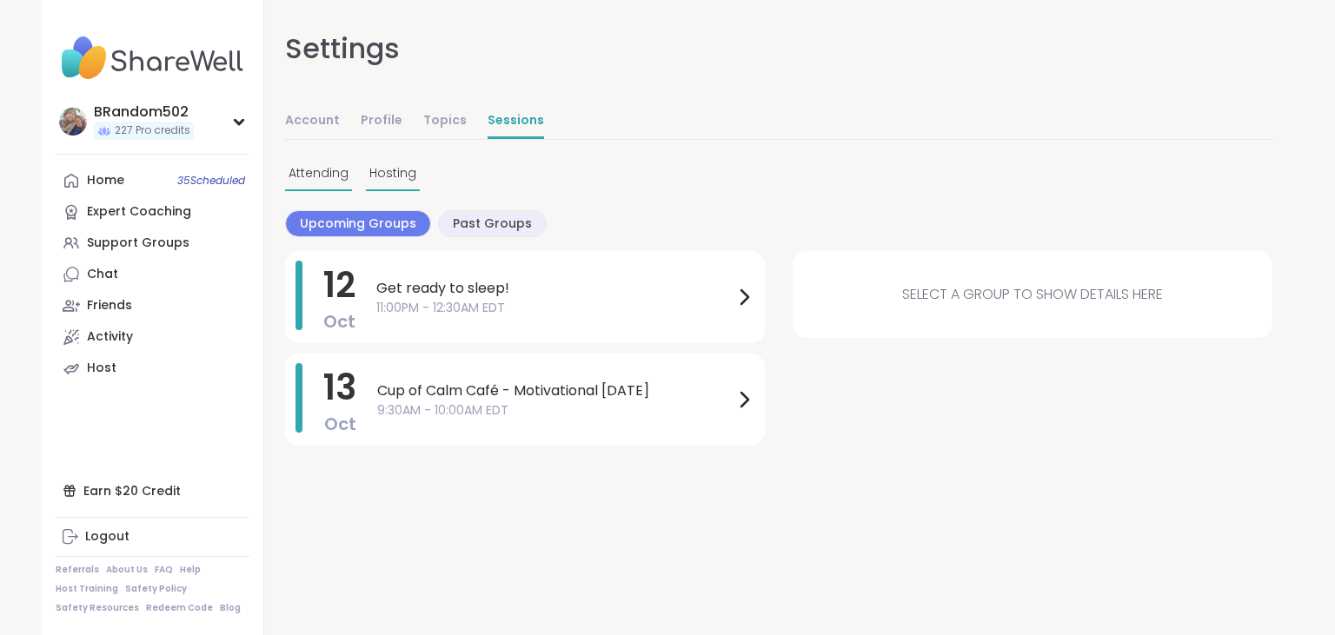
click at [402, 175] on span "Hosting" at bounding box center [392, 173] width 47 height 18
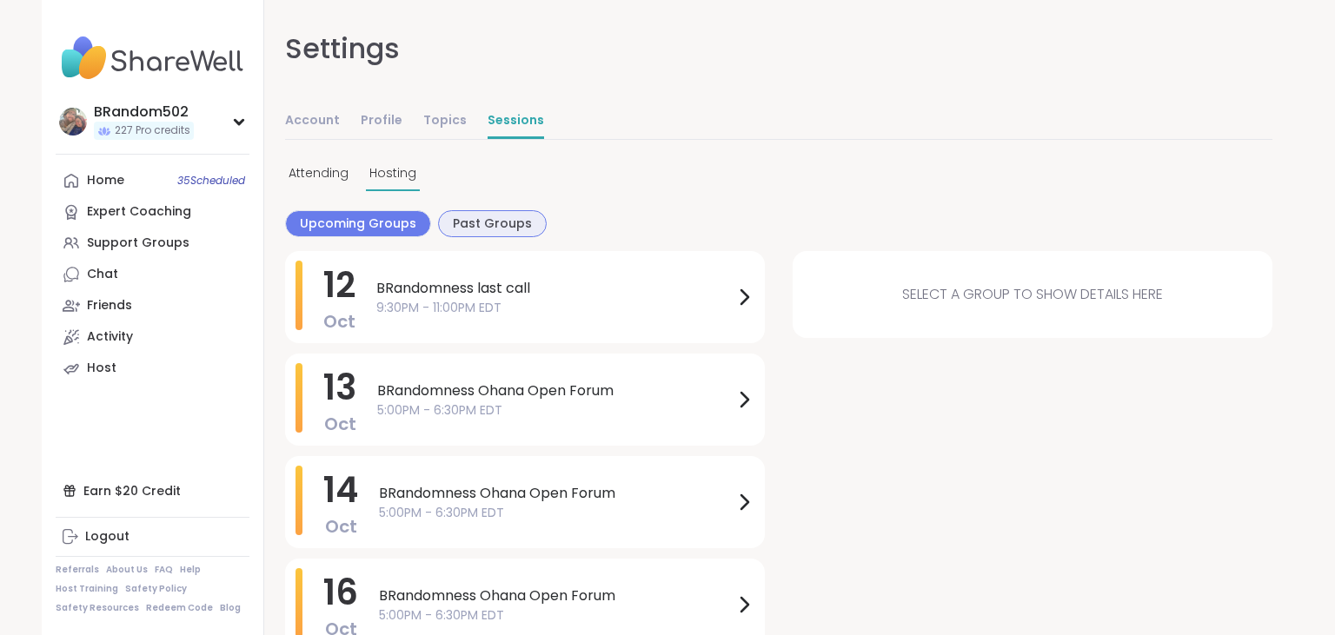
click at [464, 217] on span "Past Groups" at bounding box center [492, 224] width 79 height 18
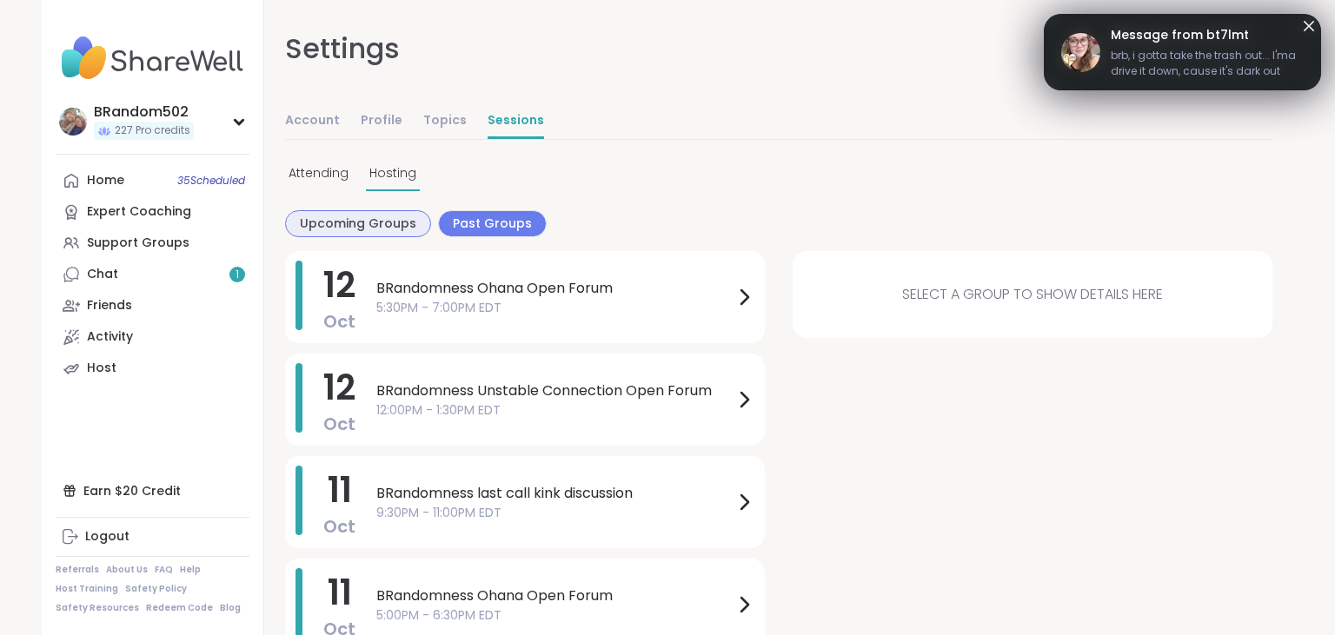
click at [357, 217] on span "Upcoming Groups" at bounding box center [358, 224] width 116 height 18
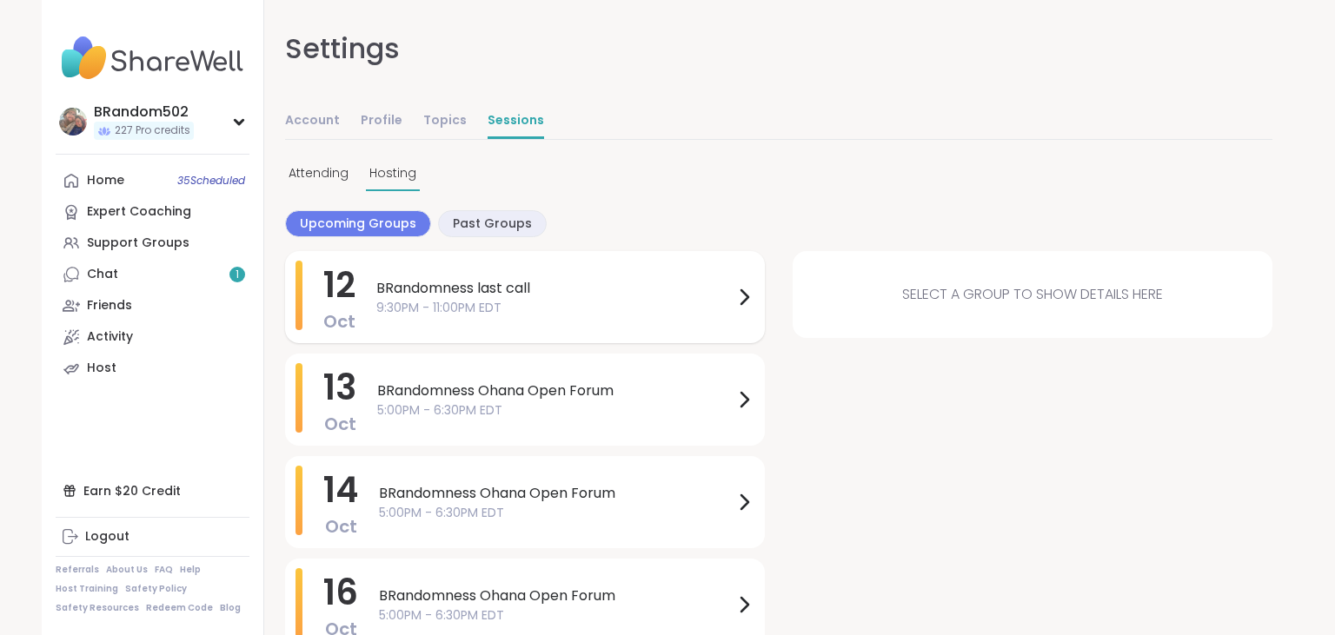
click at [532, 310] on span "9:30PM - 11:00PM EDT" at bounding box center [554, 308] width 357 height 18
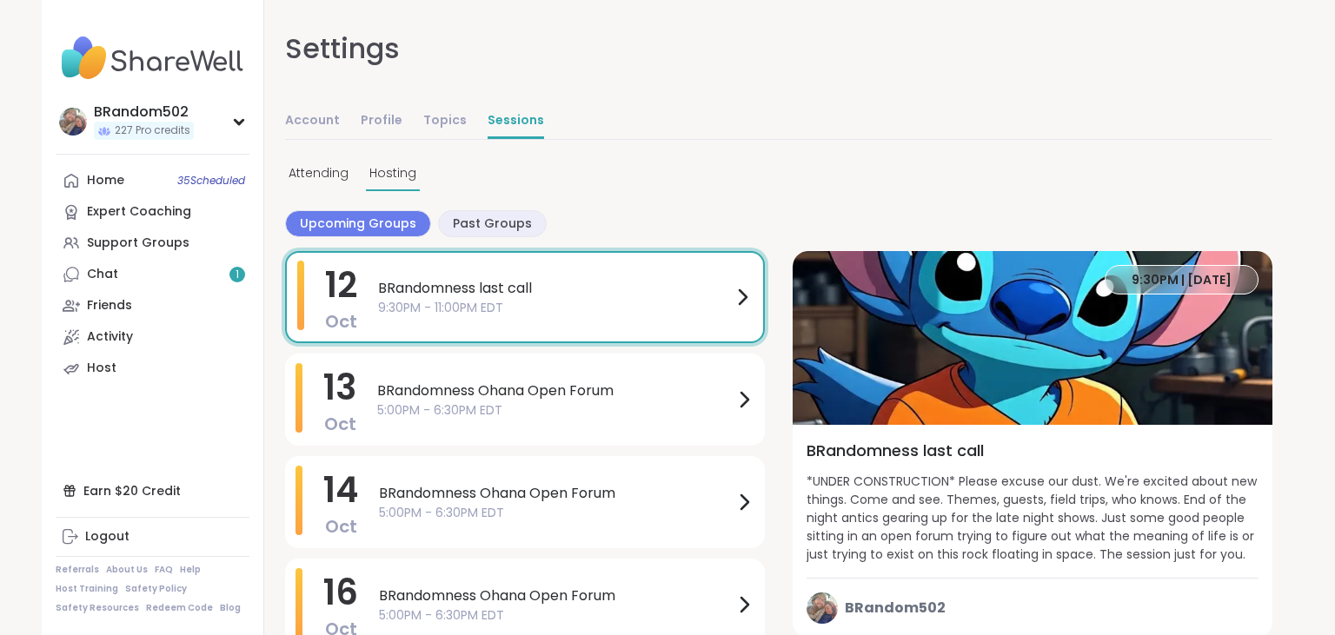
click at [1166, 278] on span "9:30PM | Oct 12" at bounding box center [1182, 279] width 100 height 17
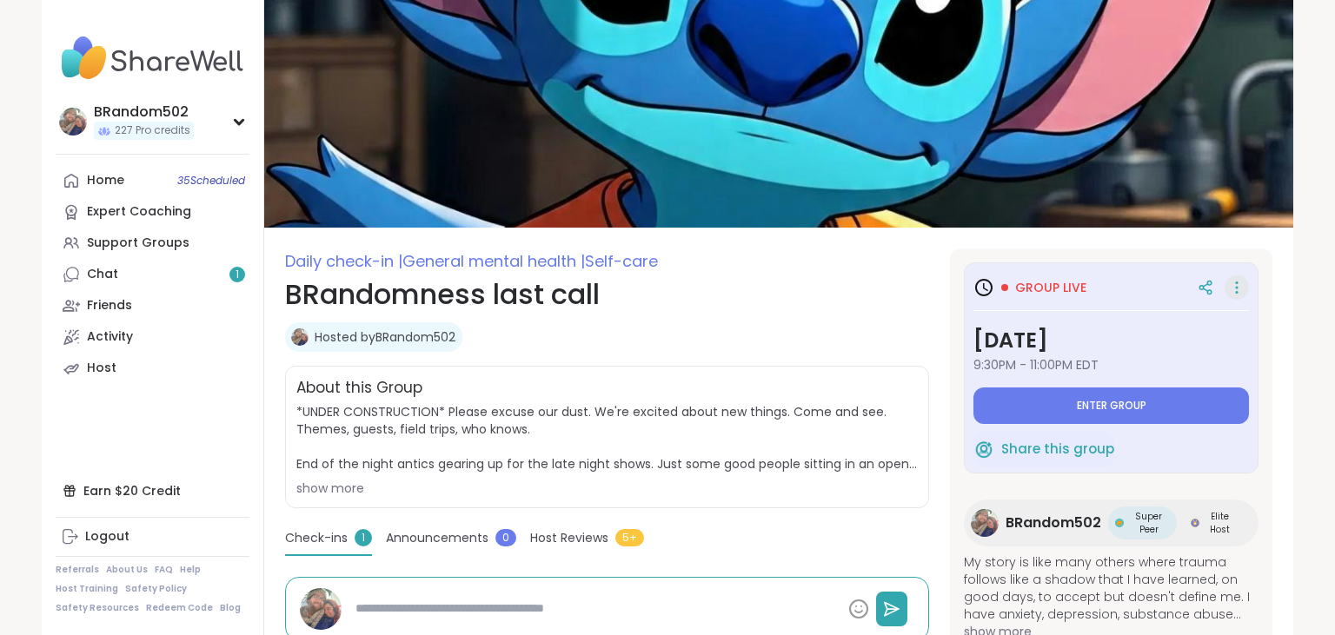
click at [1242, 288] on icon at bounding box center [1236, 288] width 17 height 24
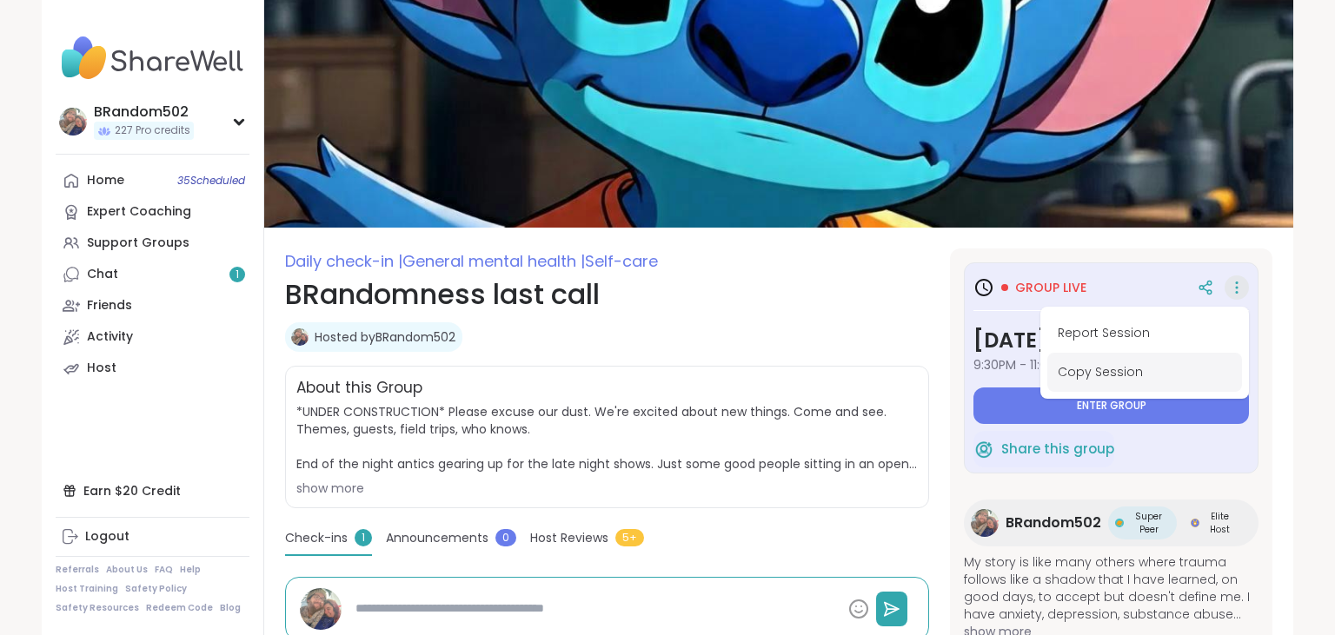
click at [1112, 373] on button "Copy Session" at bounding box center [1144, 372] width 195 height 39
type textarea "*"
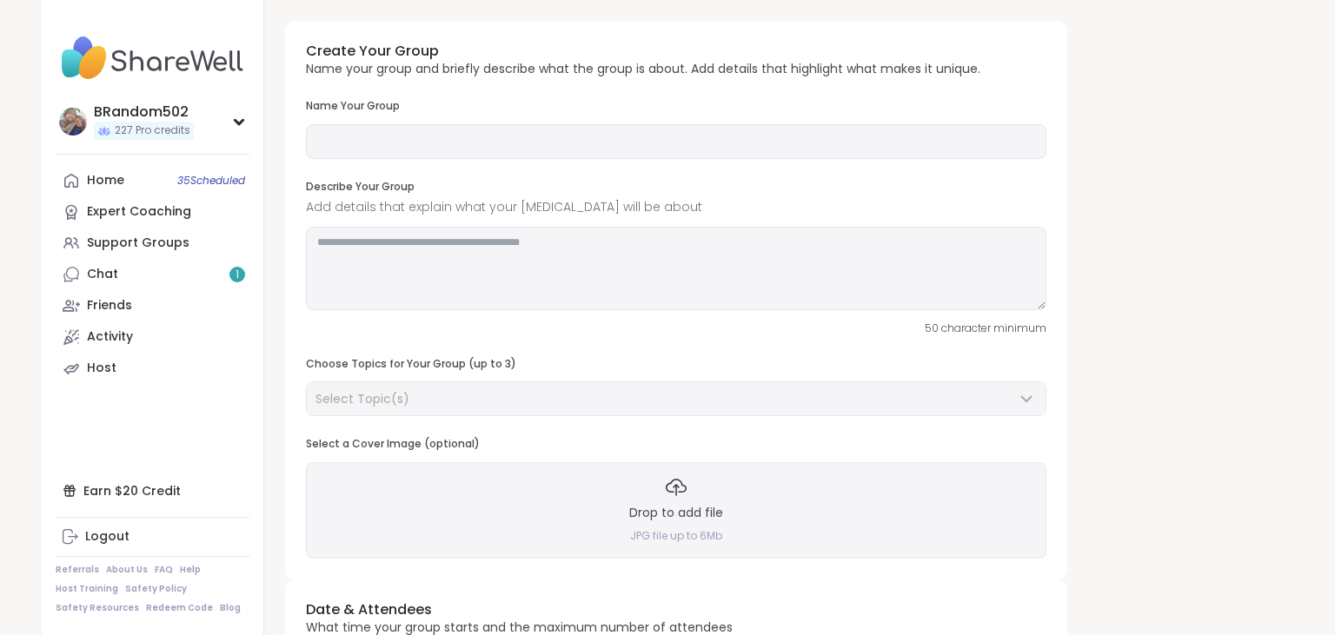
type input "**********"
type textarea "**********"
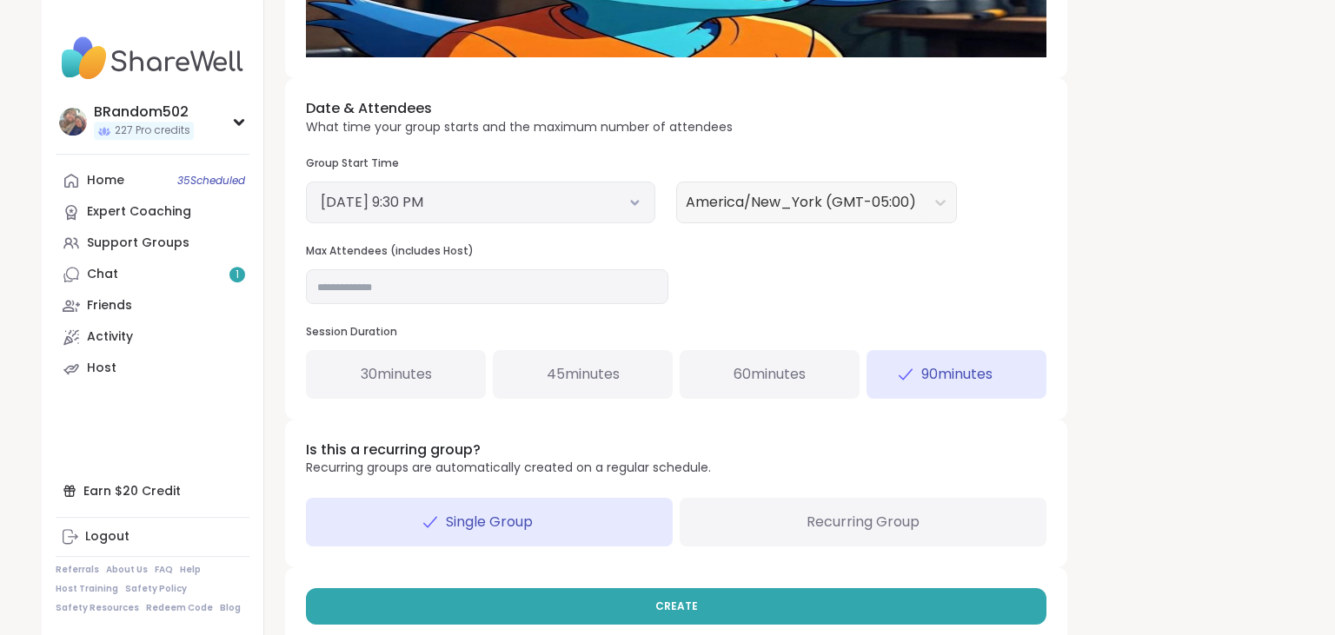
scroll to position [570, 0]
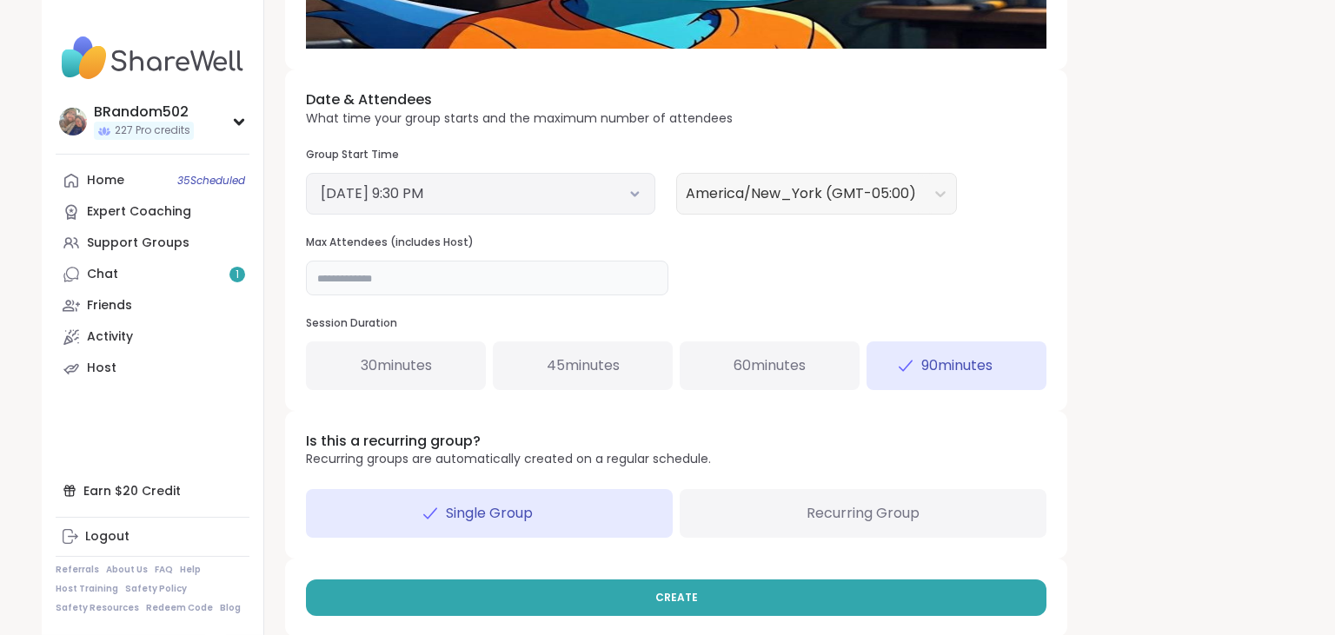
click at [371, 263] on input "**" at bounding box center [487, 278] width 362 height 35
type input "**"
click at [632, 193] on icon at bounding box center [635, 194] width 6 height 3
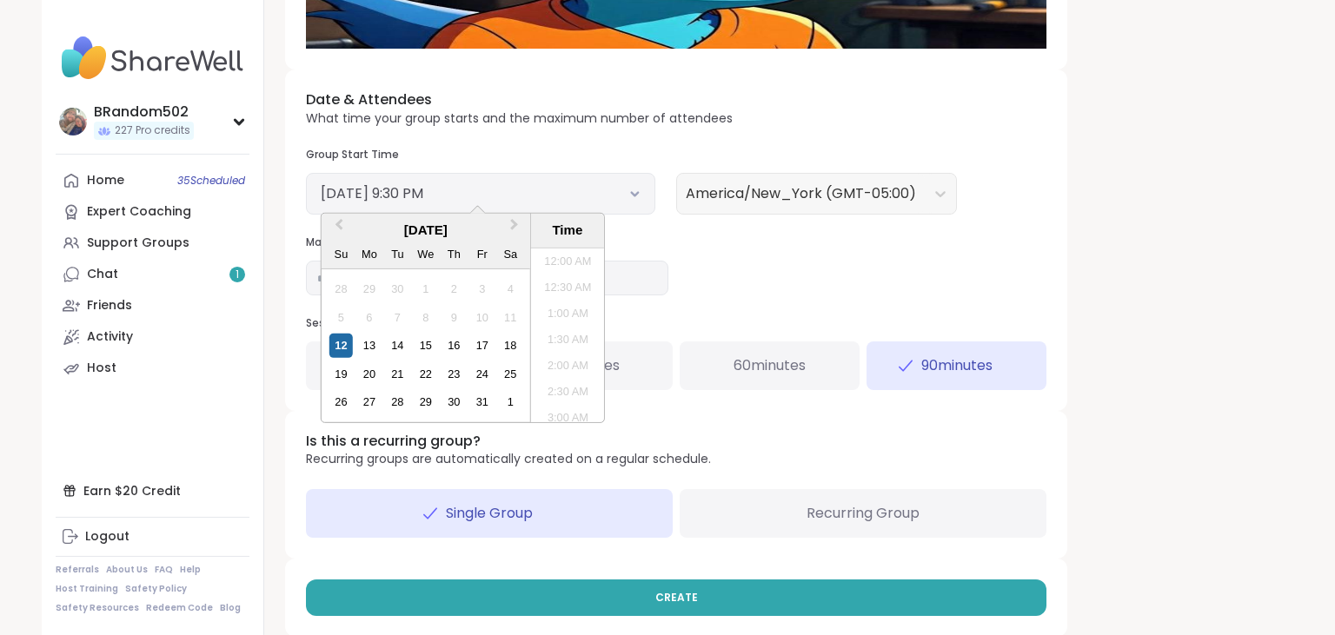
scroll to position [1046, 0]
click at [377, 339] on div "13" at bounding box center [368, 345] width 23 height 23
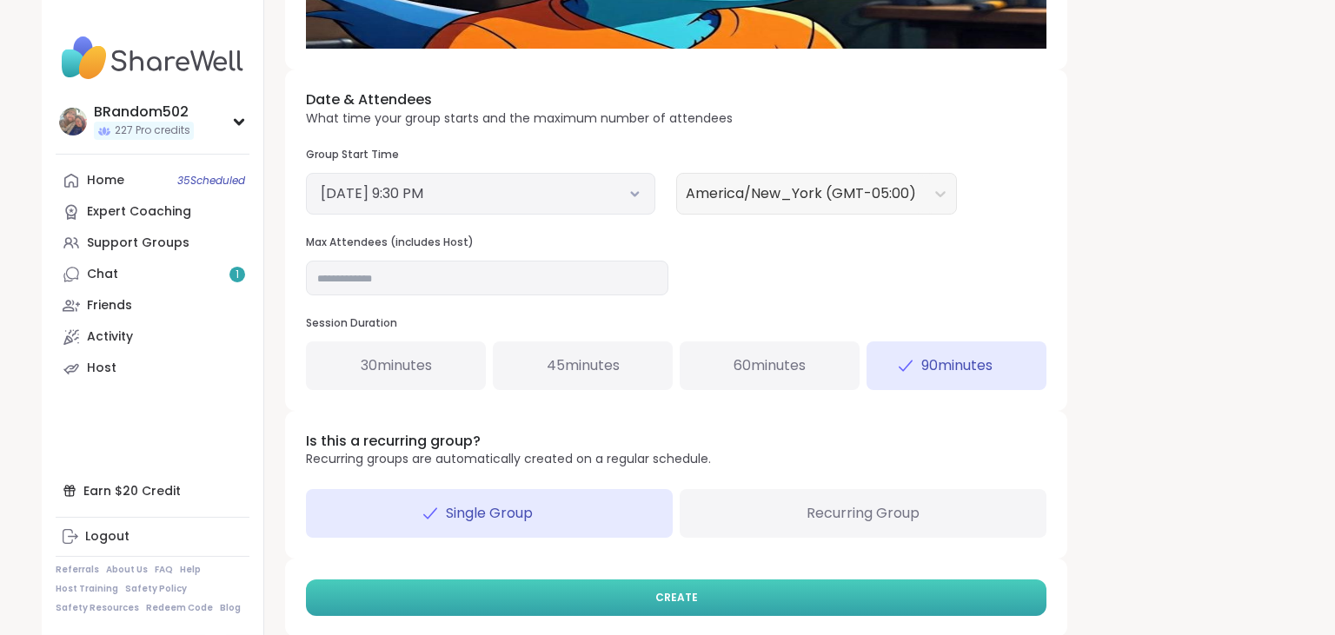
click at [546, 584] on button "CREATE" at bounding box center [676, 598] width 741 height 37
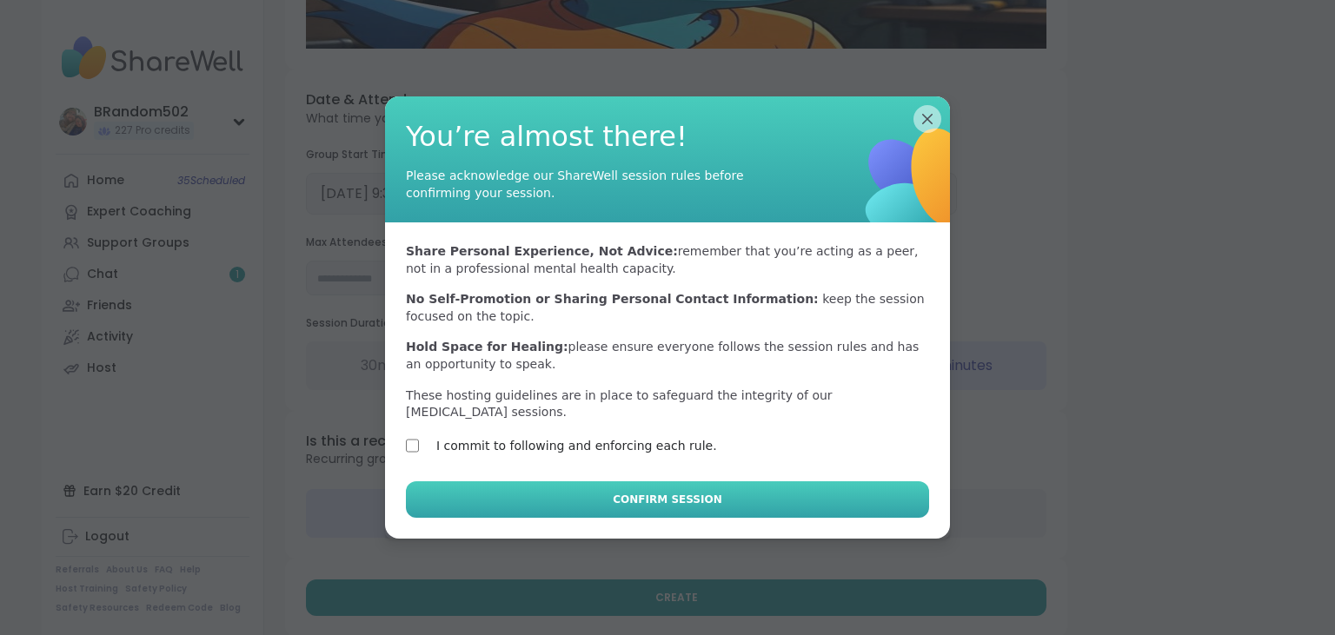
click at [478, 485] on button "Confirm Session" at bounding box center [667, 500] width 523 height 37
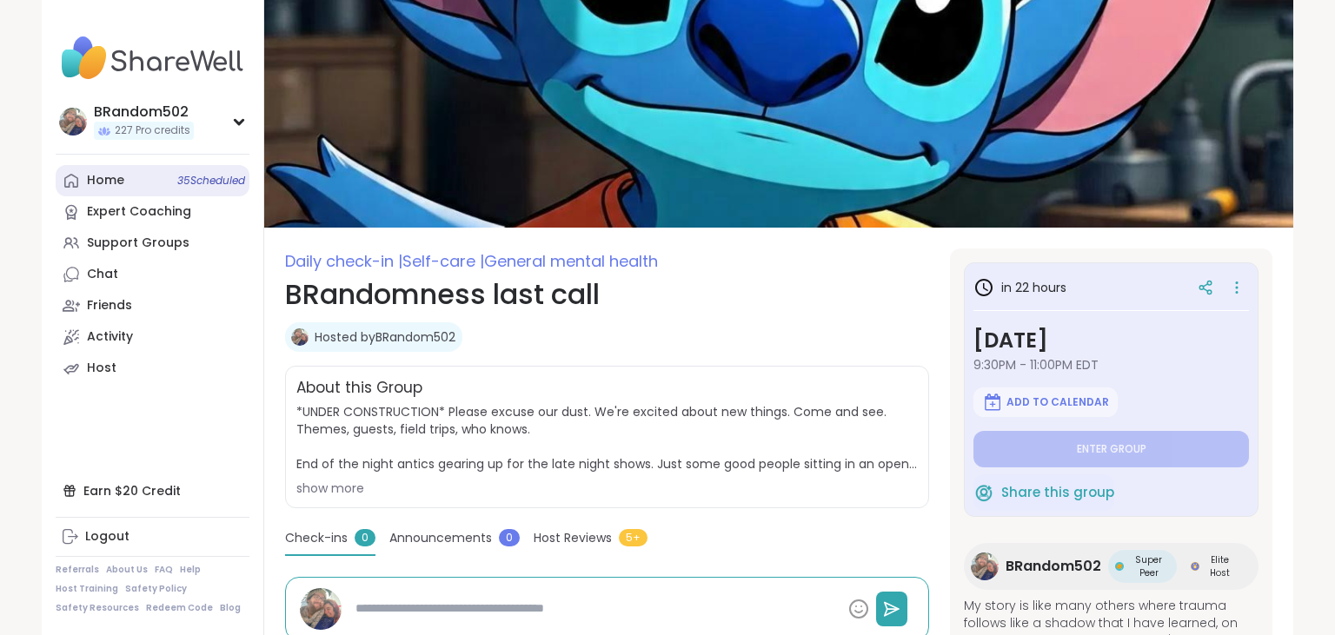
click at [141, 185] on link "Home 35 Scheduled" at bounding box center [153, 180] width 194 height 31
type textarea "*"
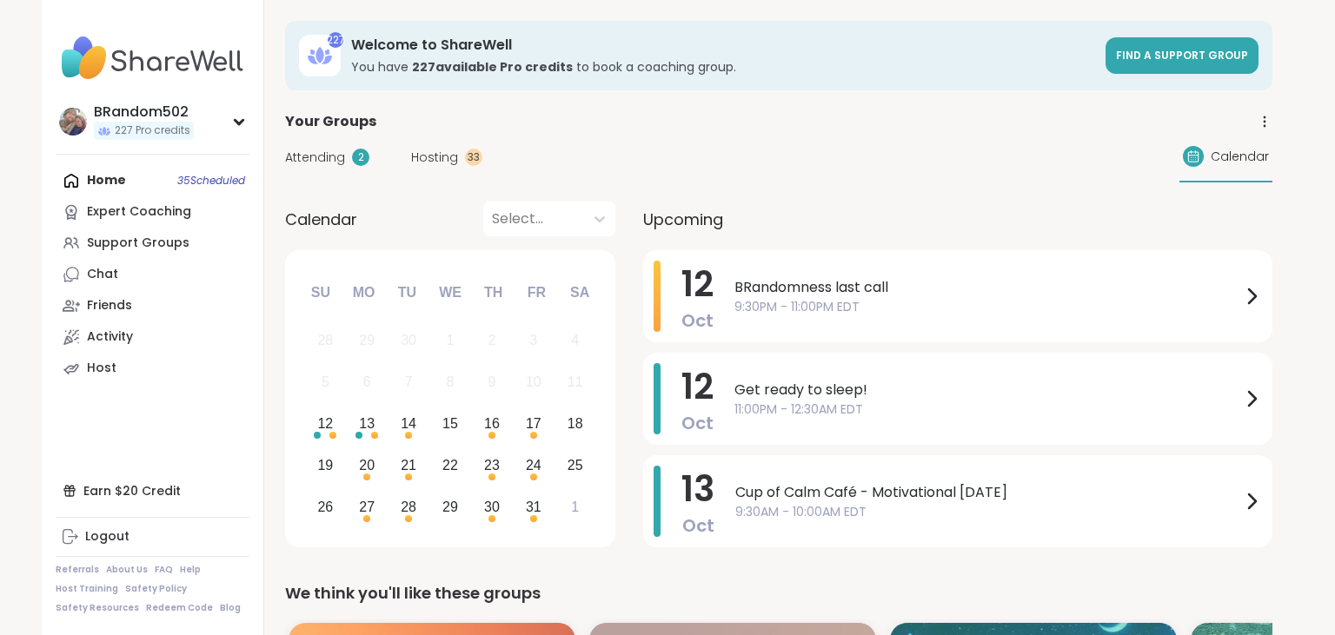
click at [458, 149] on div "Hosting 33" at bounding box center [446, 158] width 71 height 18
click at [425, 153] on span "Hosting" at bounding box center [434, 158] width 47 height 18
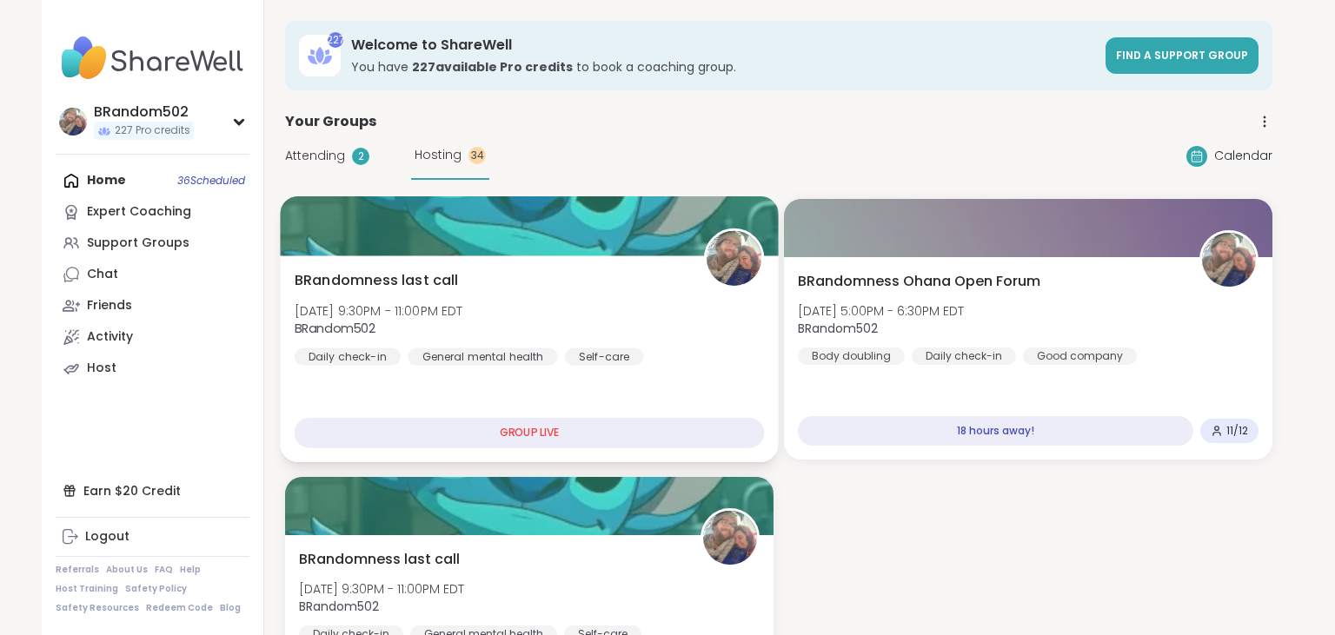
click at [476, 278] on div "BRandomness last call [DATE] 9:30PM - 11:00PM EDT BRandom502 Daily check-in Gen…" at bounding box center [530, 318] width 470 height 96
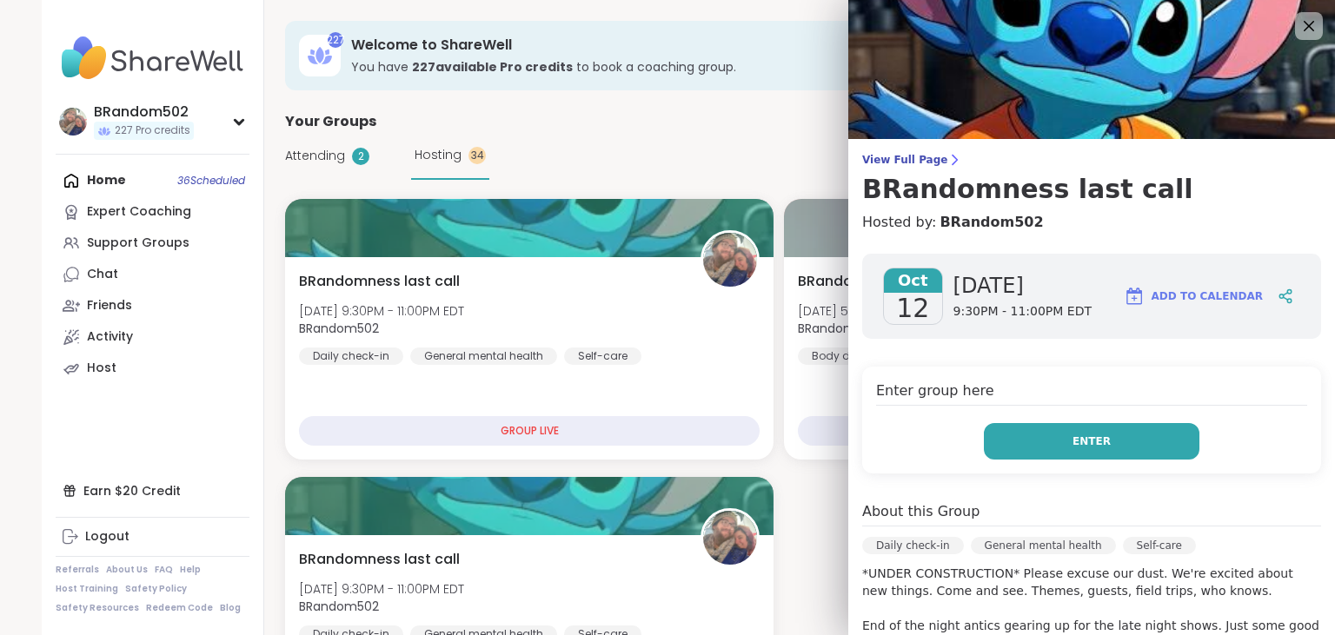
click at [1014, 445] on button "Enter" at bounding box center [1092, 441] width 216 height 37
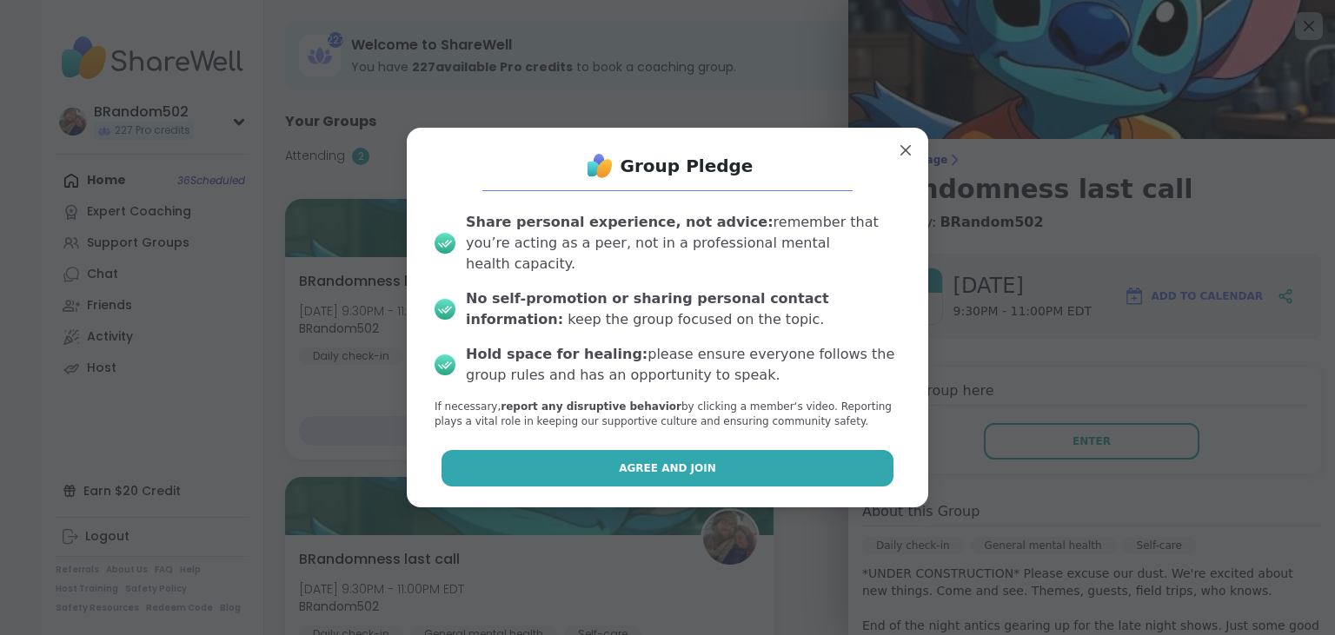
click at [759, 453] on button "Agree and Join" at bounding box center [668, 468] width 453 height 37
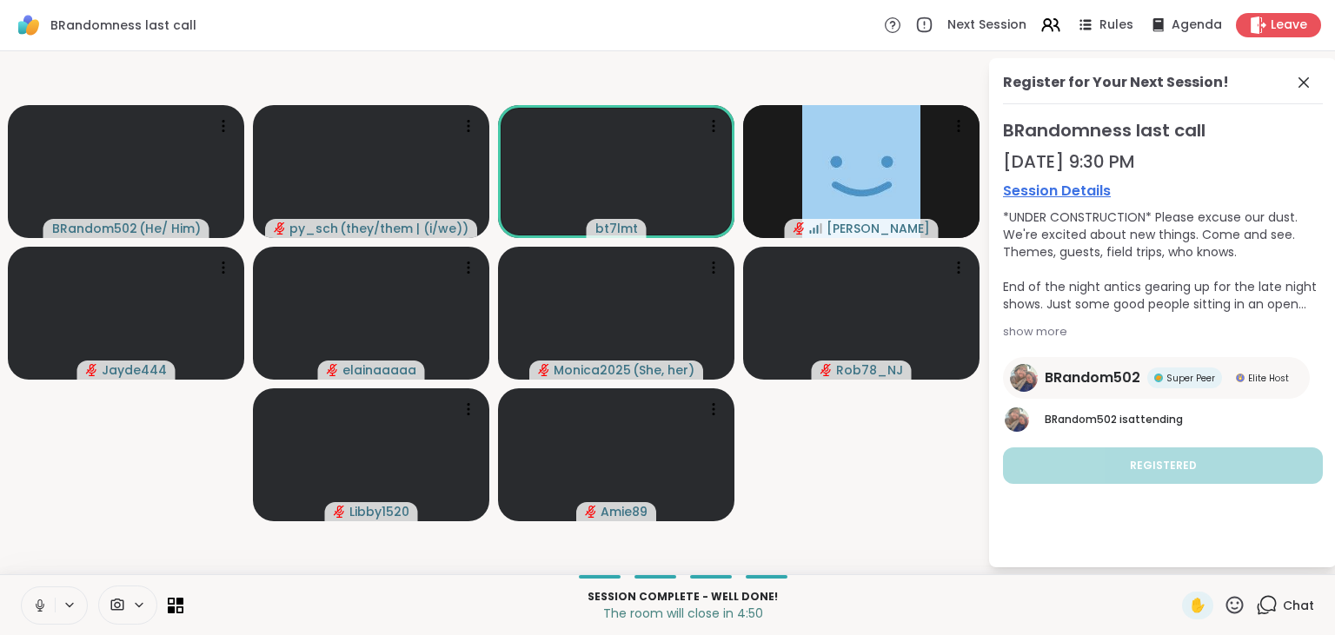
click at [155, 464] on video-player-container "BRandom502 ( He/ Him ) py_sch ( they/them | (i/we) ) bt7lmt [PERSON_NAME] Jayde…" at bounding box center [493, 312] width 967 height 509
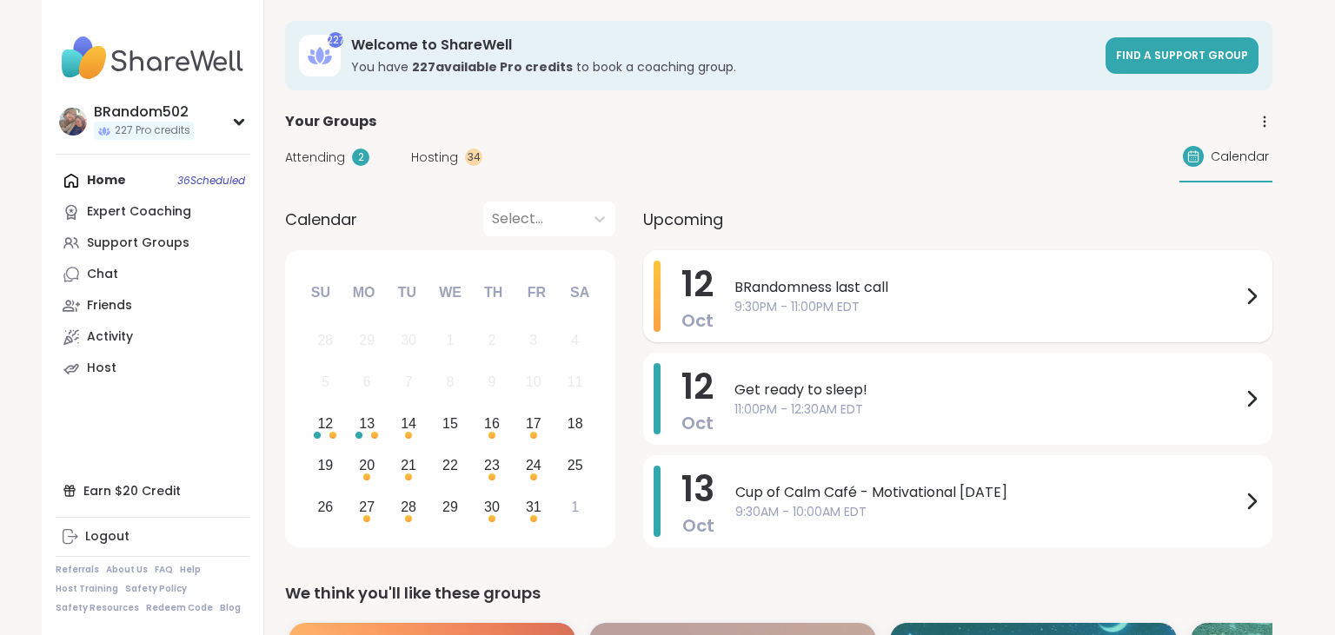
click at [763, 309] on span "9:30PM - 11:00PM EDT" at bounding box center [987, 307] width 507 height 18
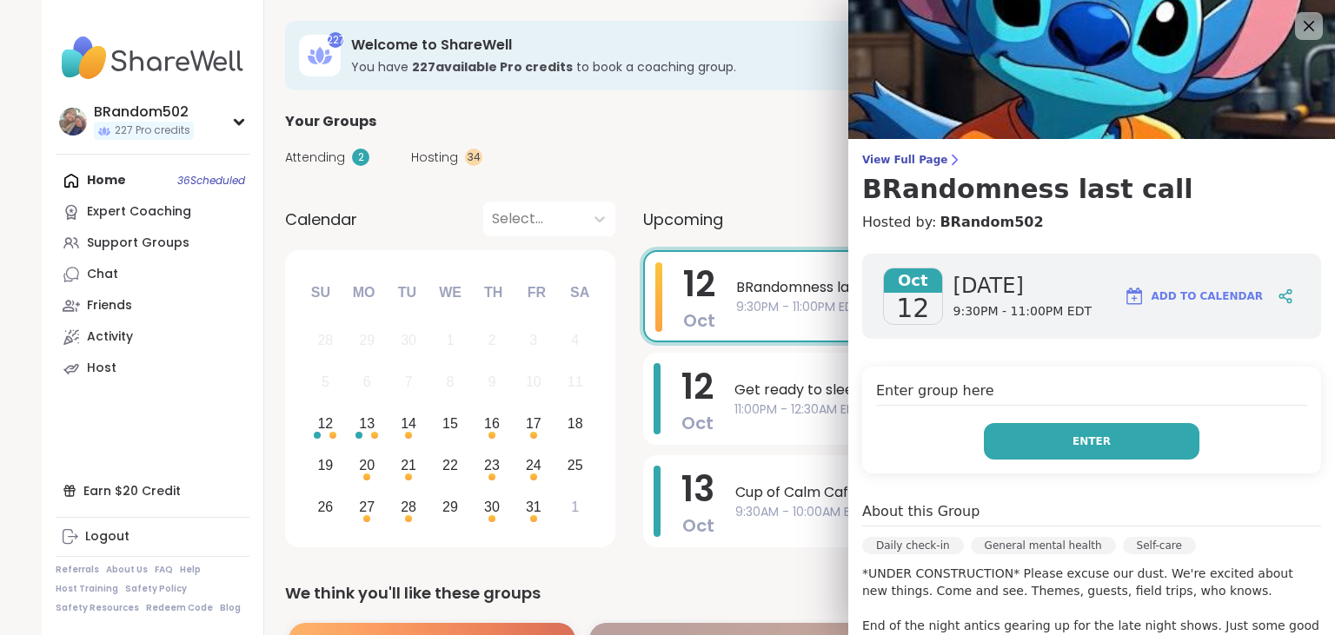
click at [1007, 434] on button "Enter" at bounding box center [1092, 441] width 216 height 37
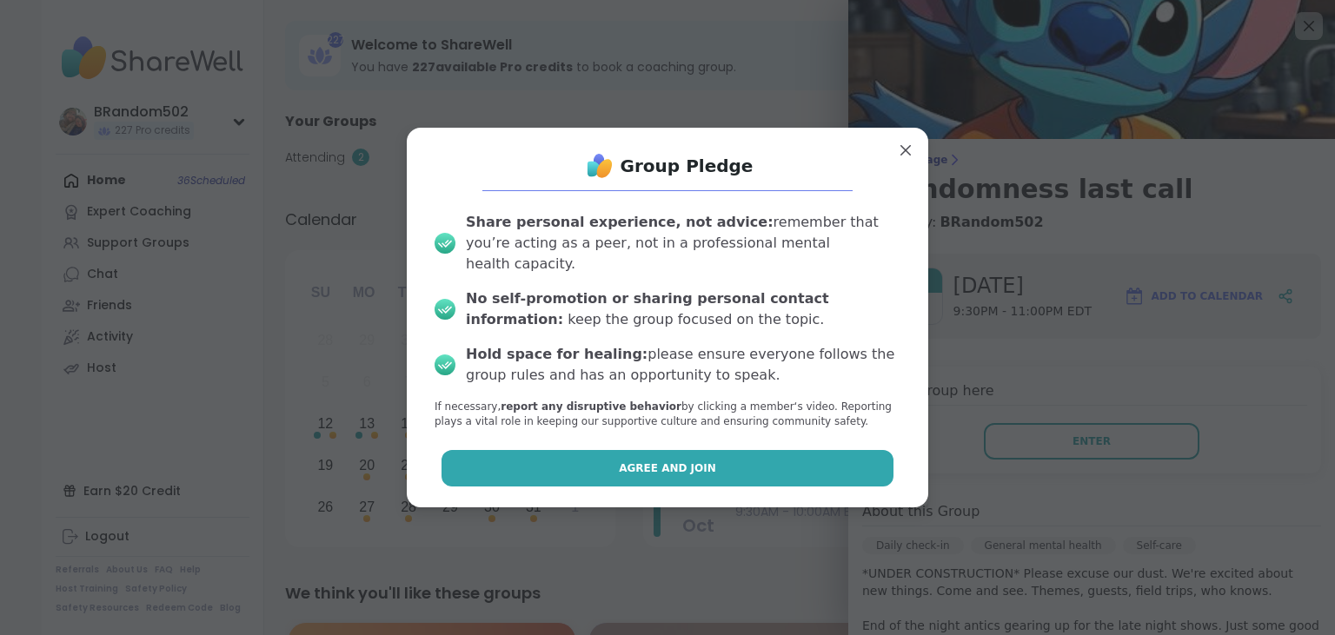
click at [877, 459] on button "Agree and Join" at bounding box center [668, 468] width 453 height 37
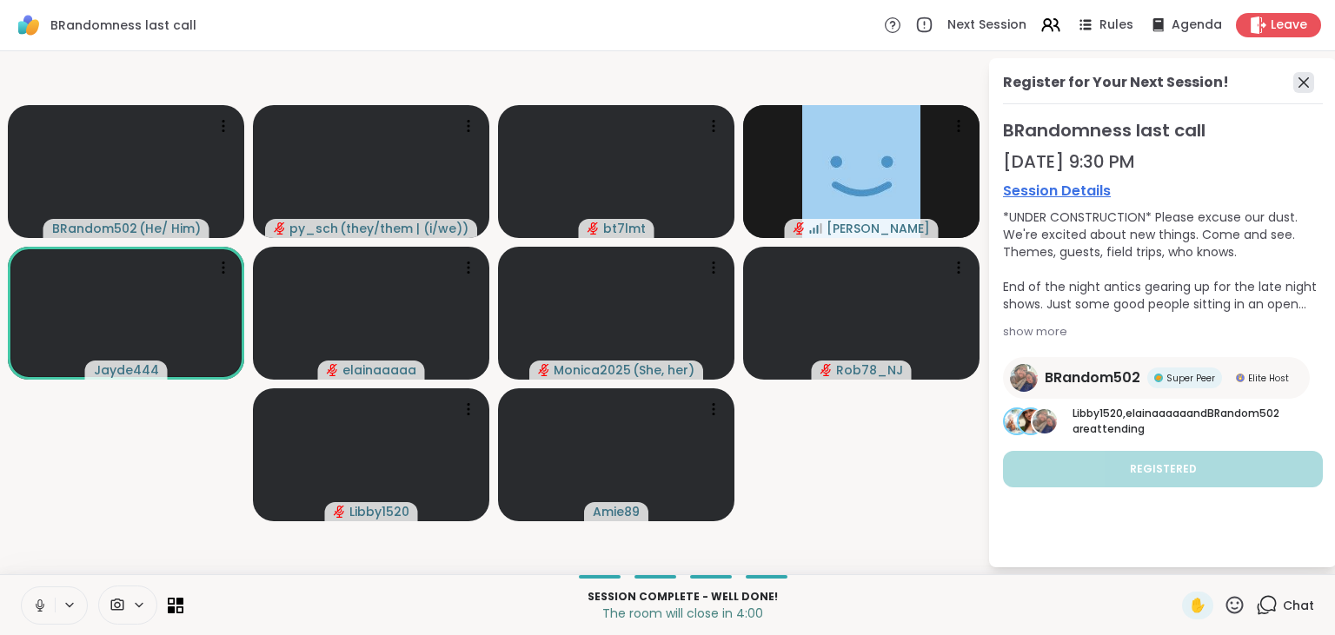
click at [1302, 82] on icon at bounding box center [1303, 82] width 21 height 21
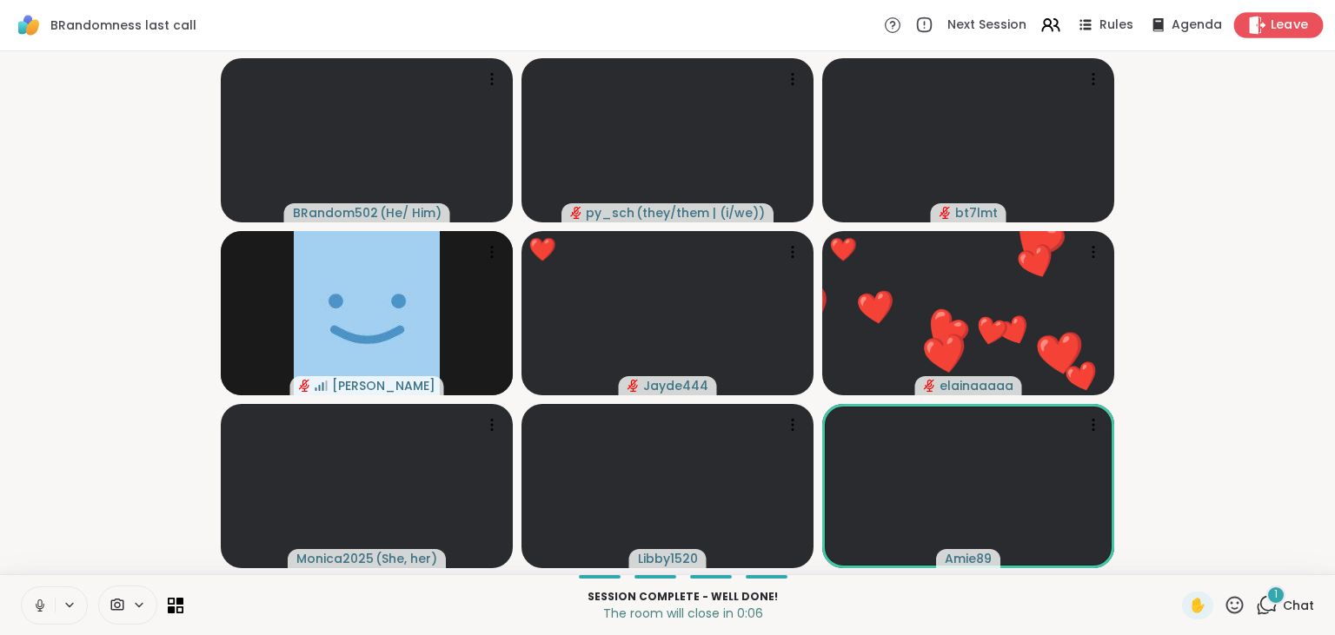
click at [1280, 29] on span "Leave" at bounding box center [1290, 26] width 38 height 18
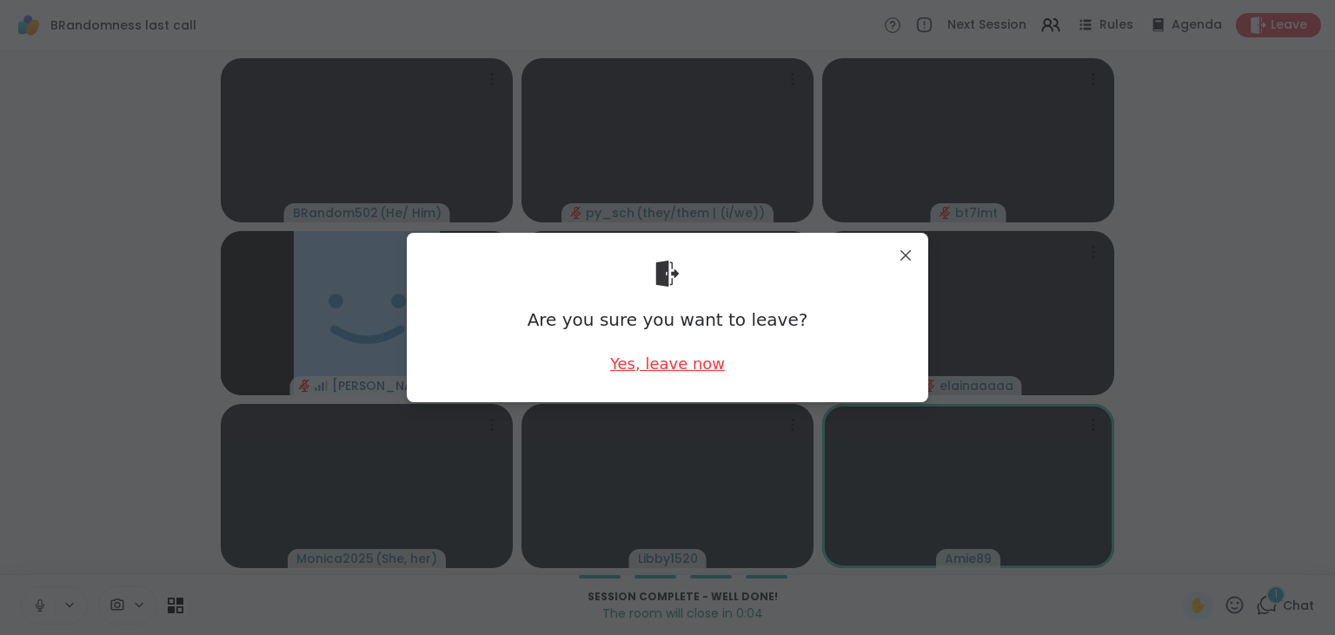
click at [633, 367] on div "Yes, leave now" at bounding box center [667, 364] width 115 height 22
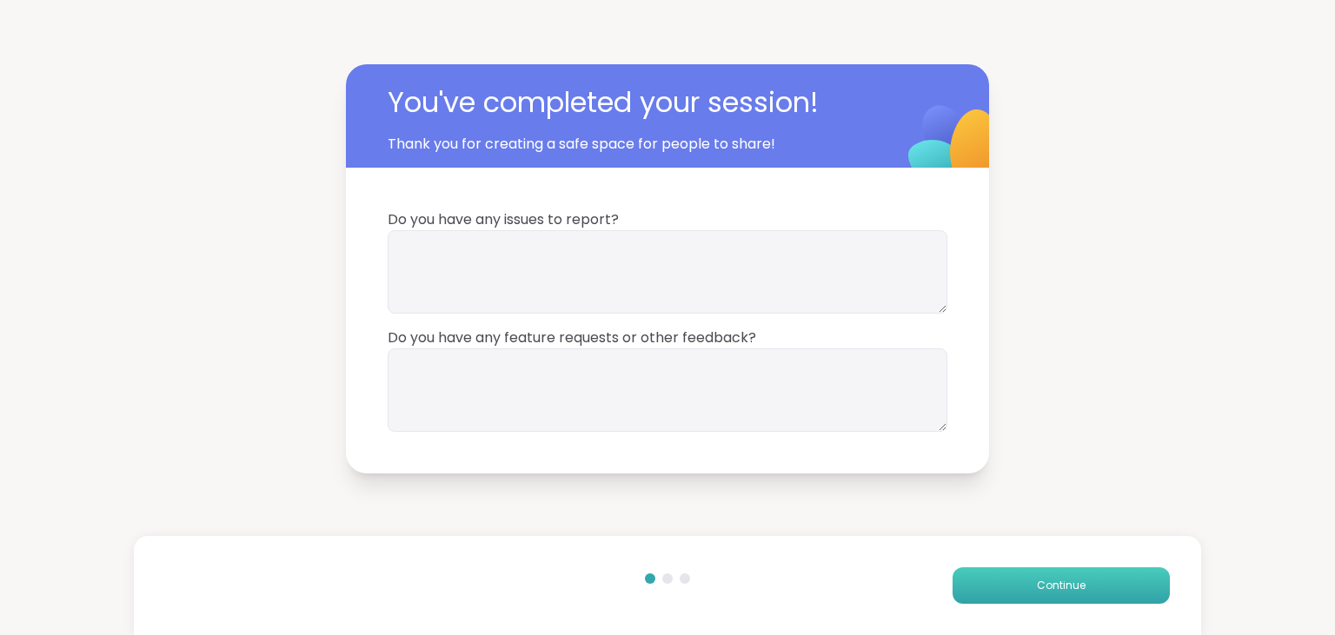
click at [1003, 594] on button "Continue" at bounding box center [1061, 586] width 217 height 37
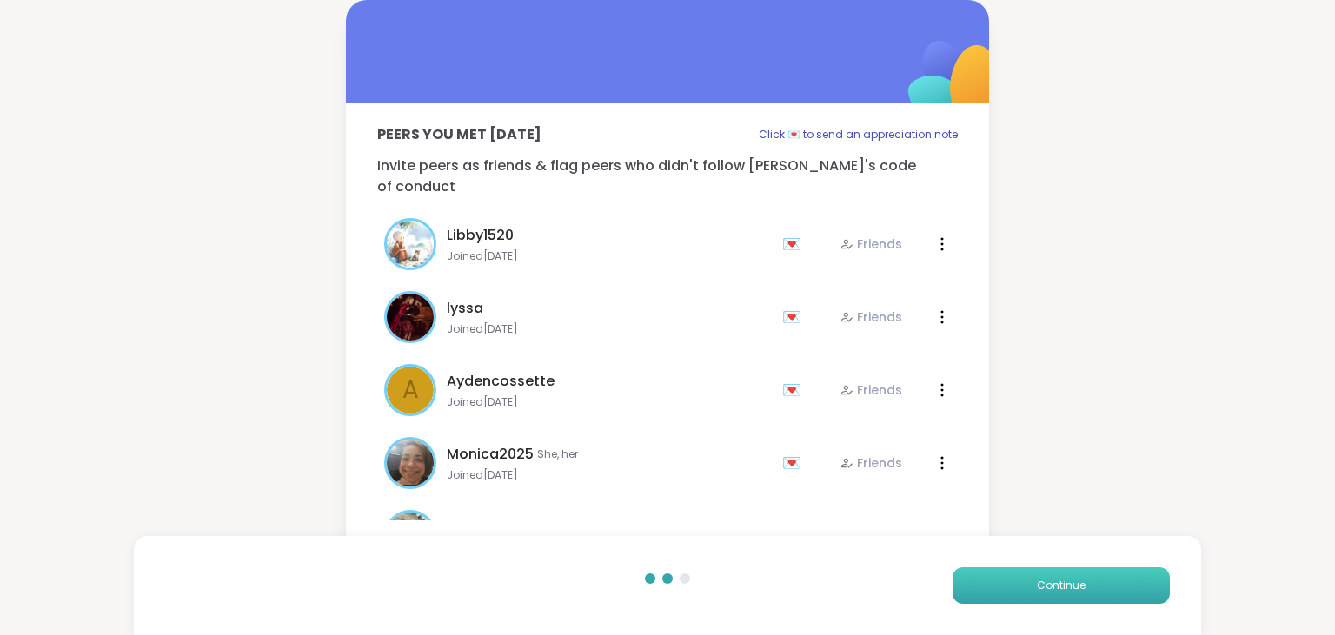
click at [1003, 594] on button "Continue" at bounding box center [1061, 586] width 217 height 37
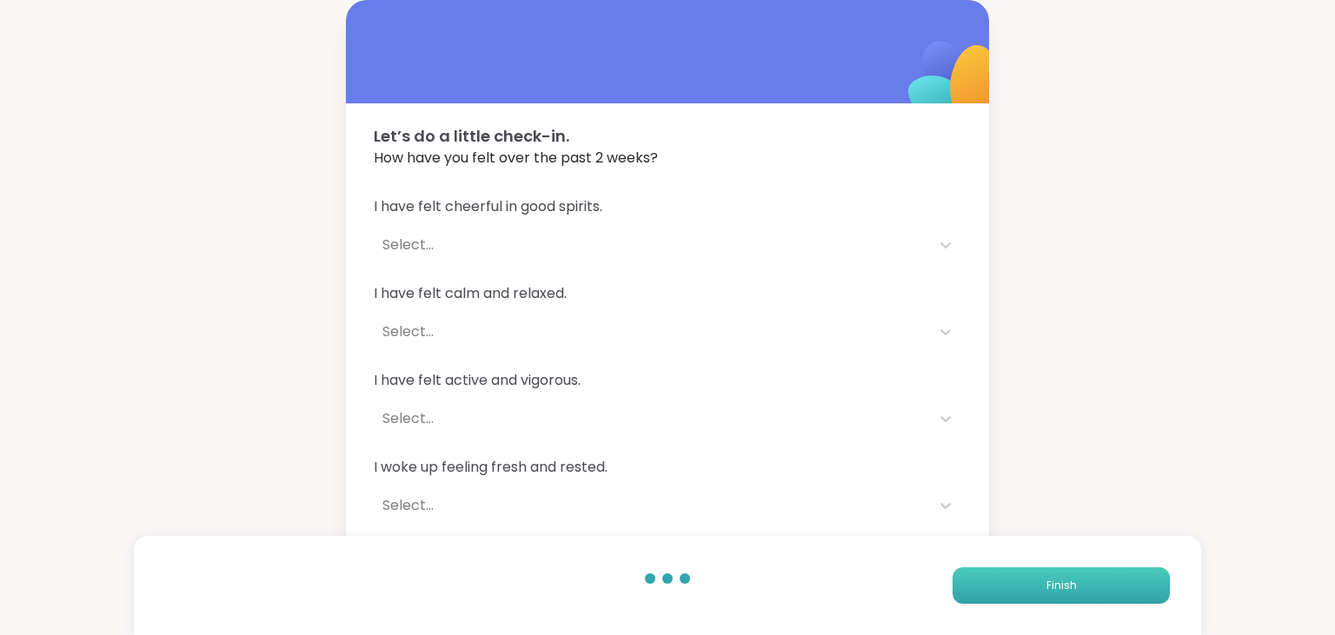
click at [1003, 594] on button "Finish" at bounding box center [1061, 586] width 217 height 37
